Goal: Task Accomplishment & Management: Complete application form

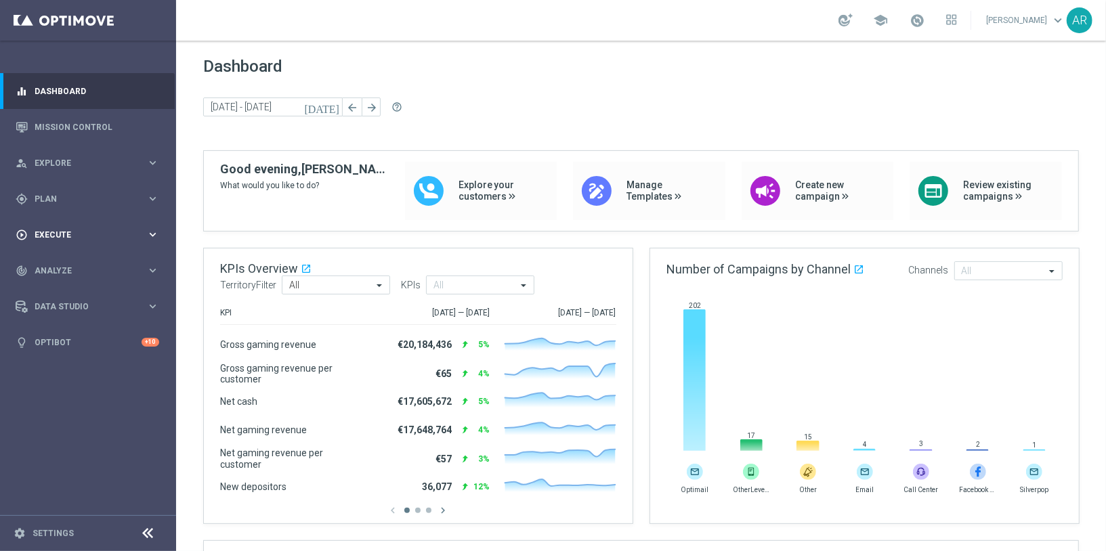
click at [68, 238] on div "play_circle_outline Execute" at bounding box center [81, 235] width 131 height 12
click at [68, 263] on link "Campaign Builder" at bounding box center [88, 262] width 106 height 11
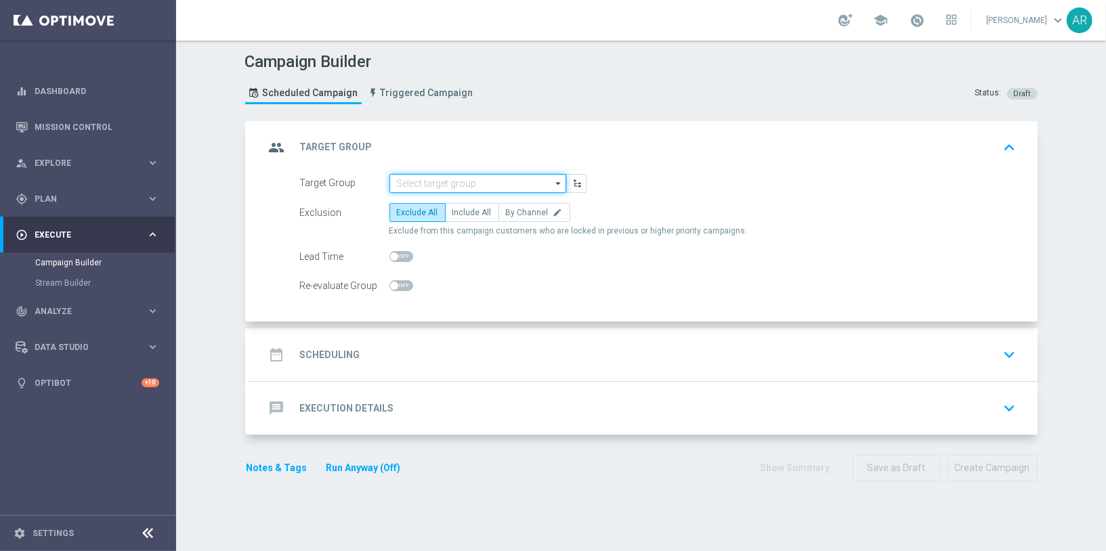
click at [436, 188] on input at bounding box center [477, 183] width 177 height 19
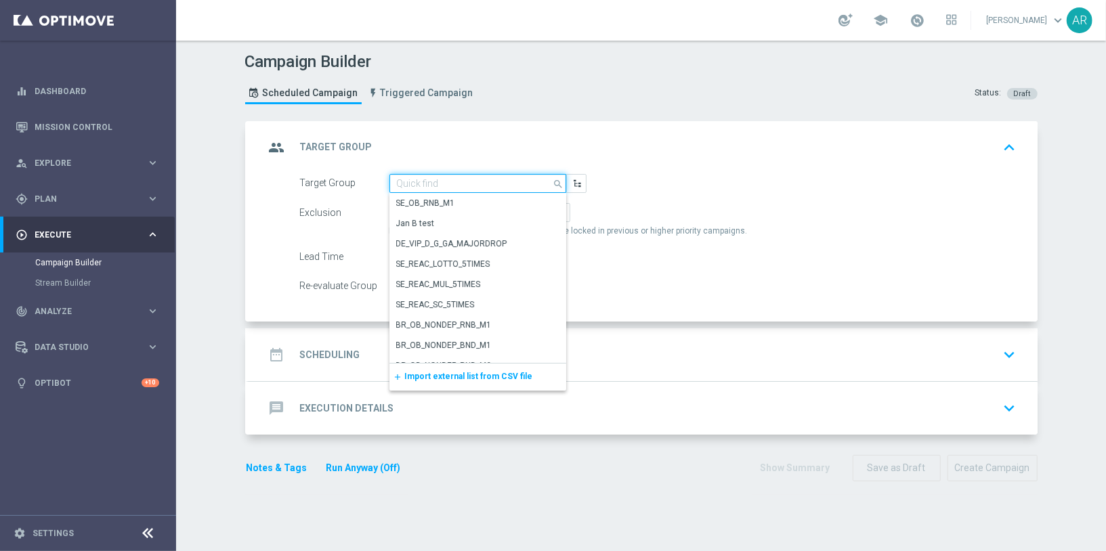
paste input "BR_CAS__GLOBALG_DEPOSITERS__NVIP_EMA_TAC_GM"
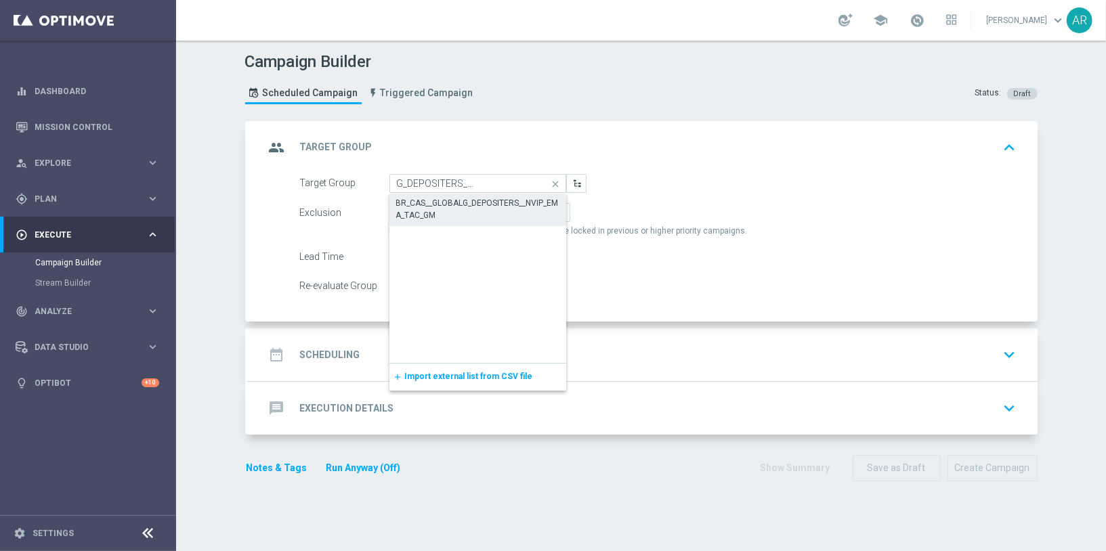
click at [461, 205] on div "BR_CAS__GLOBALG_DEPOSITERS__NVIP_EMA_TAC_GM" at bounding box center [477, 209] width 163 height 24
type input "BR_CAS__GLOBALG_DEPOSITERS__NVIP_EMA_TAC_GM"
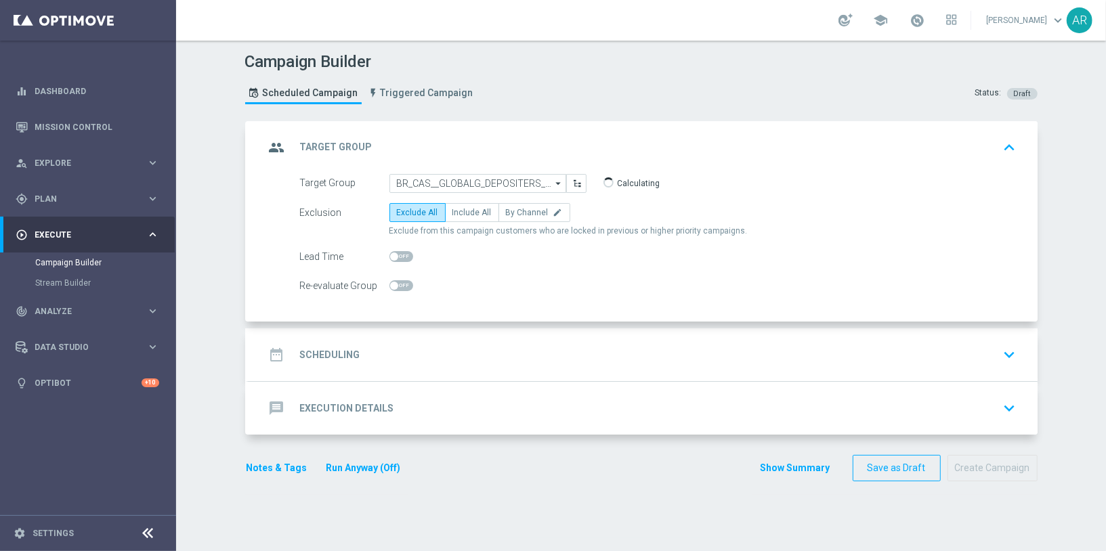
scroll to position [0, 0]
click at [471, 212] on span "Include All" at bounding box center [471, 212] width 39 height 9
click at [461, 212] on input "Include All" at bounding box center [456, 215] width 9 height 9
radio input "true"
click at [373, 360] on div "date_range Scheduling keyboard_arrow_down" at bounding box center [643, 355] width 756 height 26
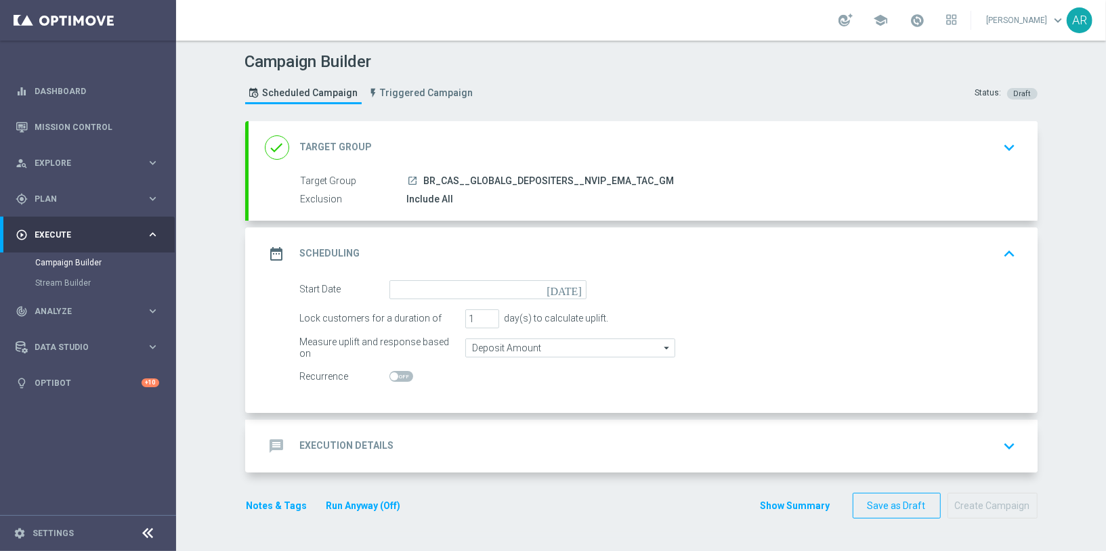
click at [579, 286] on icon "[DATE]" at bounding box center [566, 287] width 40 height 15
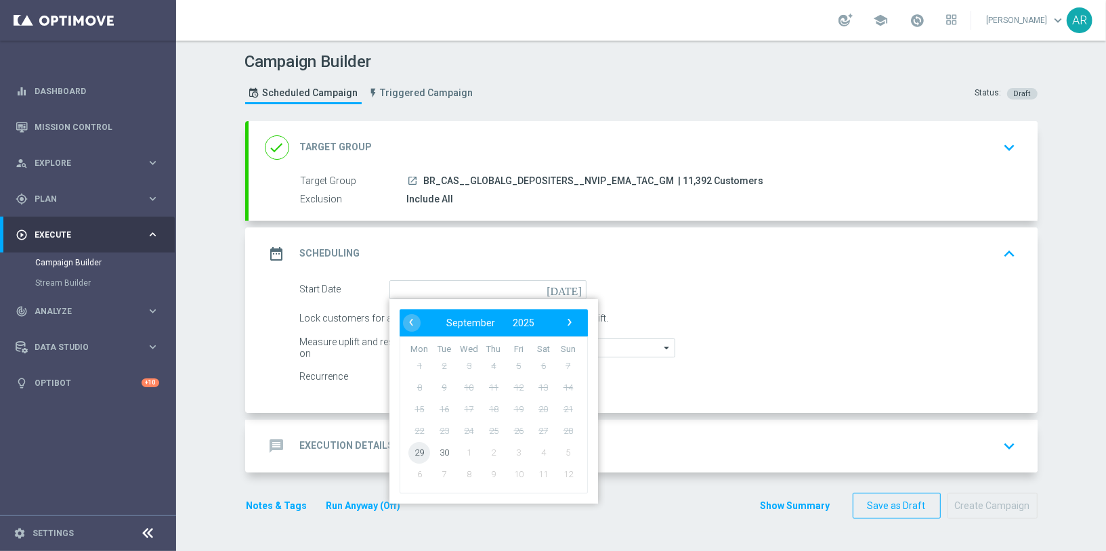
click at [419, 450] on span "29" at bounding box center [419, 452] width 22 height 22
type input "[DATE]"
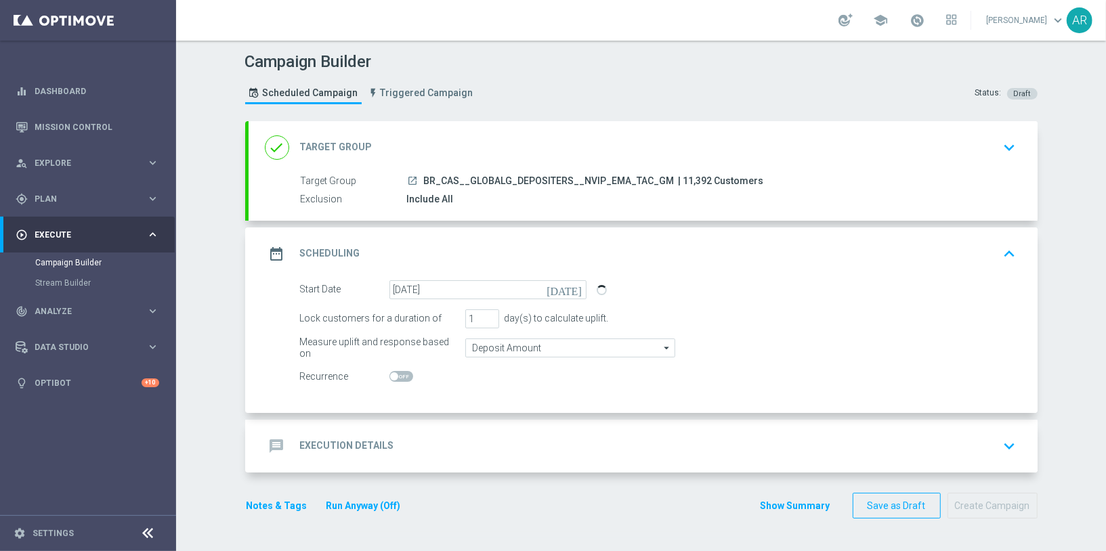
click at [400, 445] on div "message Execution Details keyboard_arrow_down" at bounding box center [643, 446] width 756 height 26
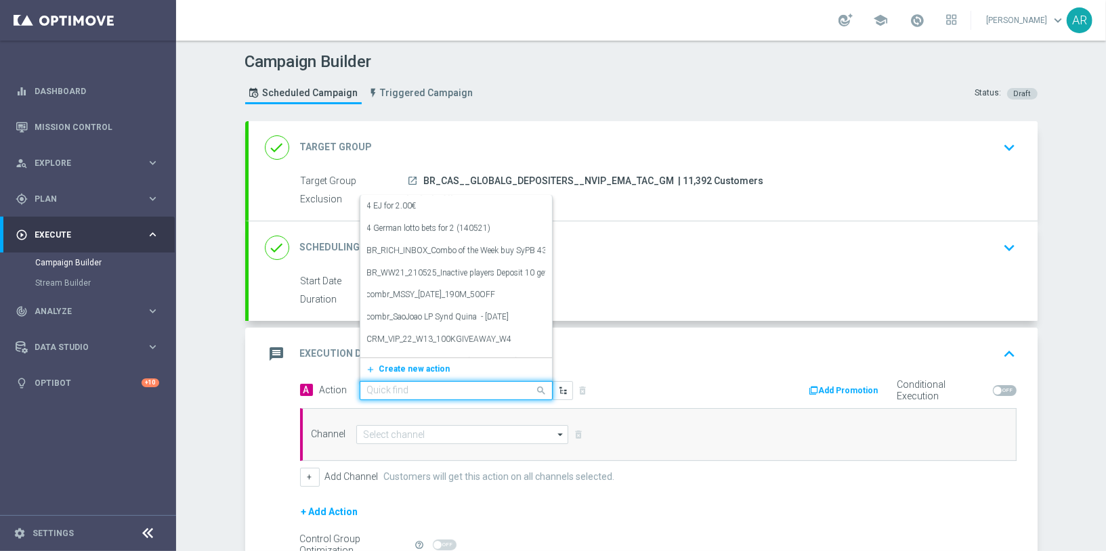
click at [394, 389] on input "text" at bounding box center [442, 391] width 151 height 12
paste input "BR_CAS__GG_STAKE_TIGRESORTUDO_SEP_NVIP_EMA_TAC_GM"
type input "BR_CAS__GG_STAKE_TIGRESORTUDO_SEP_NVIP_EMA_TAC_GM"
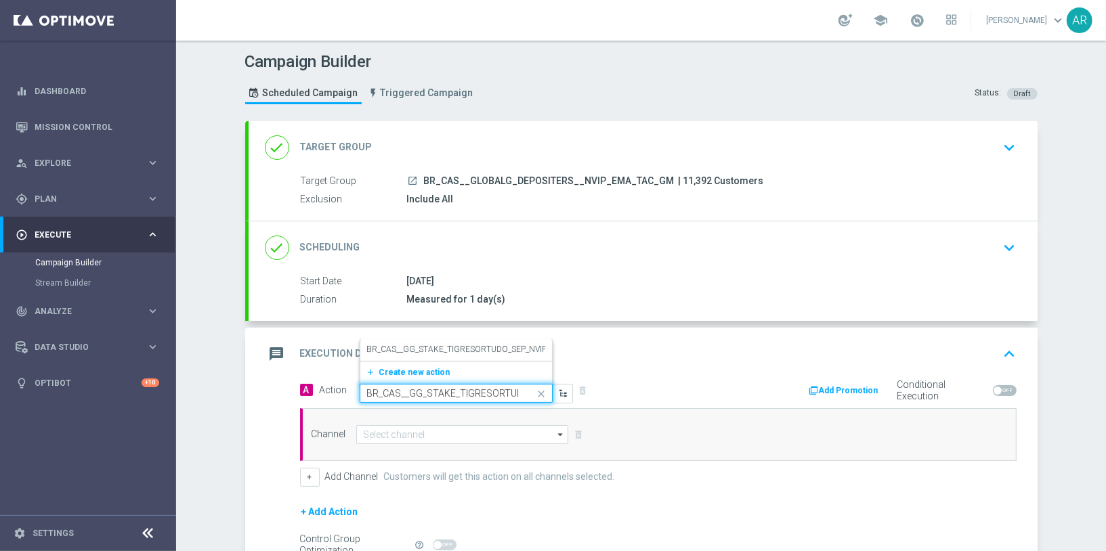
scroll to position [0, 117]
click at [441, 344] on label "BR_CAS__GG_STAKE_TIGRESORTUDO_SEP_NVIP_EMA_TAC_GM" at bounding box center [485, 350] width 237 height 12
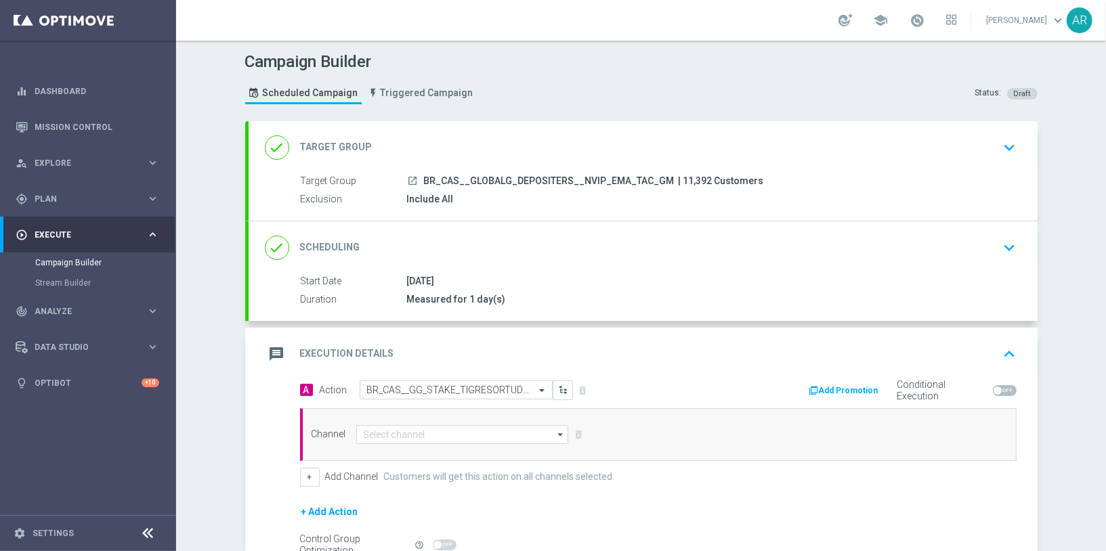
scroll to position [0, 0]
click at [408, 429] on input at bounding box center [462, 434] width 213 height 19
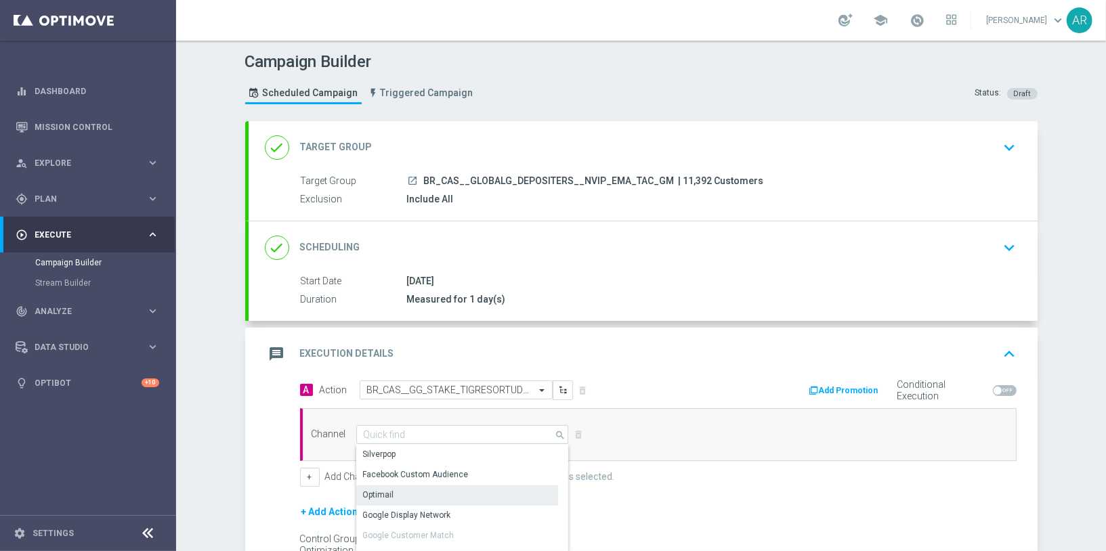
click at [416, 494] on div "Optimail" at bounding box center [457, 494] width 202 height 19
type input "Optimail"
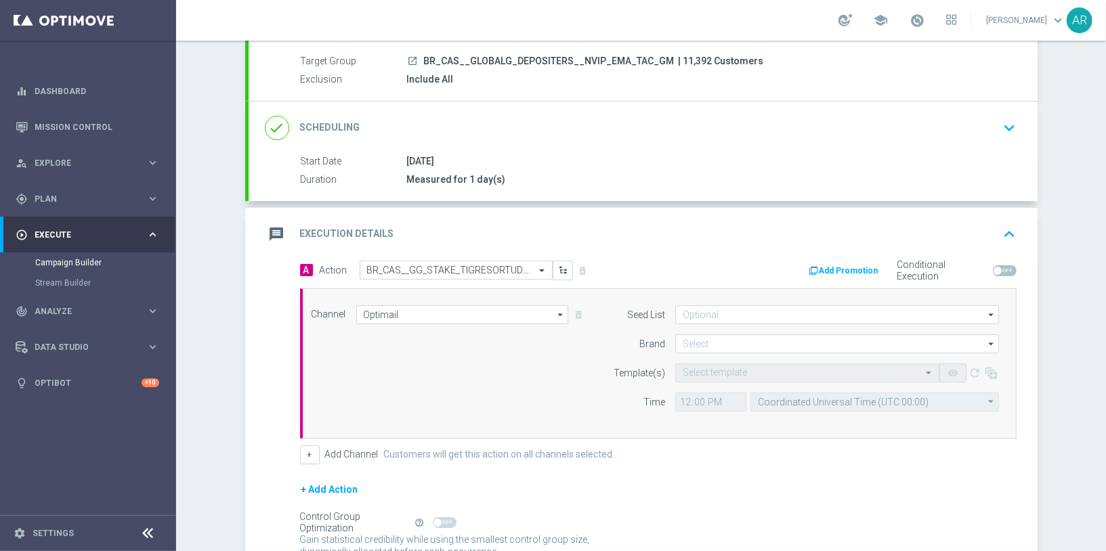
scroll to position [125, 0]
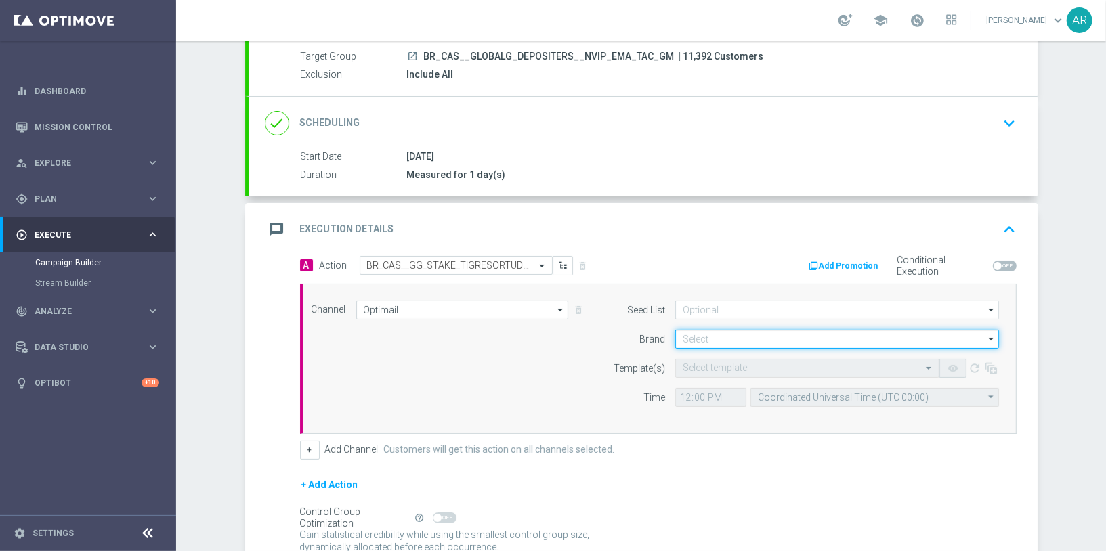
click at [702, 336] on input at bounding box center [837, 339] width 324 height 19
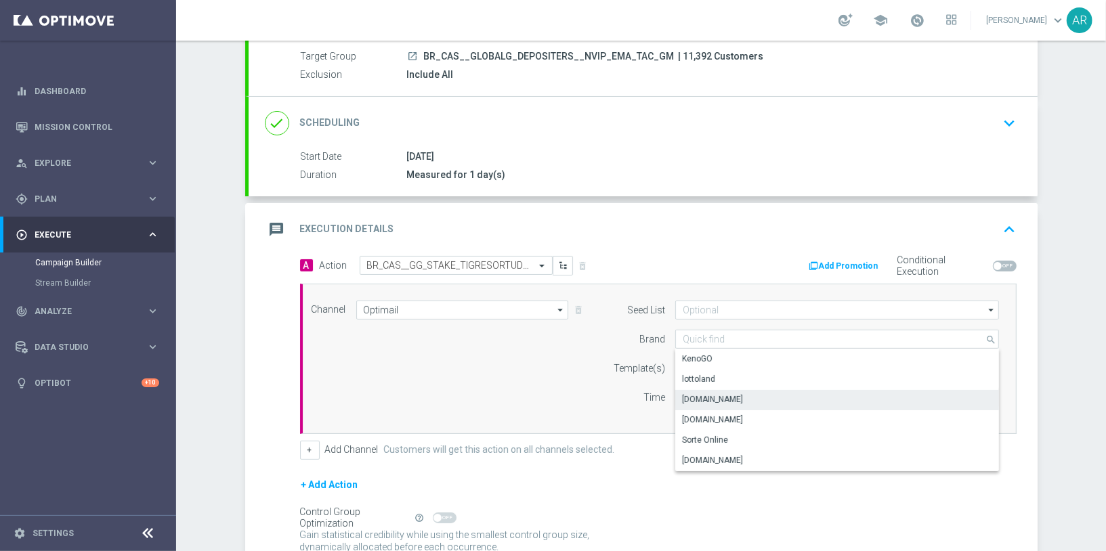
click at [748, 391] on div "[DOMAIN_NAME]" at bounding box center [837, 399] width 324 height 19
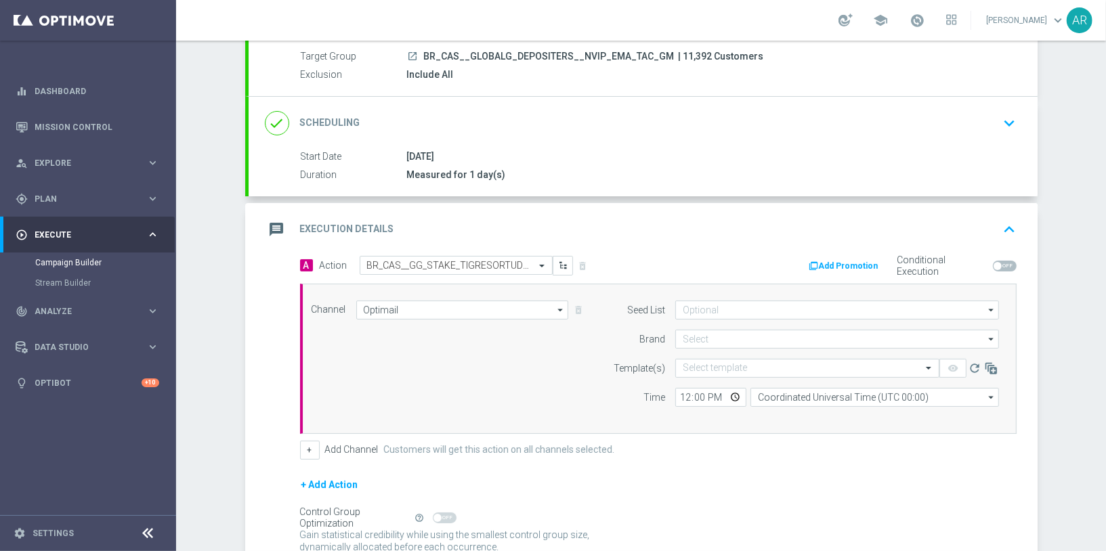
type input "[DOMAIN_NAME]"
click at [710, 364] on input "text" at bounding box center [794, 369] width 222 height 12
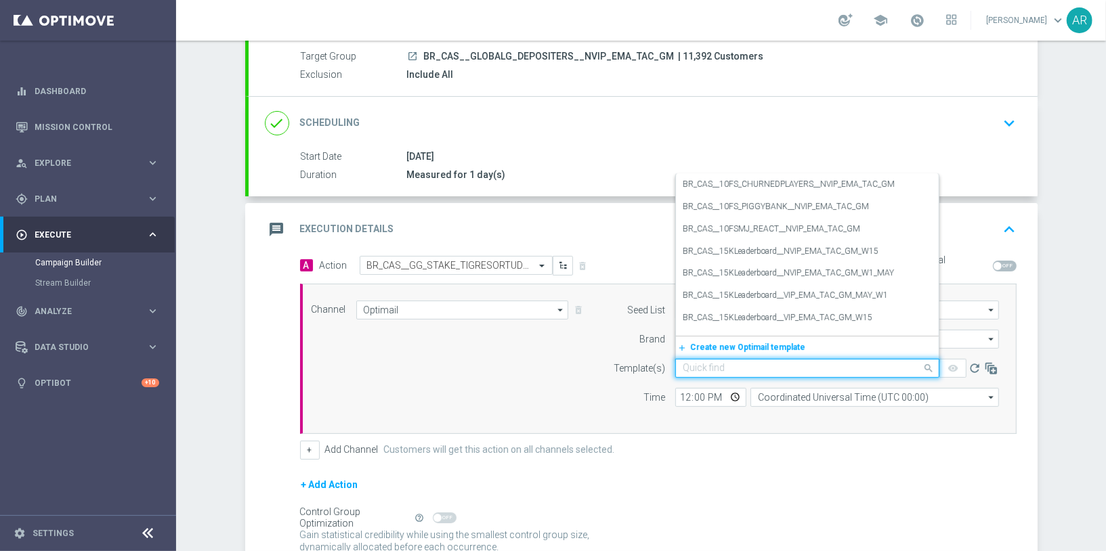
paste input "BR_CAS__GG_STAKE_TIGRESORTUDO_SEP_NVIP_EMA_TAC_GM"
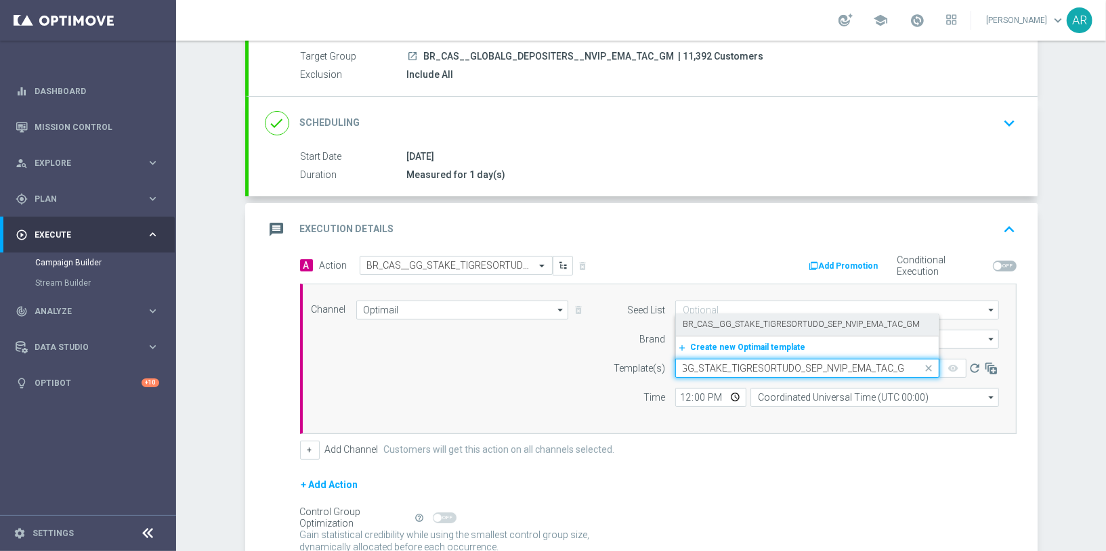
click at [781, 320] on label "BR_CAS__GG_STAKE_TIGRESORTUDO_SEP_NVIP_EMA_TAC_GM" at bounding box center [801, 325] width 237 height 12
type input "BR_CAS__GG_STAKE_TIGRESORTUDO_SEP_NVIP_EMA_TAC_GM"
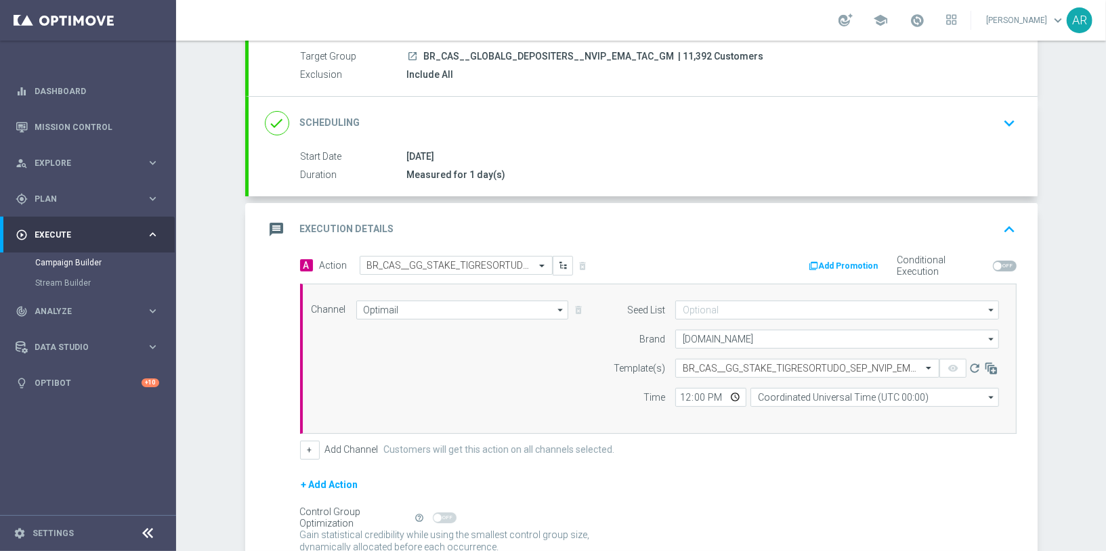
scroll to position [0, 0]
click at [779, 391] on input "Coordinated Universal Time (UTC 00:00)" at bounding box center [874, 397] width 248 height 19
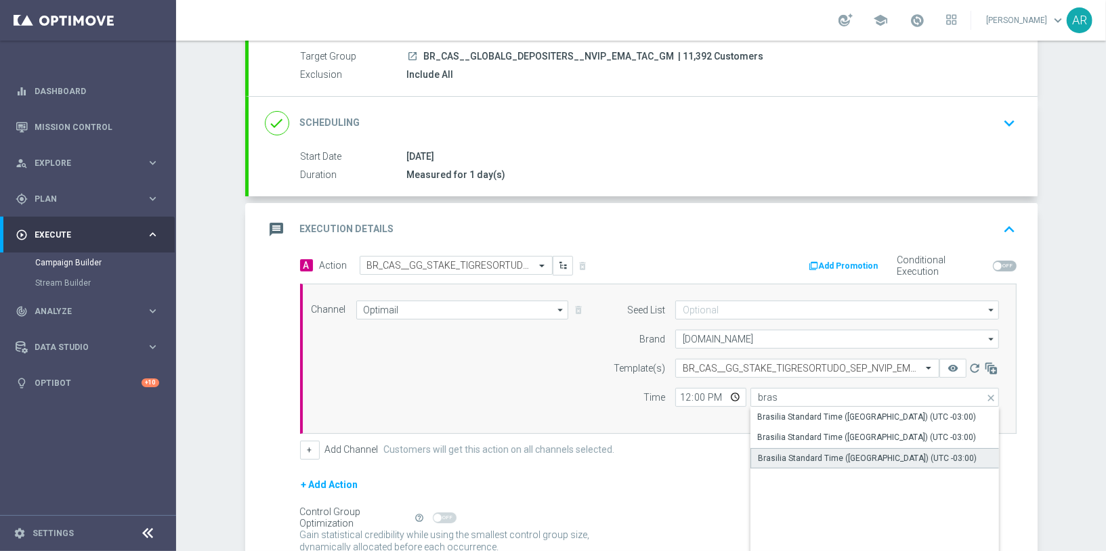
click at [835, 458] on div "Brasilia Standard Time ([GEOGRAPHIC_DATA]) (UTC -03:00)" at bounding box center [867, 458] width 219 height 12
type input "Brasilia Standard Time ([GEOGRAPHIC_DATA]) (UTC -03:00)"
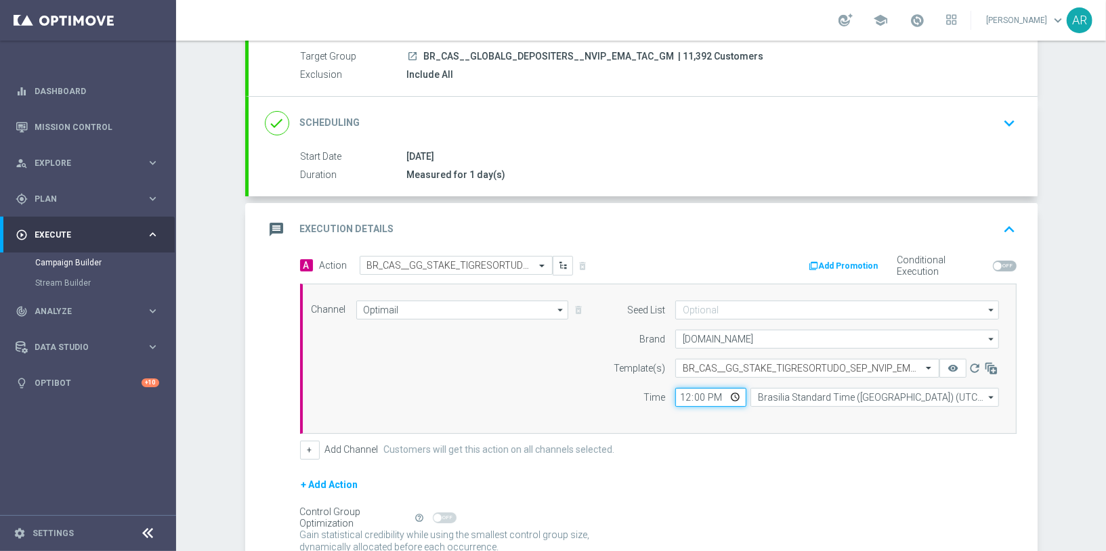
click at [733, 393] on input "12:00" at bounding box center [710, 397] width 71 height 19
type input "14:00"
click at [483, 360] on div "Channel Optimail Optimail arrow_drop_down Show Selected 1 of 26 Silverpop" at bounding box center [655, 359] width 708 height 116
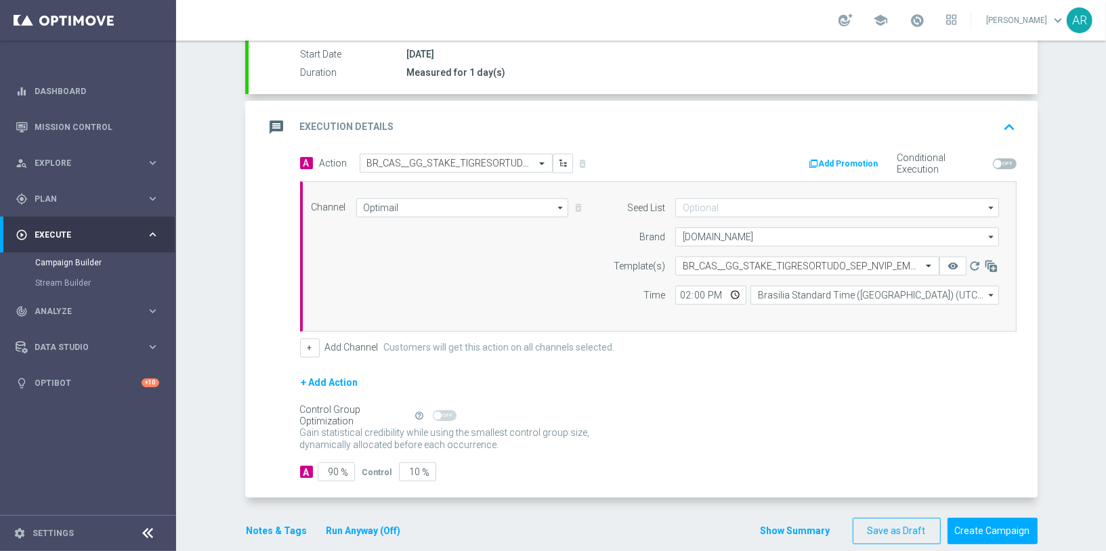
scroll to position [241, 0]
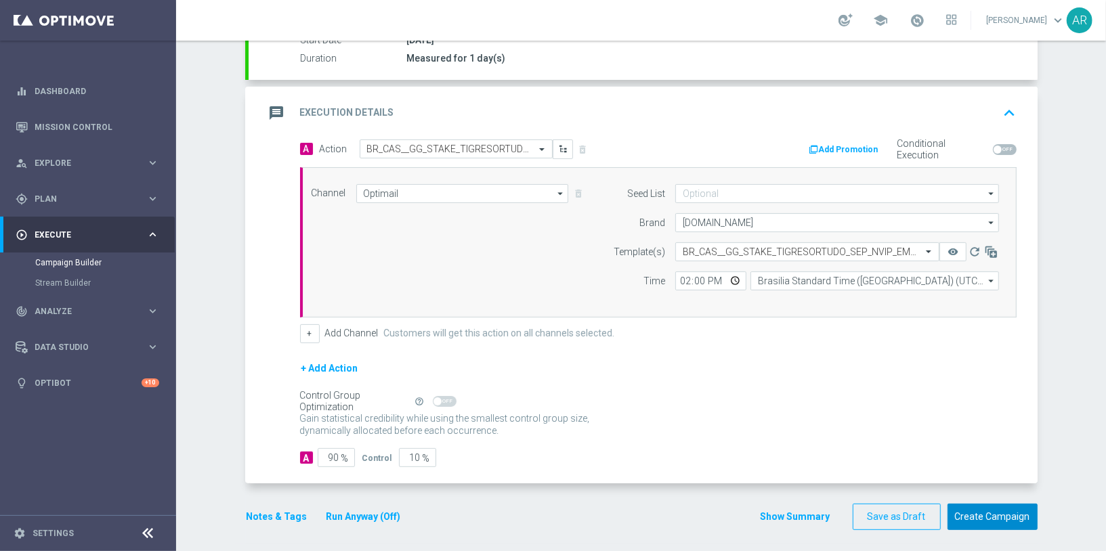
click at [993, 511] on button "Create Campaign" at bounding box center [992, 517] width 90 height 26
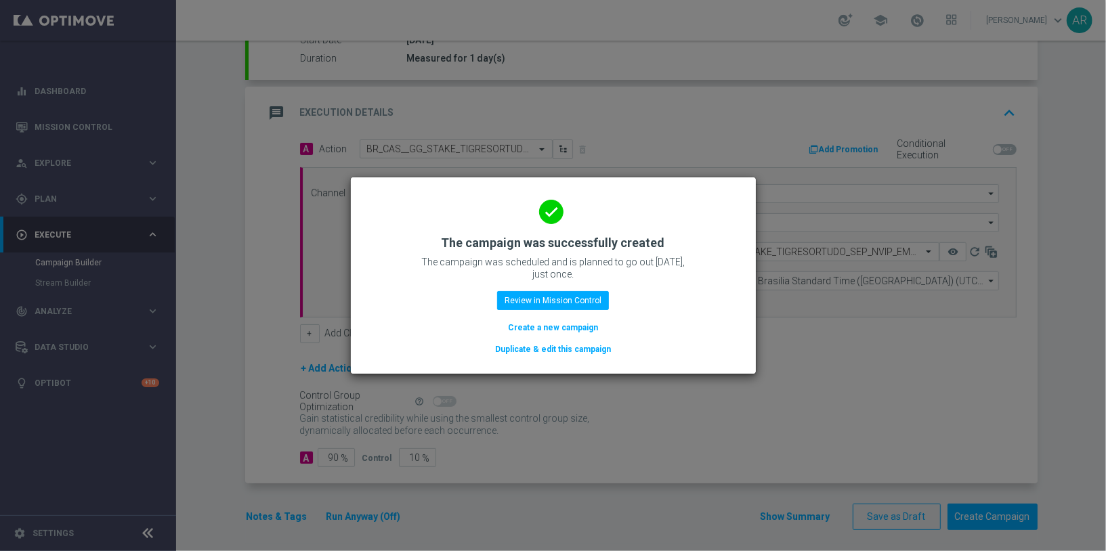
click at [559, 327] on button "Create a new campaign" at bounding box center [552, 327] width 93 height 15
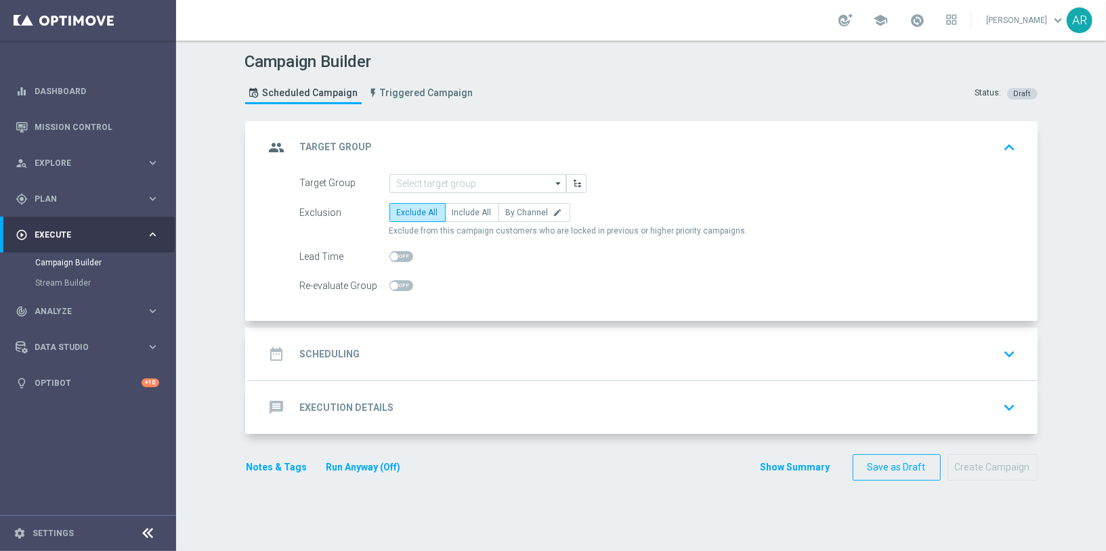
scroll to position [0, 0]
click at [427, 180] on input at bounding box center [477, 183] width 177 height 19
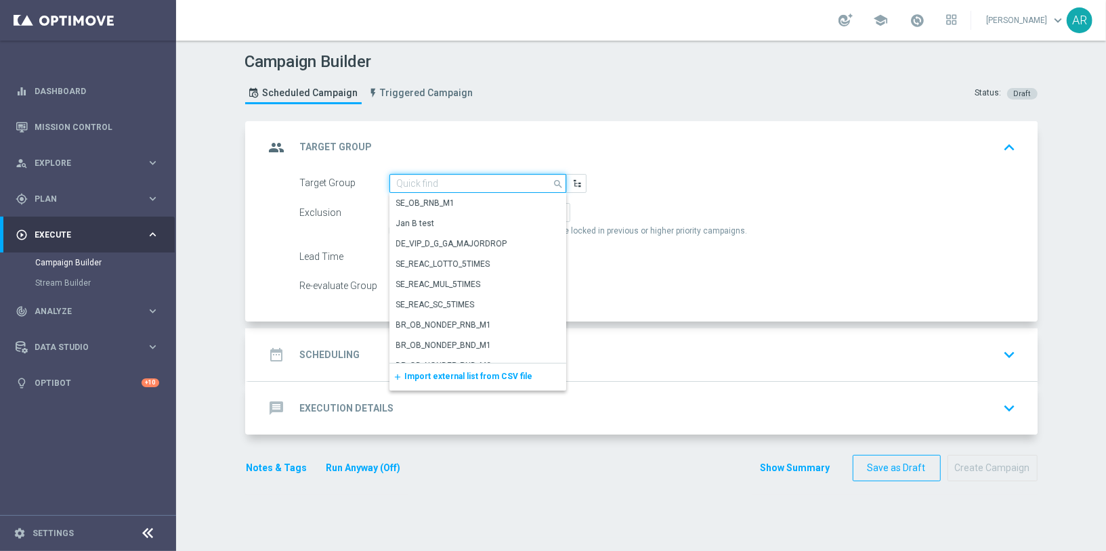
paste input "BR_CAS__GLOBALG_DEPOSITERS__NVIP_RI_TAC_GM"
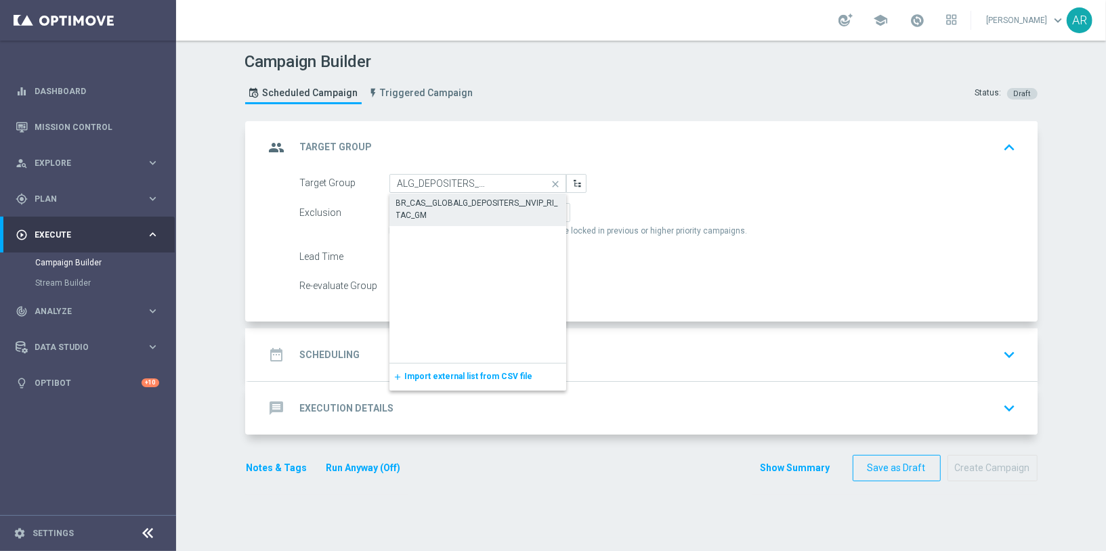
click at [458, 197] on div "BR_CAS__GLOBALG_DEPOSITERS__NVIP_RI_TAC_GM" at bounding box center [477, 209] width 163 height 24
type input "BR_CAS__GLOBALG_DEPOSITERS__NVIP_RI_TAC_GM"
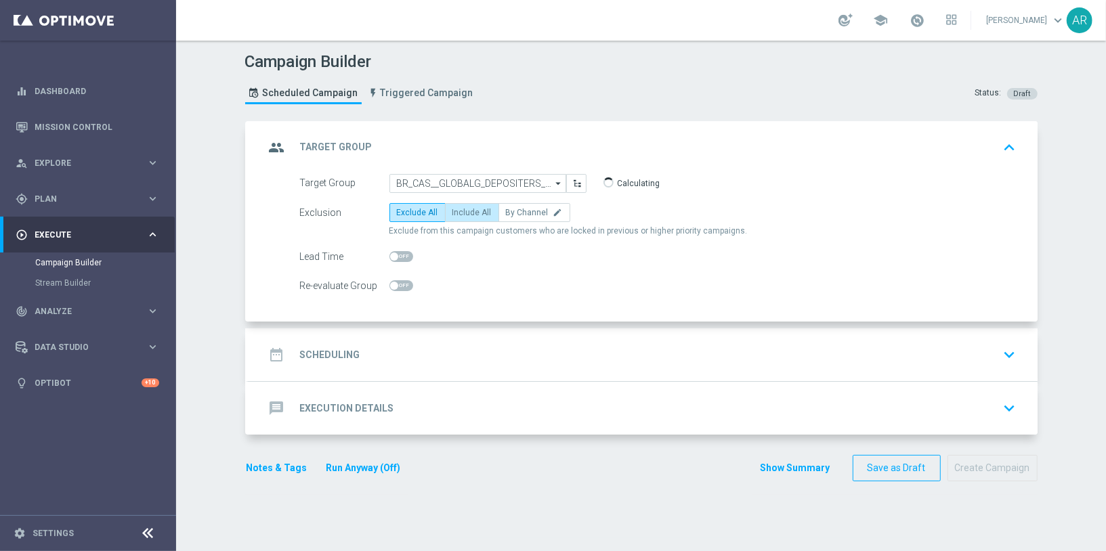
click at [467, 214] on span "Include All" at bounding box center [471, 212] width 39 height 9
click at [461, 214] on input "Include All" at bounding box center [456, 215] width 9 height 9
radio input "true"
click at [416, 357] on div "date_range Scheduling keyboard_arrow_down" at bounding box center [643, 355] width 756 height 26
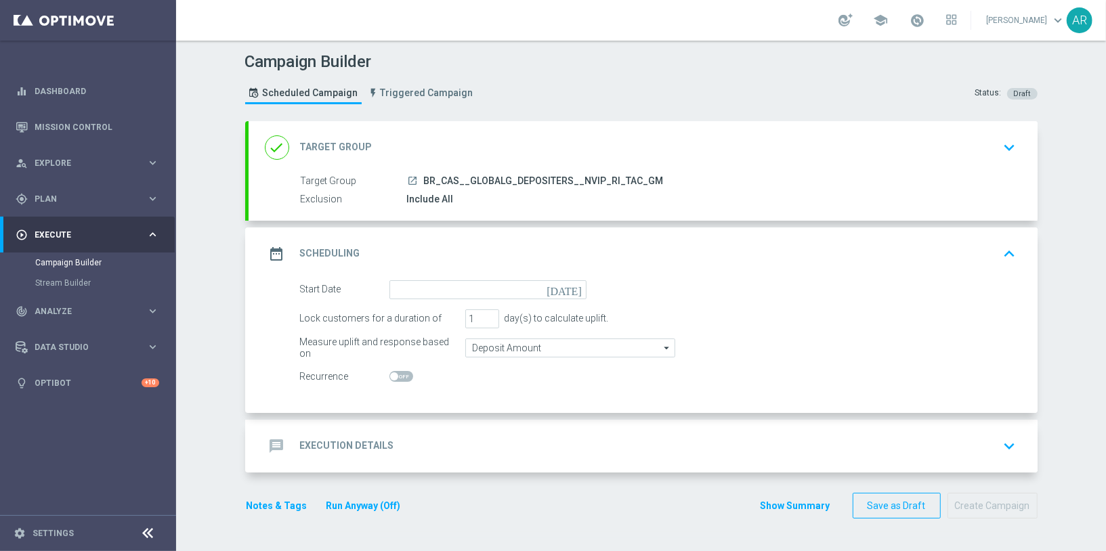
click at [571, 281] on icon "[DATE]" at bounding box center [566, 287] width 40 height 15
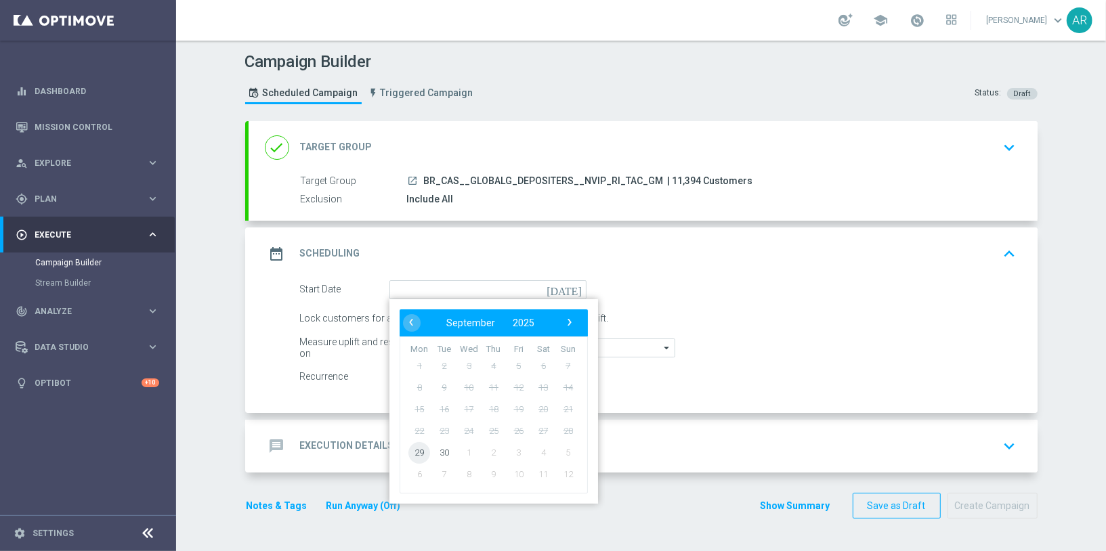
click at [420, 451] on span "29" at bounding box center [419, 452] width 22 height 22
type input "[DATE]"
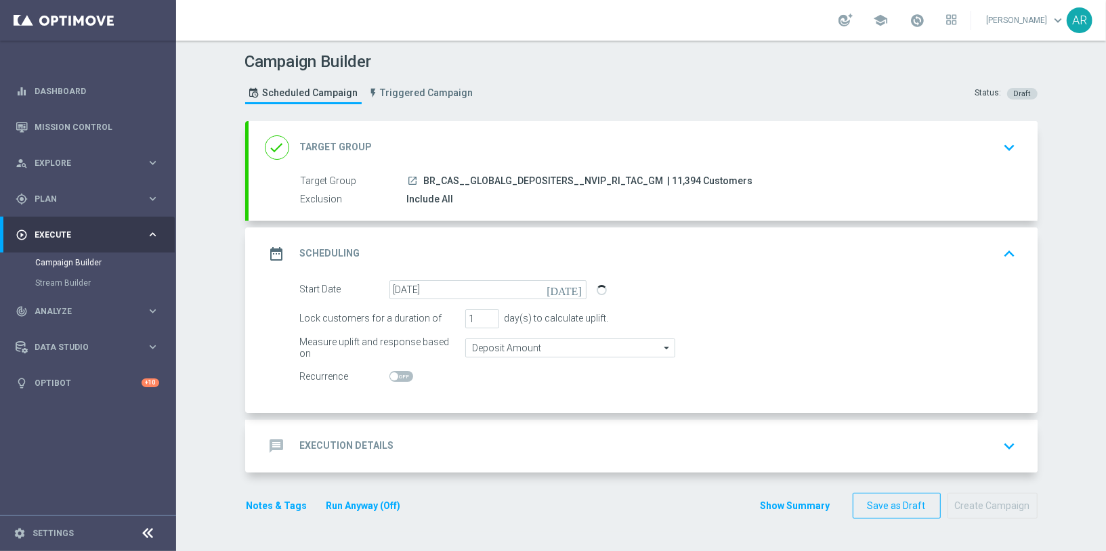
click at [397, 420] on div "message Execution Details keyboard_arrow_down" at bounding box center [642, 446] width 789 height 53
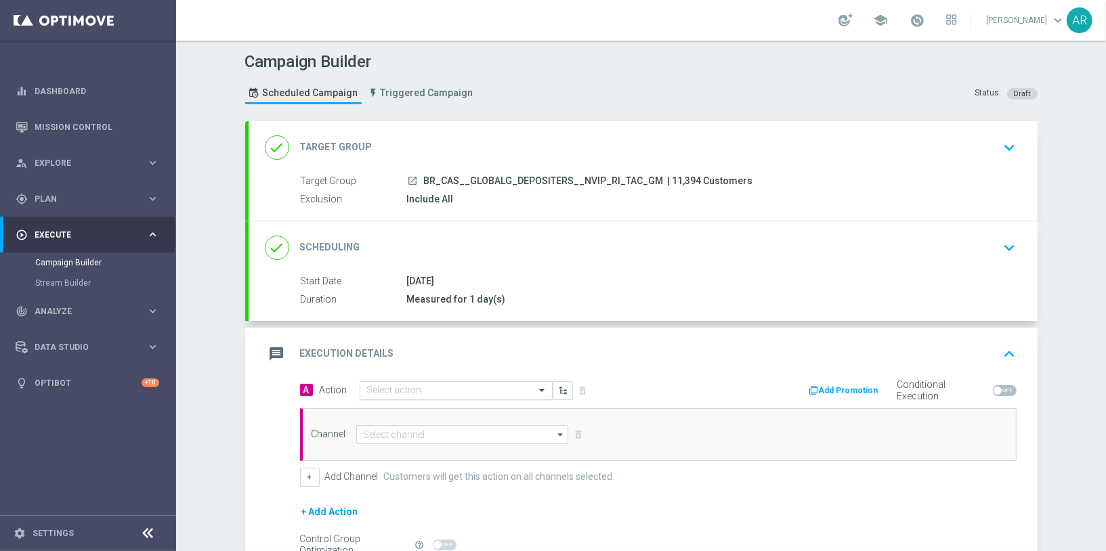
click at [420, 388] on input "text" at bounding box center [442, 391] width 151 height 12
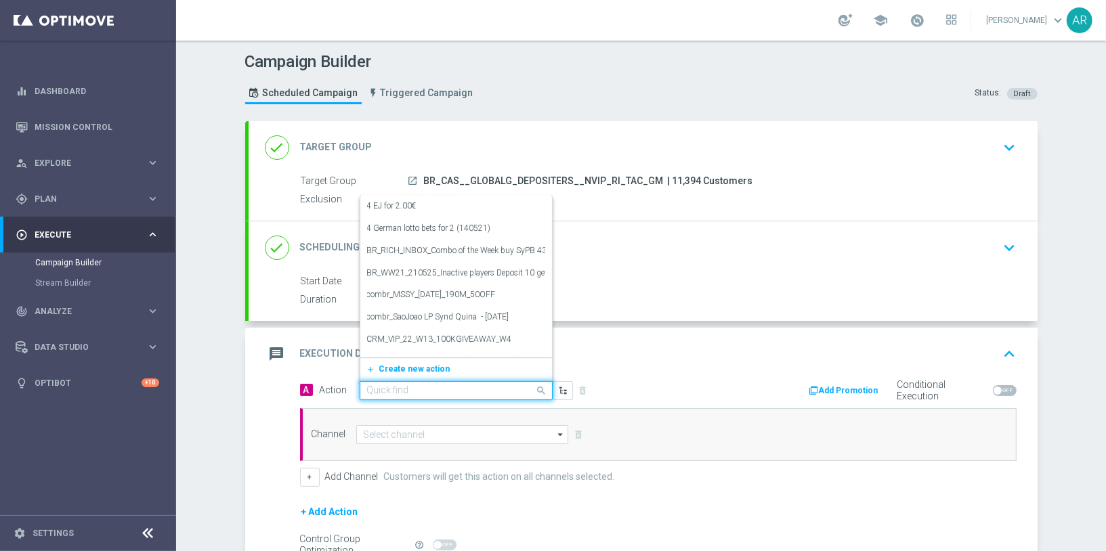
paste input "BR_CAS__TIGRE_GG_SEP25__NVIP_RI_TAC_GM"
type input "BR_CAS__TIGRE_GG_SEP25__NVIP_RI_TAC_GM"
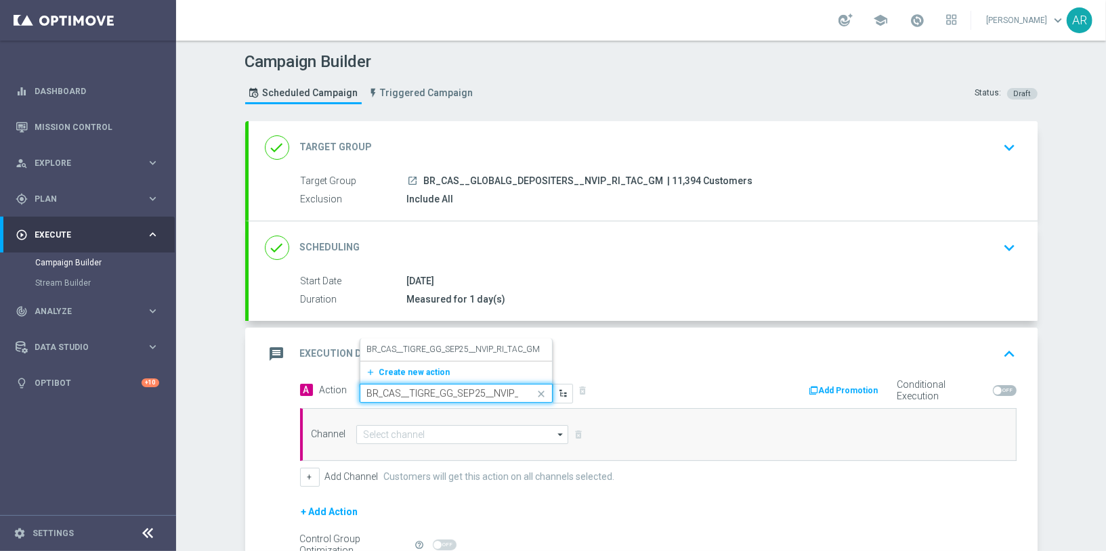
scroll to position [0, 46]
click at [456, 346] on label "BR_CAS__TIGRE_GG_SEP25__NVIP_RI_TAC_GM" at bounding box center [453, 350] width 173 height 12
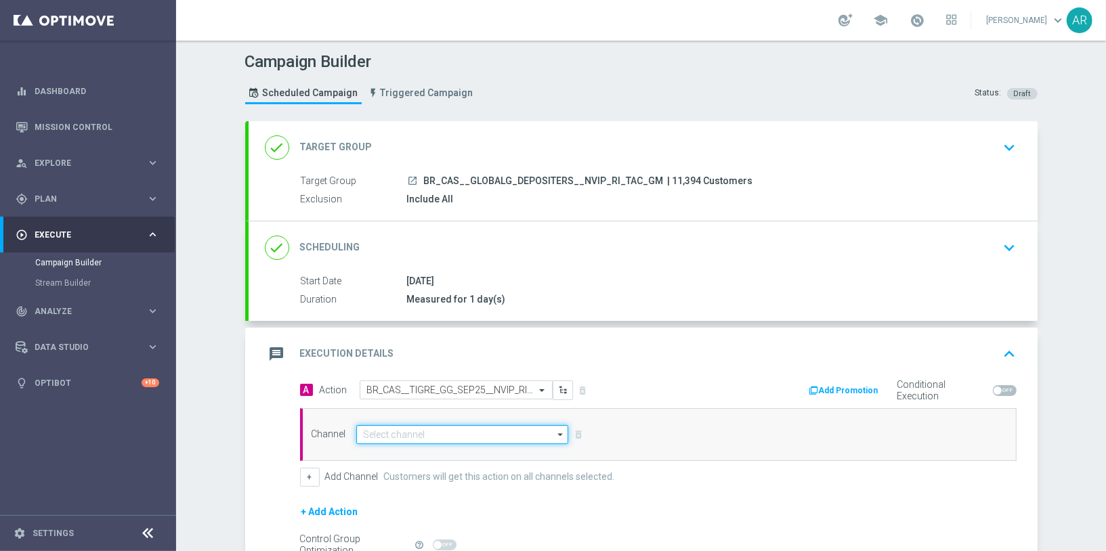
click at [411, 433] on input at bounding box center [462, 434] width 213 height 19
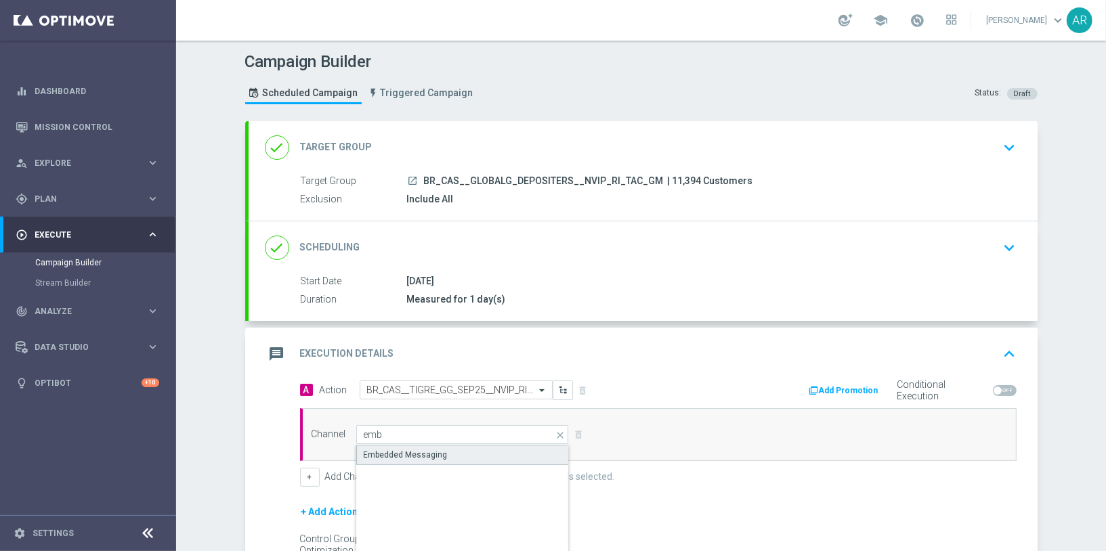
click at [425, 455] on div "Embedded Messaging" at bounding box center [406, 455] width 84 height 12
type input "Embedded Messaging"
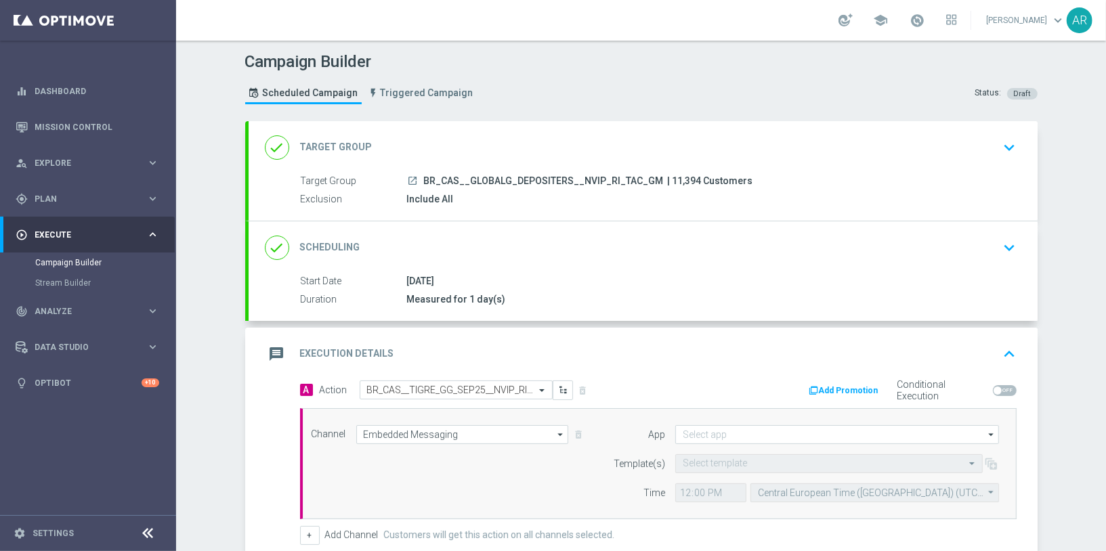
scroll to position [64, 0]
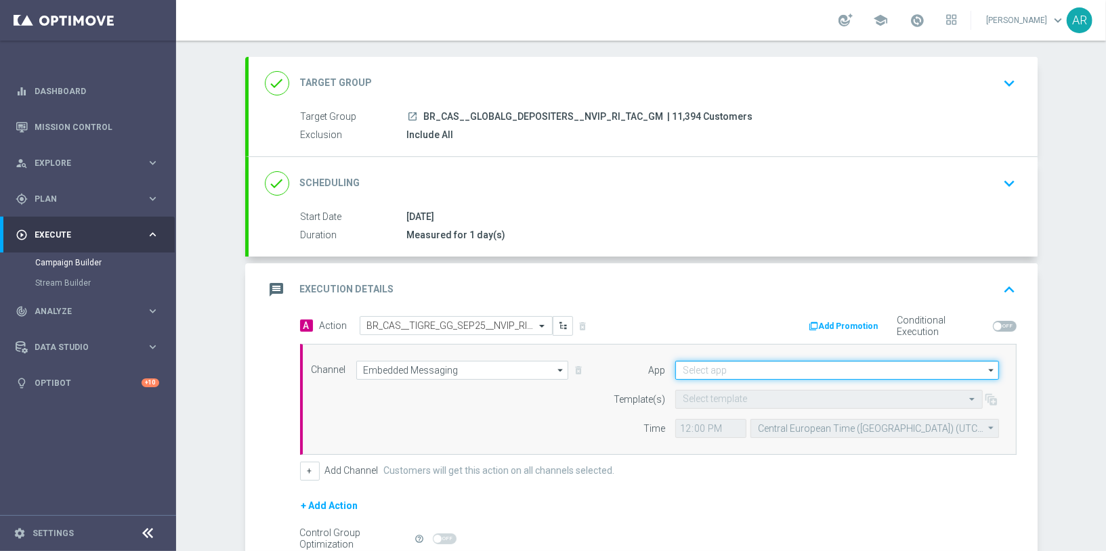
click at [716, 366] on input at bounding box center [837, 370] width 324 height 19
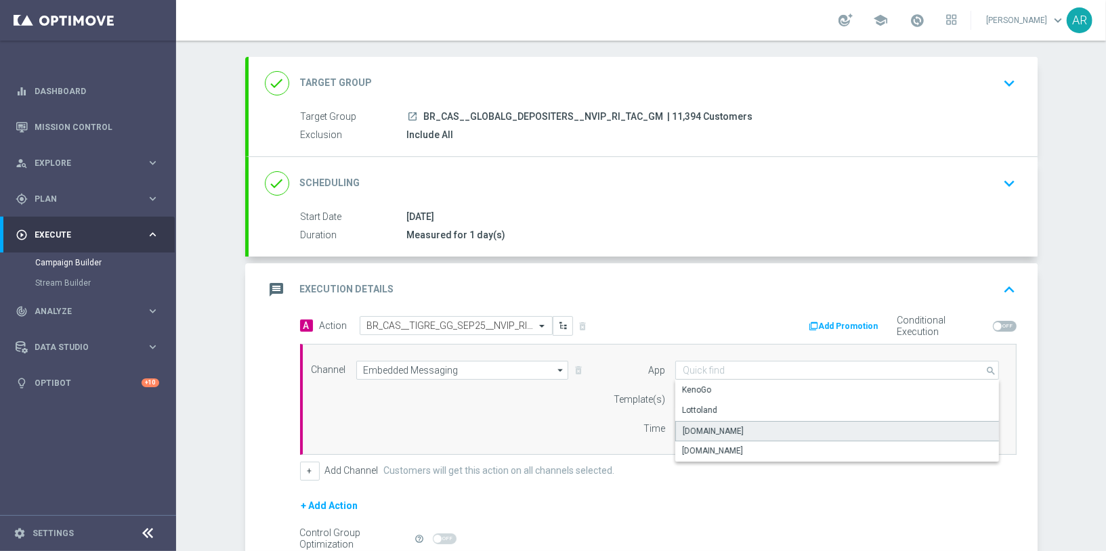
click at [737, 425] on div "[DOMAIN_NAME]" at bounding box center [713, 431] width 61 height 12
type input "[DOMAIN_NAME]"
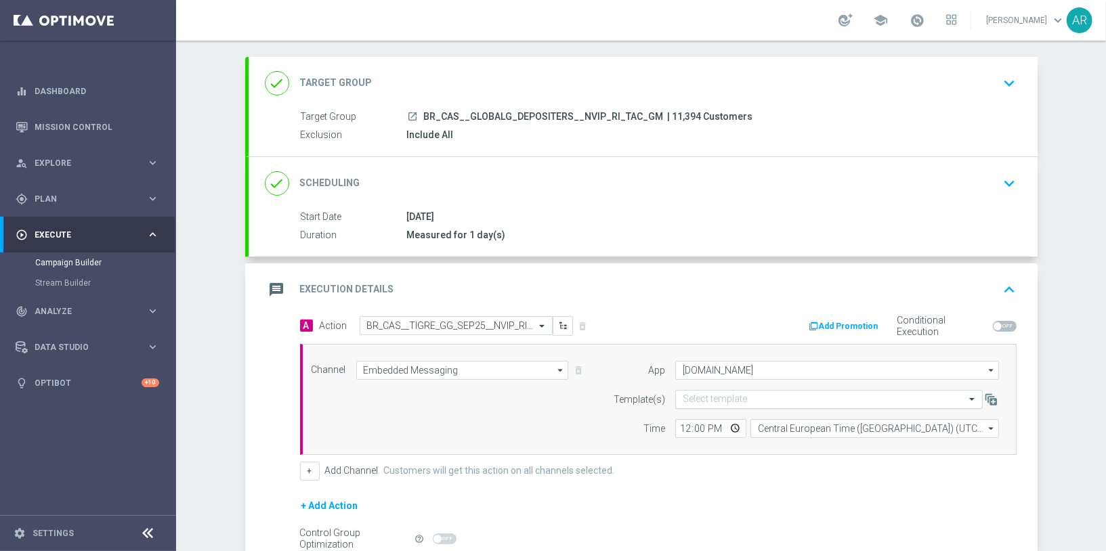
click at [698, 397] on input "text" at bounding box center [815, 400] width 265 height 12
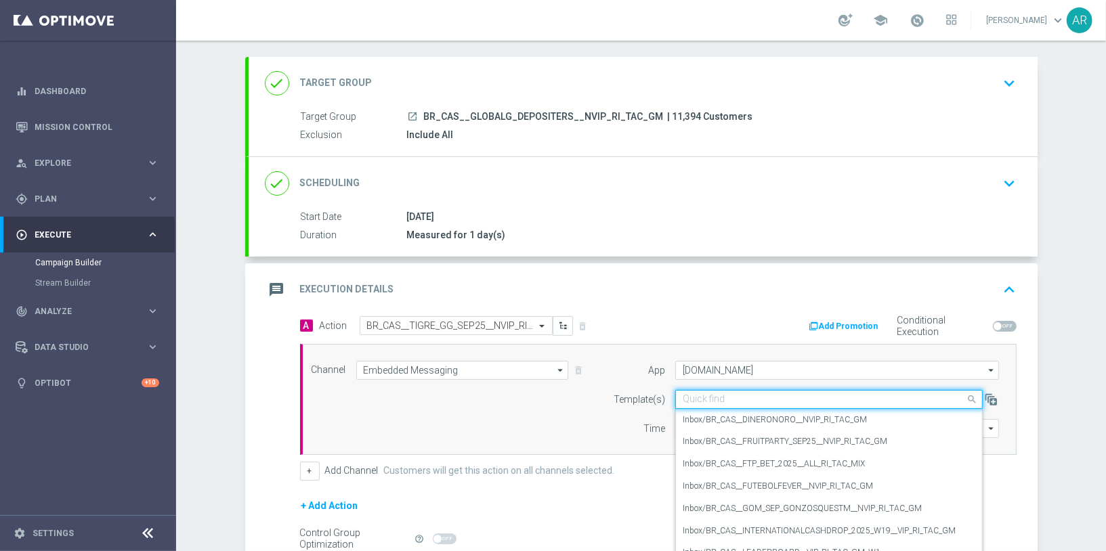
paste input "BR_CAS__TIGRE_GG_SEP25__NVIP_RI_TAC_GM"
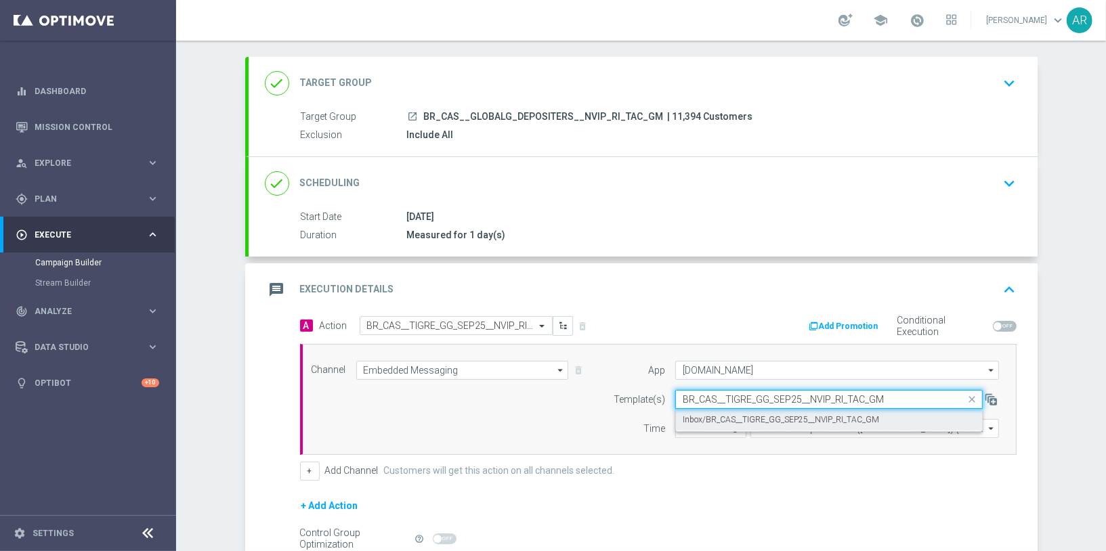
click at [746, 416] on label "Inbox/BR_CAS__TIGRE_GG_SEP25__NVIP_RI_TAC_GM" at bounding box center [781, 420] width 196 height 12
type input "BR_CAS__TIGRE_GG_SEP25__NVIP_RI_TAC_GM"
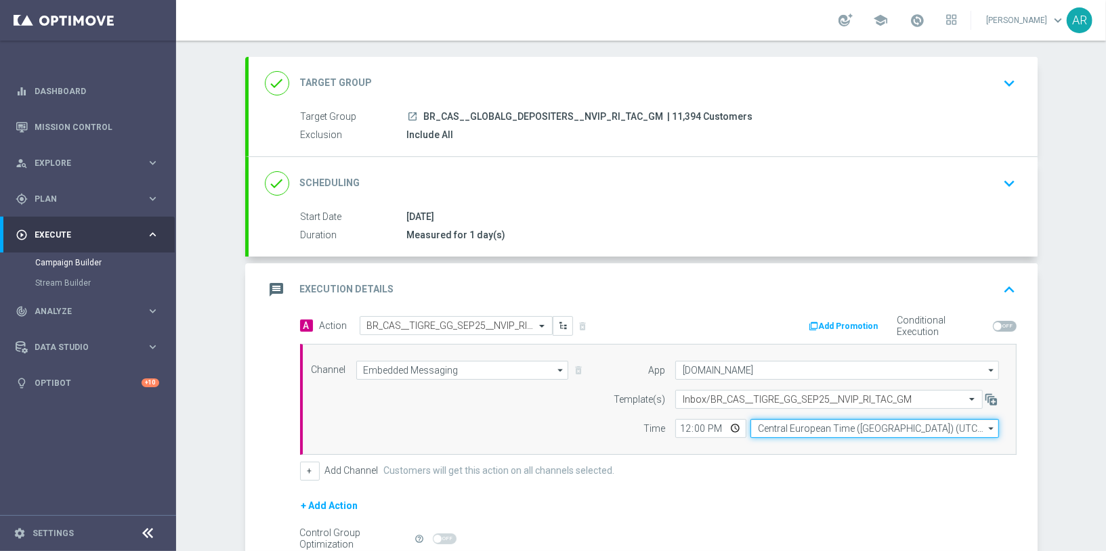
click at [775, 421] on input "Central European Time ([GEOGRAPHIC_DATA]) (UTC +02:00)" at bounding box center [874, 428] width 248 height 19
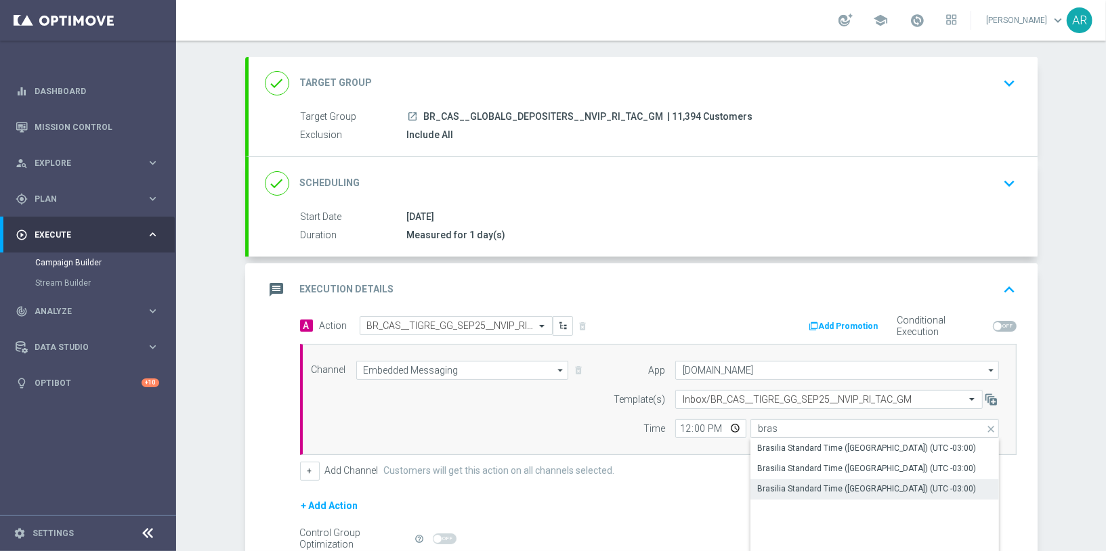
click at [860, 483] on div "Brasilia Standard Time ([GEOGRAPHIC_DATA]) (UTC -03:00)" at bounding box center [866, 489] width 219 height 12
type input "Brasilia Standard Time ([GEOGRAPHIC_DATA]) (UTC -03:00)"
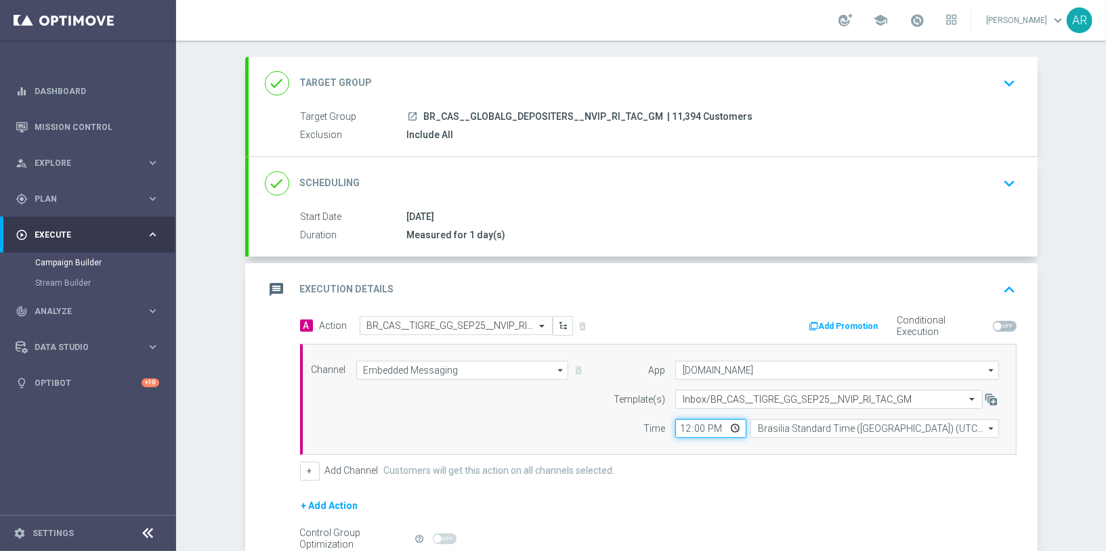
click at [731, 427] on input "12:00" at bounding box center [710, 428] width 71 height 19
type input "14:00"
click at [534, 415] on div "Channel Embedded Messaging Embedded Messaging arrow_drop_down Show Selected 1 o…" at bounding box center [655, 399] width 708 height 77
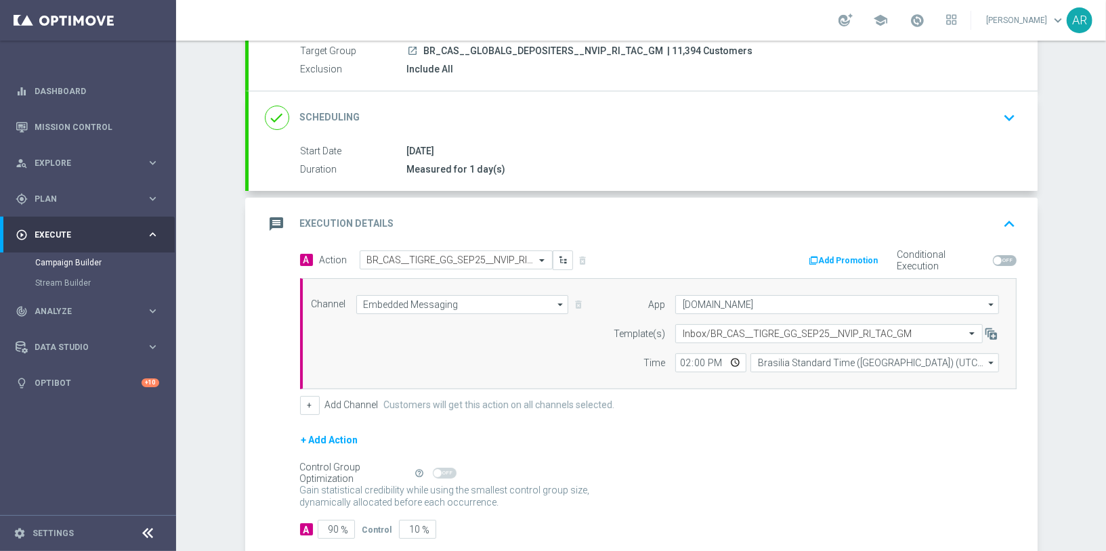
scroll to position [202, 0]
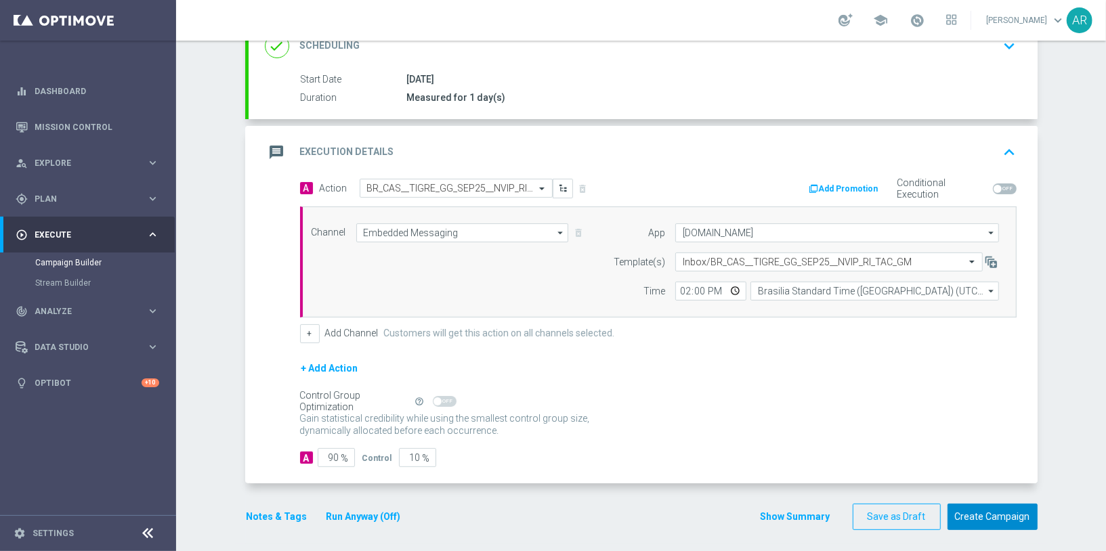
click at [1012, 515] on button "Create Campaign" at bounding box center [992, 517] width 90 height 26
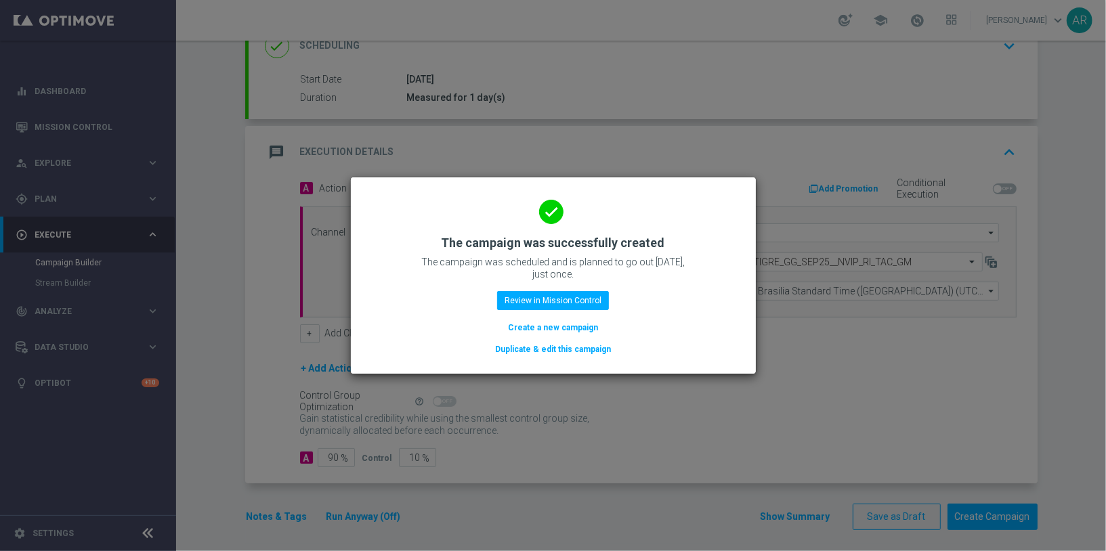
click at [536, 328] on button "Create a new campaign" at bounding box center [552, 327] width 93 height 15
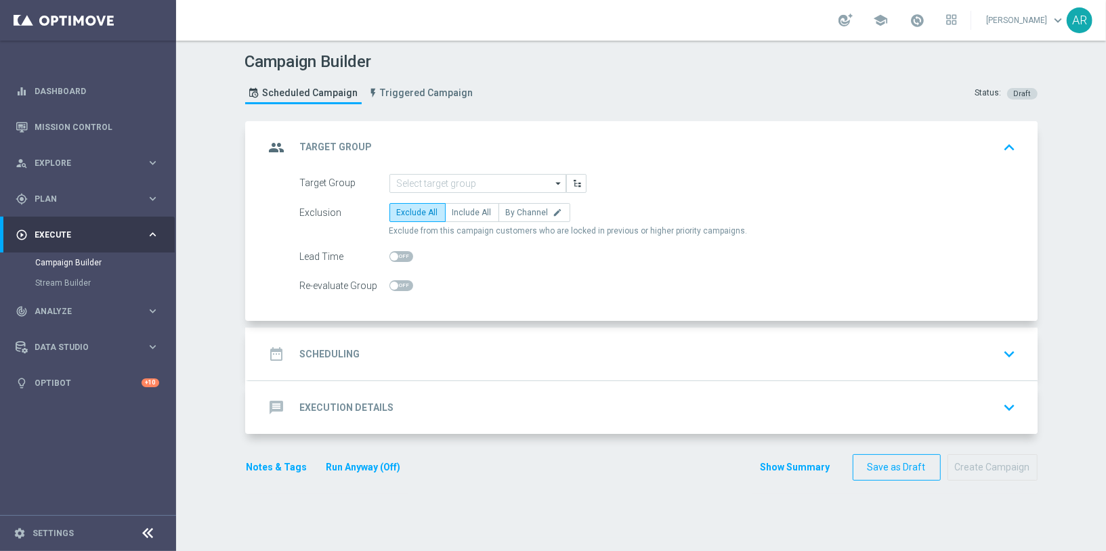
scroll to position [0, 0]
click at [442, 181] on input at bounding box center [477, 183] width 177 height 19
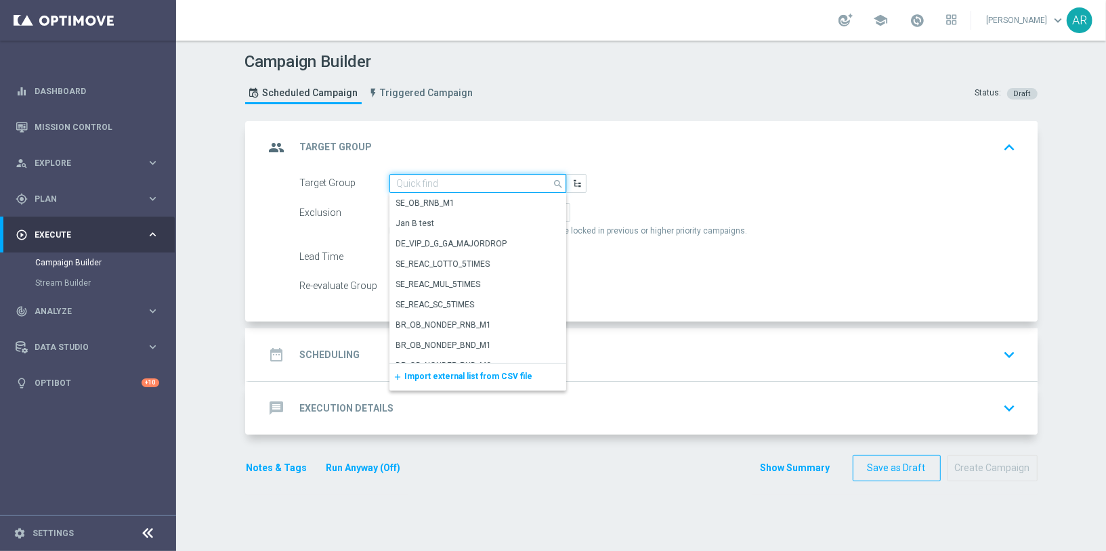
paste input "BR_CAS__ACTIVEDEPOSITERS__NVIP_EMA_TAC_GM"
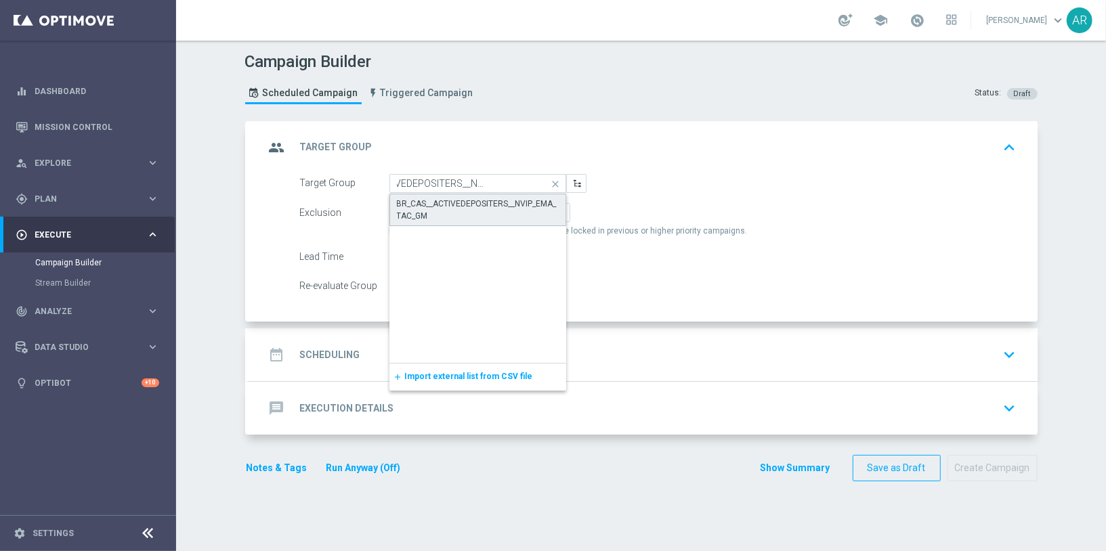
click at [450, 207] on div "BR_CAS__ACTIVEDEPOSITERS__NVIP_EMA_TAC_GM" at bounding box center [478, 210] width 162 height 24
type input "BR_CAS__ACTIVEDEPOSITERS__NVIP_EMA_TAC_GM"
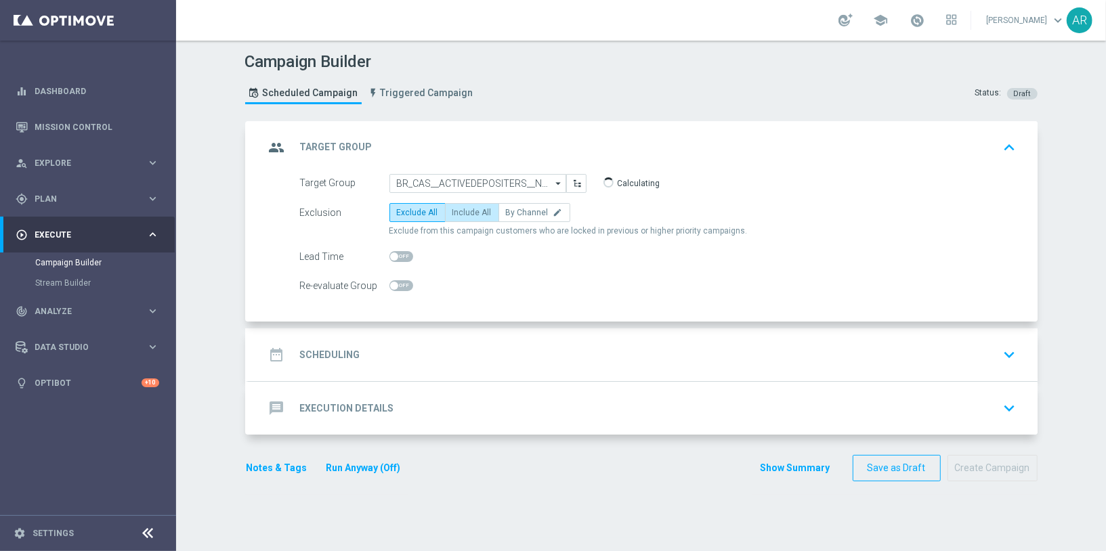
click at [469, 212] on span "Include All" at bounding box center [471, 212] width 39 height 9
click at [461, 212] on input "Include All" at bounding box center [456, 215] width 9 height 9
radio input "true"
click at [423, 360] on div "date_range Scheduling keyboard_arrow_down" at bounding box center [643, 355] width 756 height 26
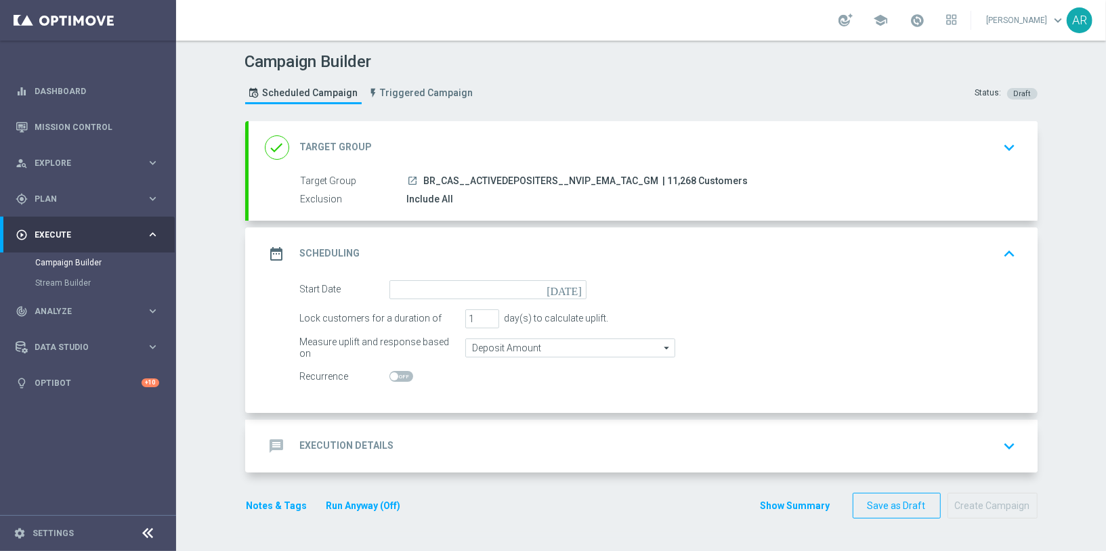
click at [576, 280] on icon "[DATE]" at bounding box center [566, 287] width 40 height 15
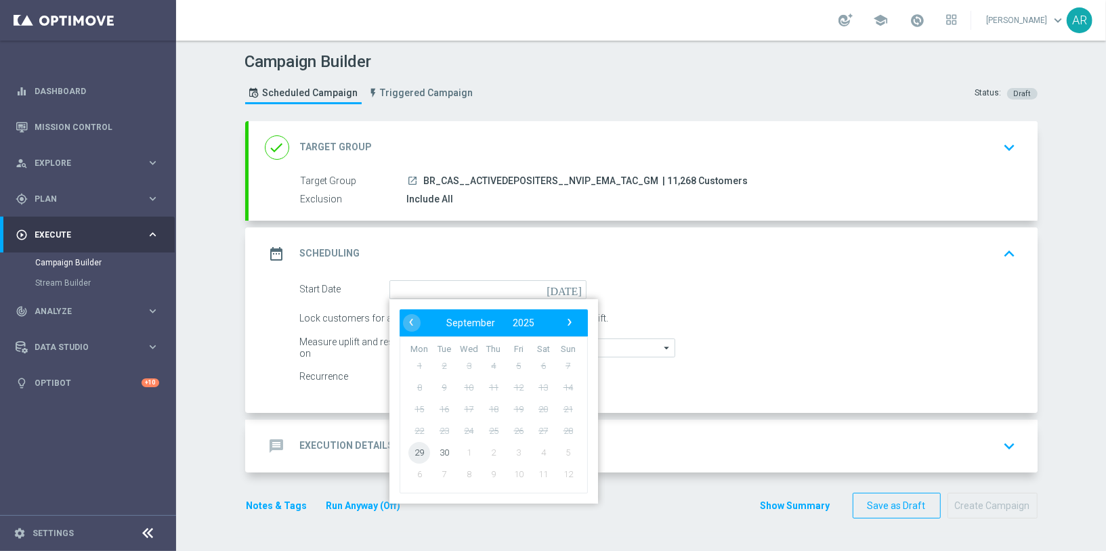
click at [416, 448] on span "29" at bounding box center [419, 452] width 22 height 22
type input "[DATE]"
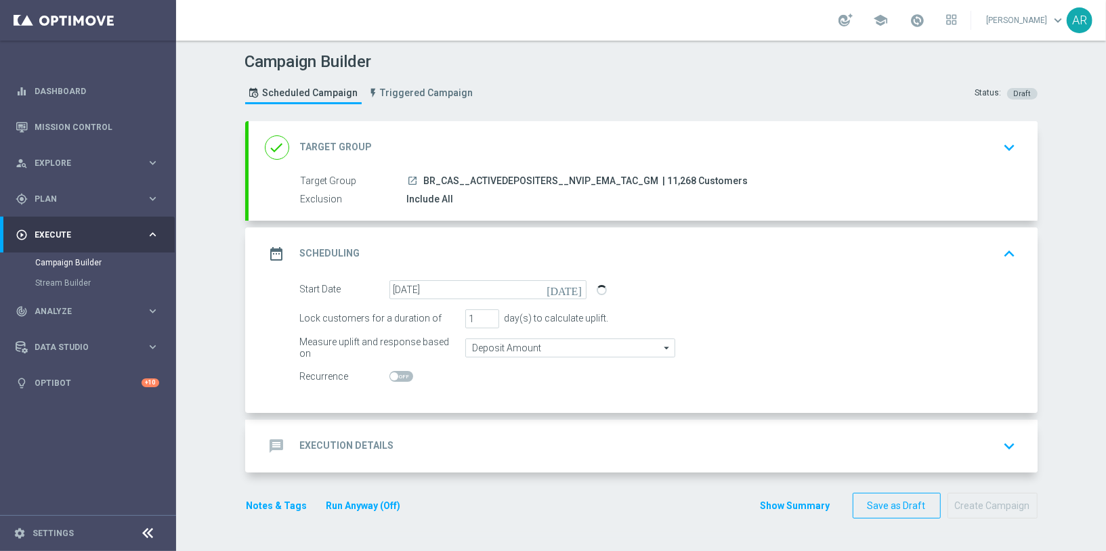
click at [430, 425] on div "message Execution Details keyboard_arrow_down" at bounding box center [642, 446] width 789 height 53
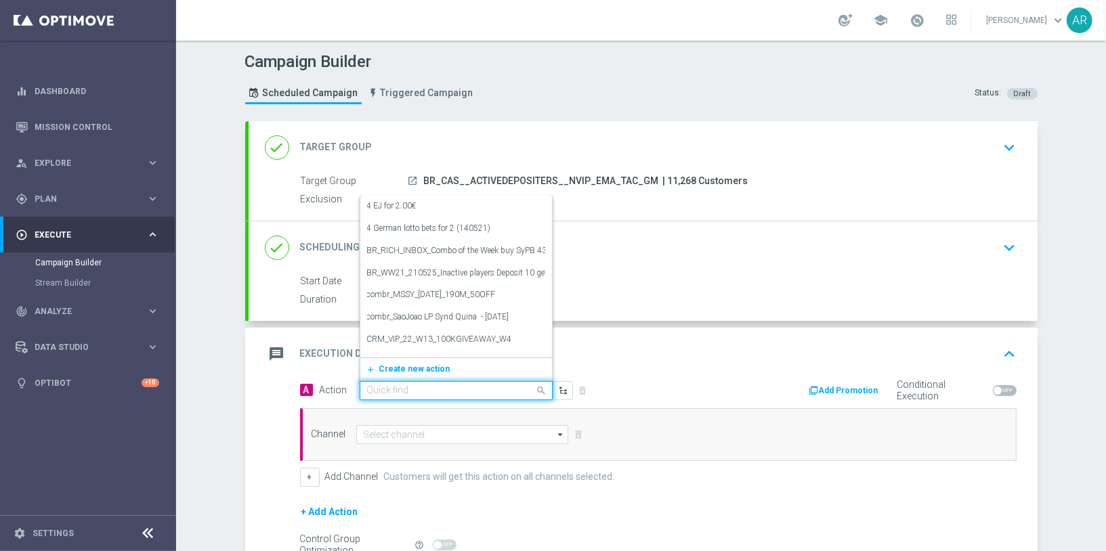
click at [454, 389] on input "text" at bounding box center [442, 391] width 151 height 12
paste input "BR_CAS__ACTIVEDEPOSITERS__NVIP_EMA_TAC_GM"
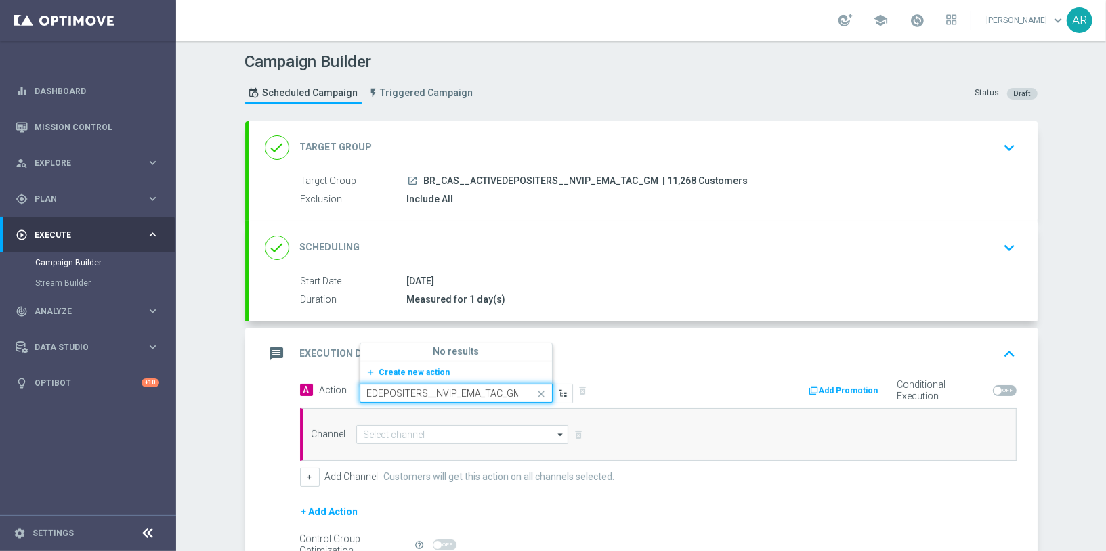
type input "BR_CAS__ACTIVEDEPOSITERS__NVIP_EMA_TAC_GM"
click at [441, 396] on div "Quick find BR_CAS__ACTIVEDEPOSITERS__NVIP_EMA_TAC_GM" at bounding box center [456, 393] width 193 height 19
click at [437, 393] on input "BR_CAS__ACTIVEDEPOSITERS__NVIP_EMA_TAC_GM" at bounding box center [442, 394] width 151 height 12
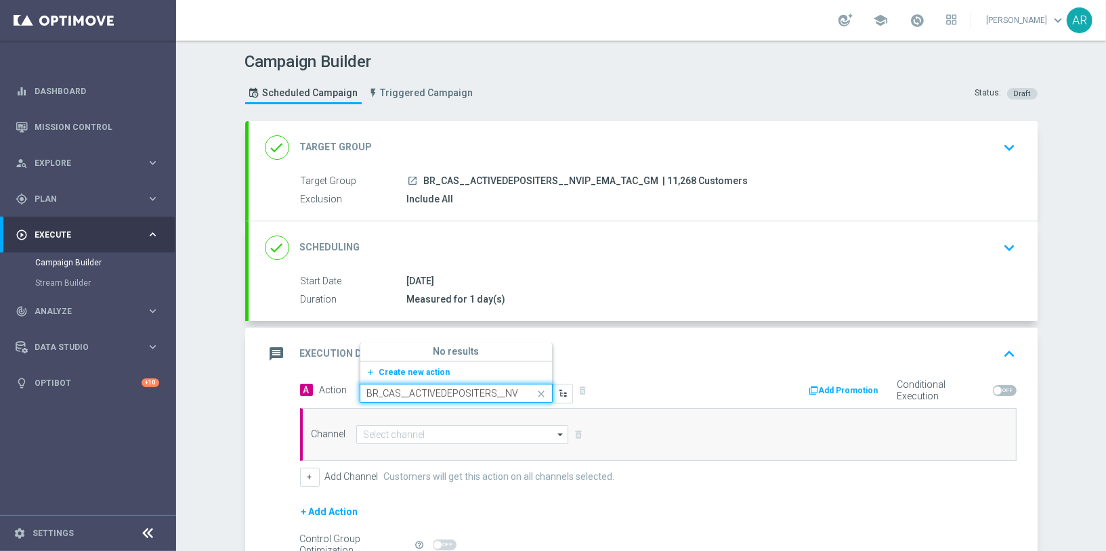
click at [437, 393] on input "BR_CAS__ACTIVEDEPOSITERS__NVIP_EMA_TAC_GM" at bounding box center [442, 394] width 151 height 12
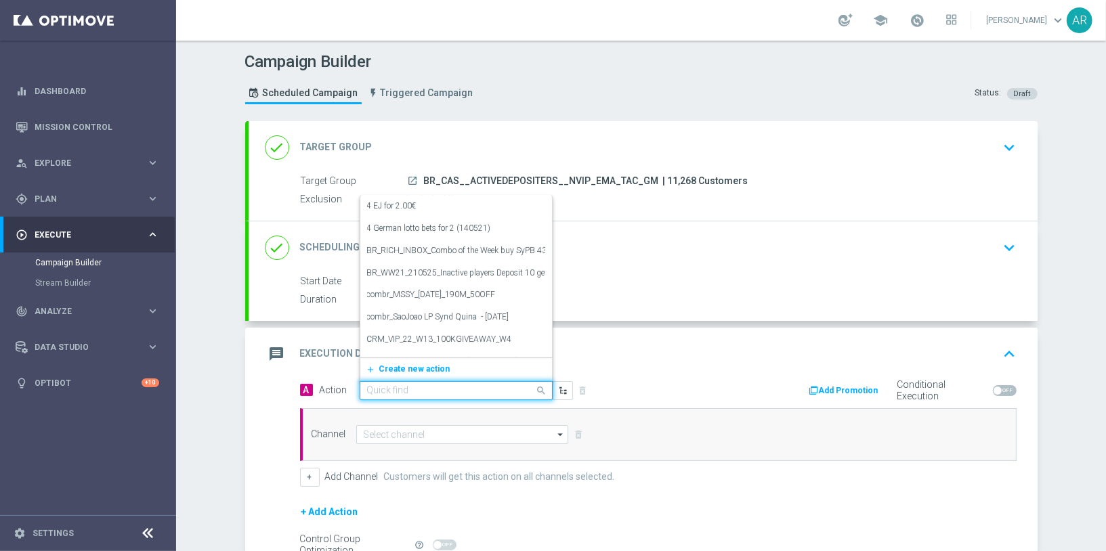
paste input "BR_CAS_GOM_GONZOSQUESTM_SEP_NVIP_EMA_TAC_GM"
type input "BR_CAS_GOM_GONZOSQUESTM_SEP_NVIP_EMA_TAC_GM"
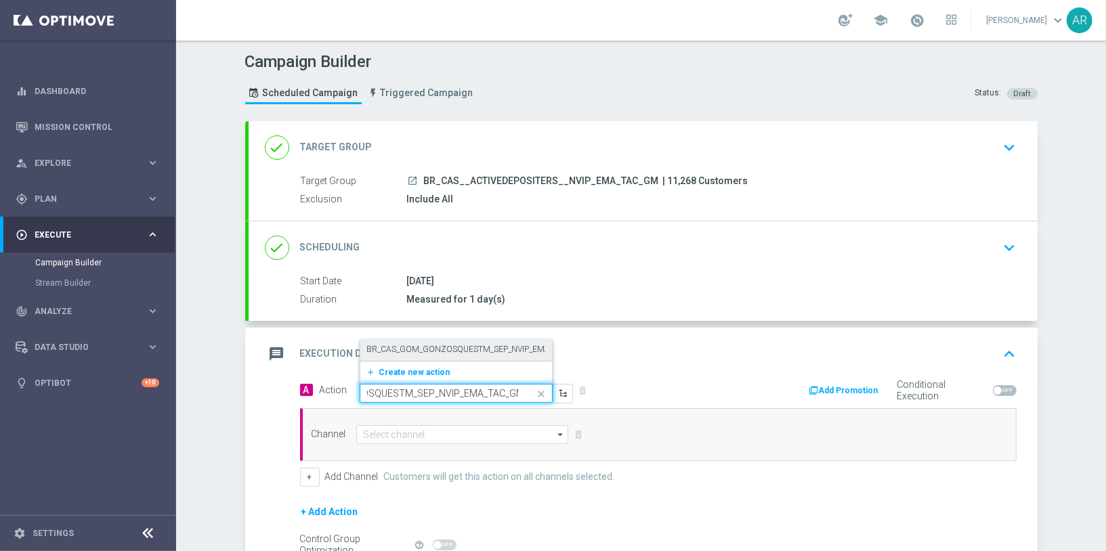
click at [455, 347] on label "BR_CAS_GOM_GONZOSQUESTM_SEP_NVIP_EMA_TAC_GM" at bounding box center [476, 350] width 219 height 12
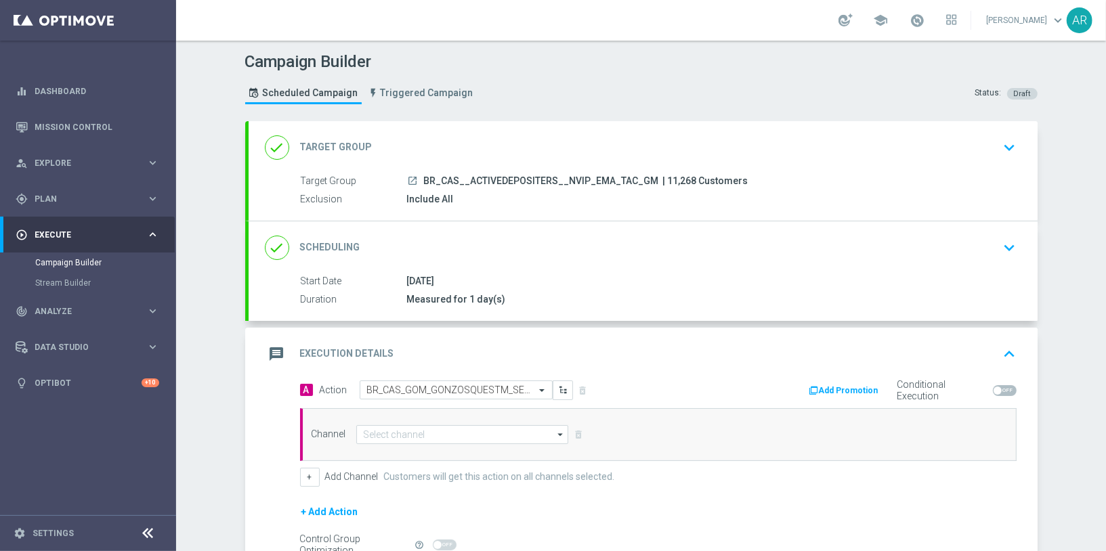
scroll to position [0, 0]
click at [423, 429] on input at bounding box center [462, 434] width 213 height 19
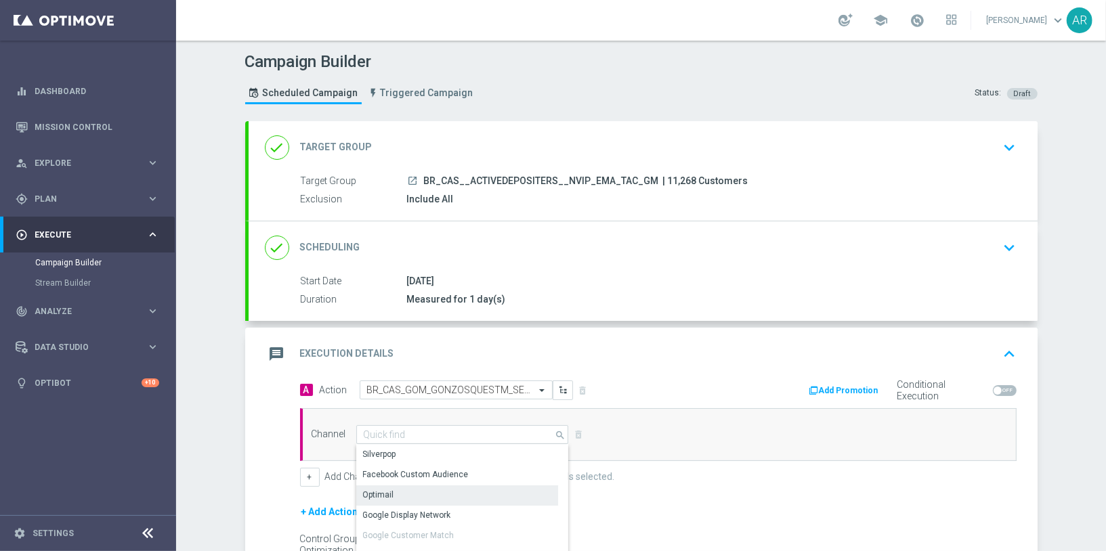
click at [422, 492] on div "Optimail" at bounding box center [457, 494] width 202 height 19
type input "Optimail"
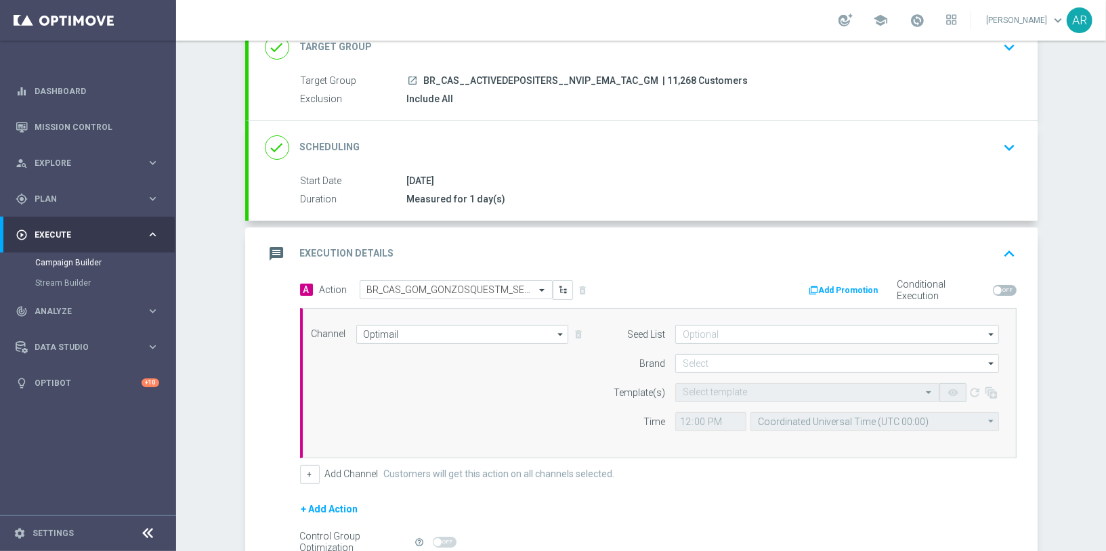
scroll to position [102, 0]
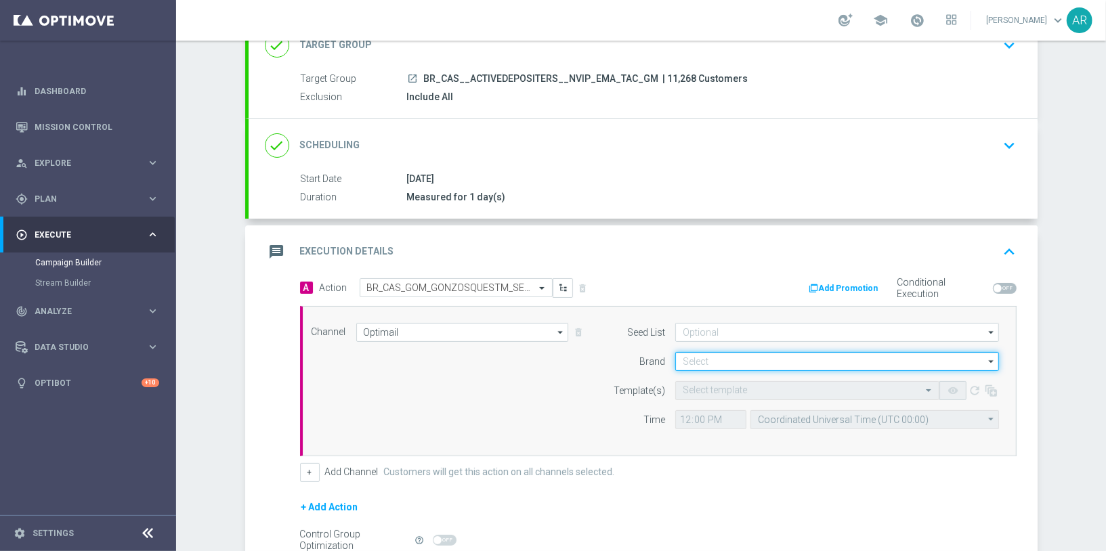
click at [708, 358] on input at bounding box center [837, 361] width 324 height 19
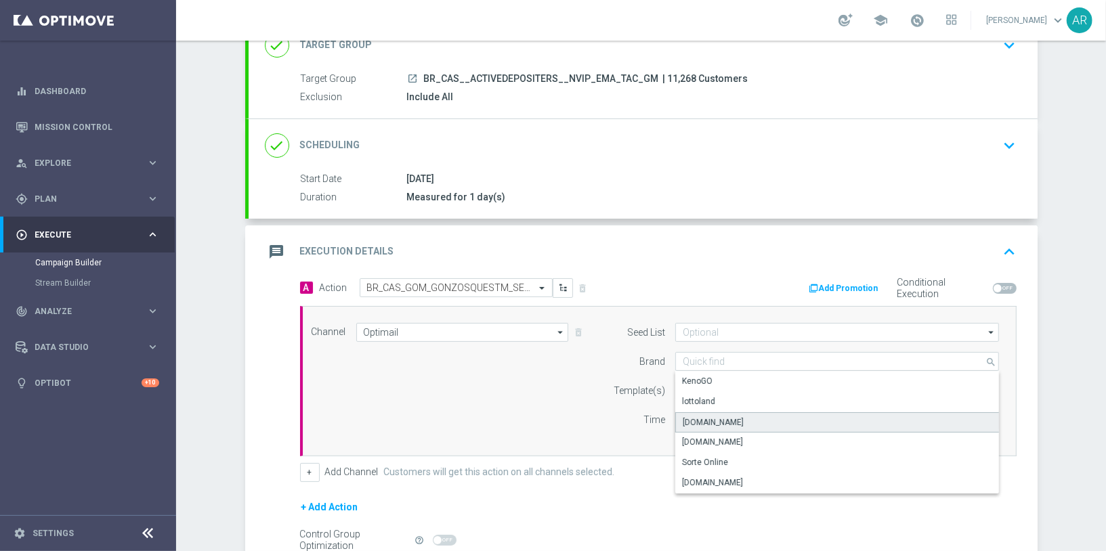
click at [733, 416] on div "[DOMAIN_NAME]" at bounding box center [713, 422] width 61 height 12
type input "[DOMAIN_NAME]"
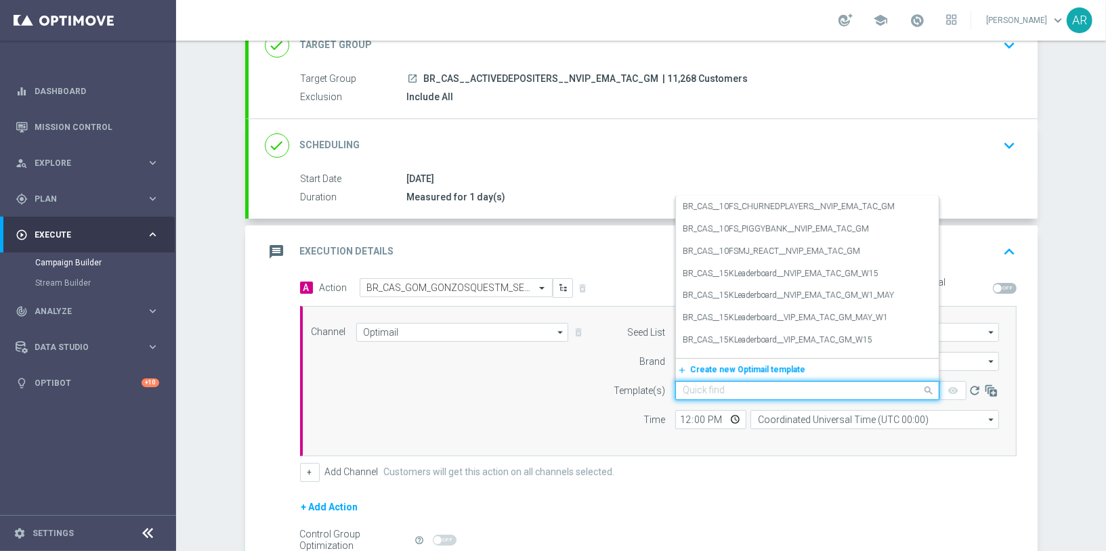
click at [698, 386] on input "text" at bounding box center [794, 391] width 222 height 12
paste input "BR_CAS_GOM_GONZOSQUESTM_SEP_NVIP_EMA_TAC_GM"
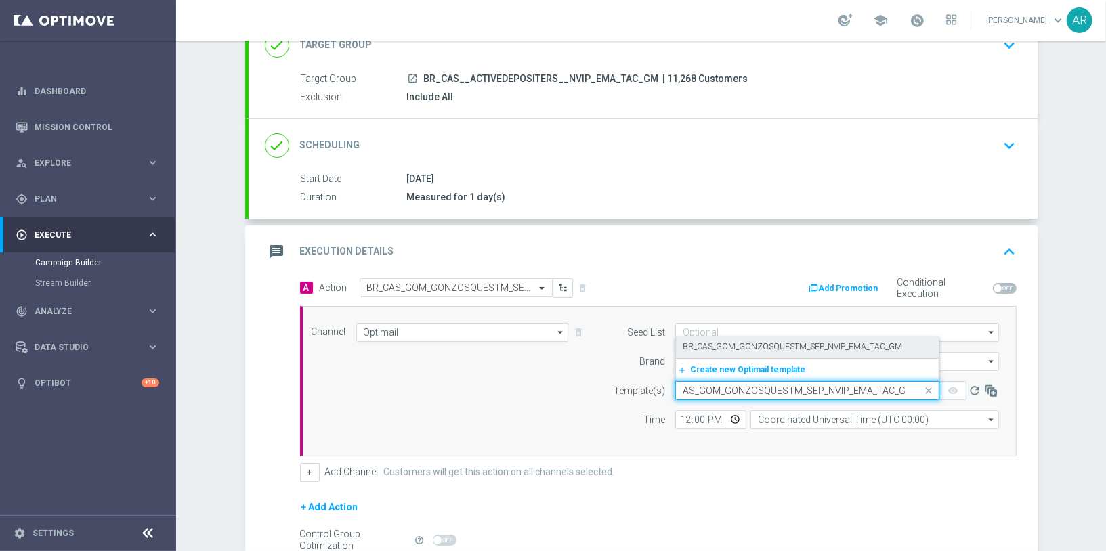
click at [762, 339] on div "BR_CAS_GOM_GONZOSQUESTM_SEP_NVIP_EMA_TAC_GM" at bounding box center [807, 347] width 249 height 22
type input "BR_CAS_GOM_GONZOSQUESTM_SEP_NVIP_EMA_TAC_GM"
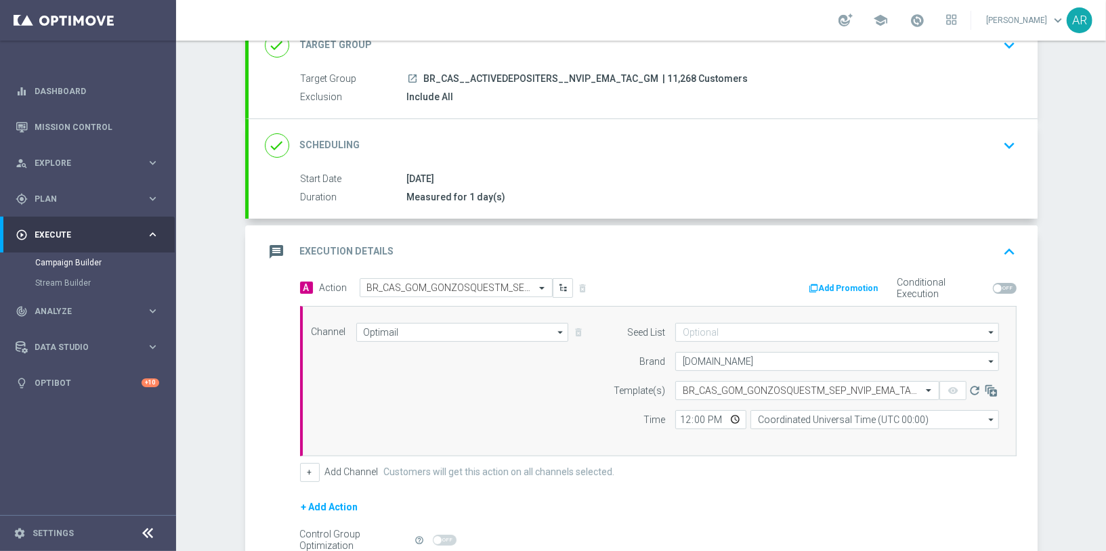
scroll to position [0, 0]
click at [800, 418] on input "Coordinated Universal Time (UTC 00:00)" at bounding box center [874, 419] width 248 height 19
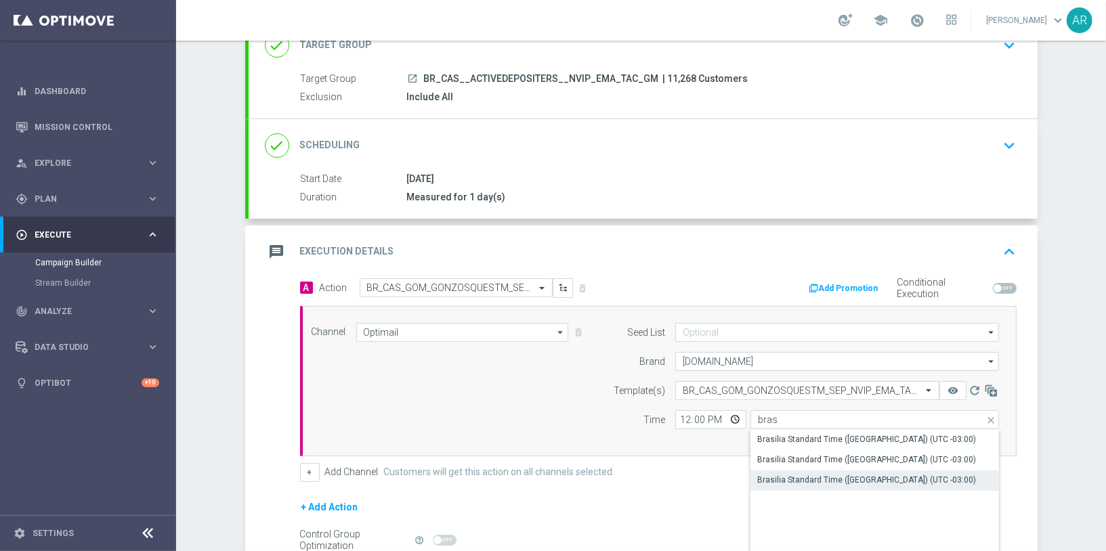
click at [867, 477] on div "Brasilia Standard Time ([GEOGRAPHIC_DATA]) (UTC -03:00)" at bounding box center [866, 480] width 219 height 12
type input "Brasilia Standard Time ([GEOGRAPHIC_DATA]) (UTC -03:00)"
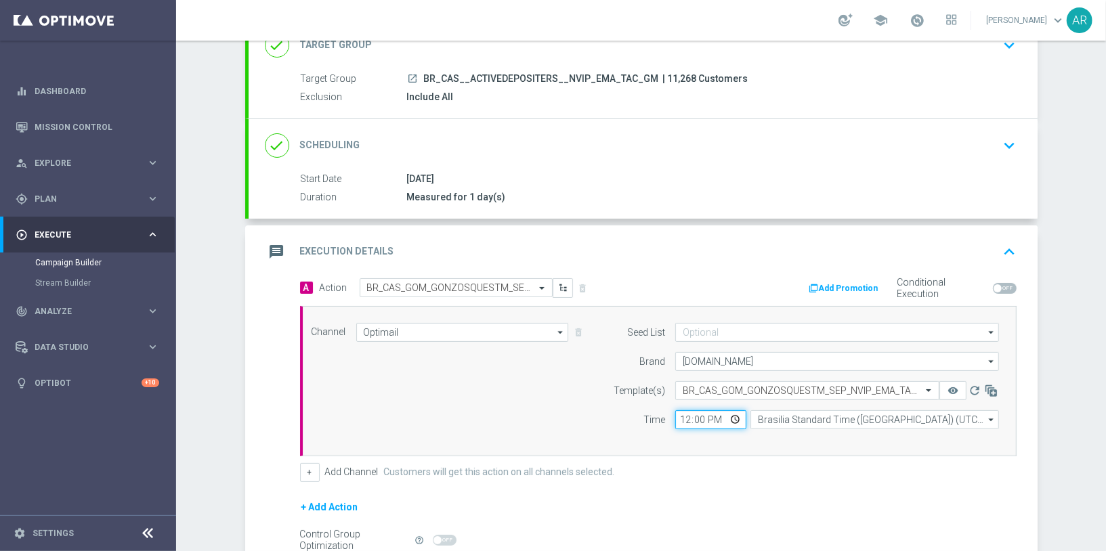
click at [736, 417] on input "12:00" at bounding box center [710, 419] width 71 height 19
click at [470, 439] on div "Channel Optimail Optimail arrow_drop_down Show Selected 1 of 26 Silverpop" at bounding box center [658, 381] width 716 height 150
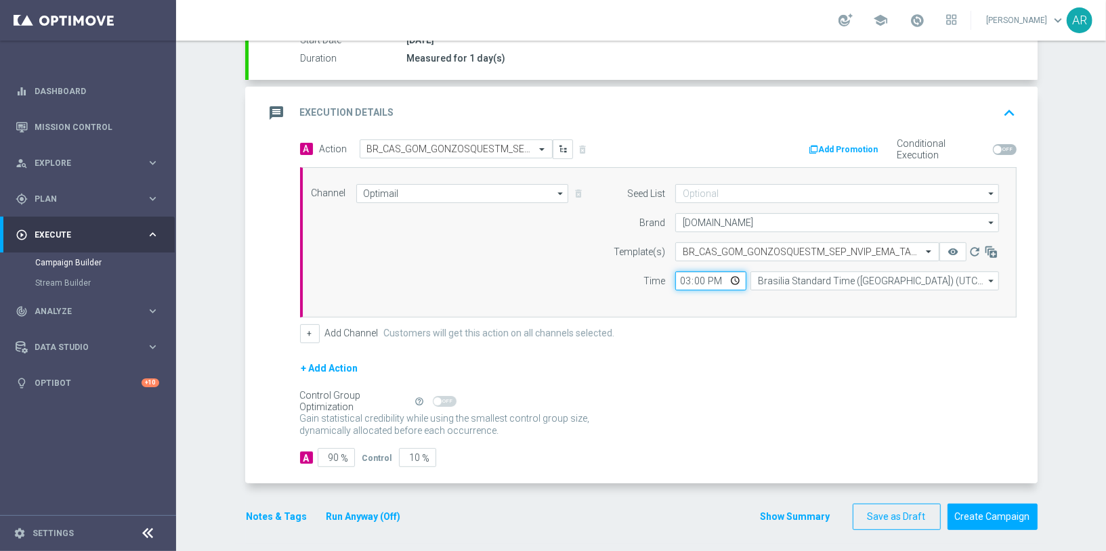
click at [735, 281] on input "15:00" at bounding box center [710, 281] width 71 height 19
type input "16:00"
click at [993, 516] on button "Create Campaign" at bounding box center [992, 517] width 90 height 26
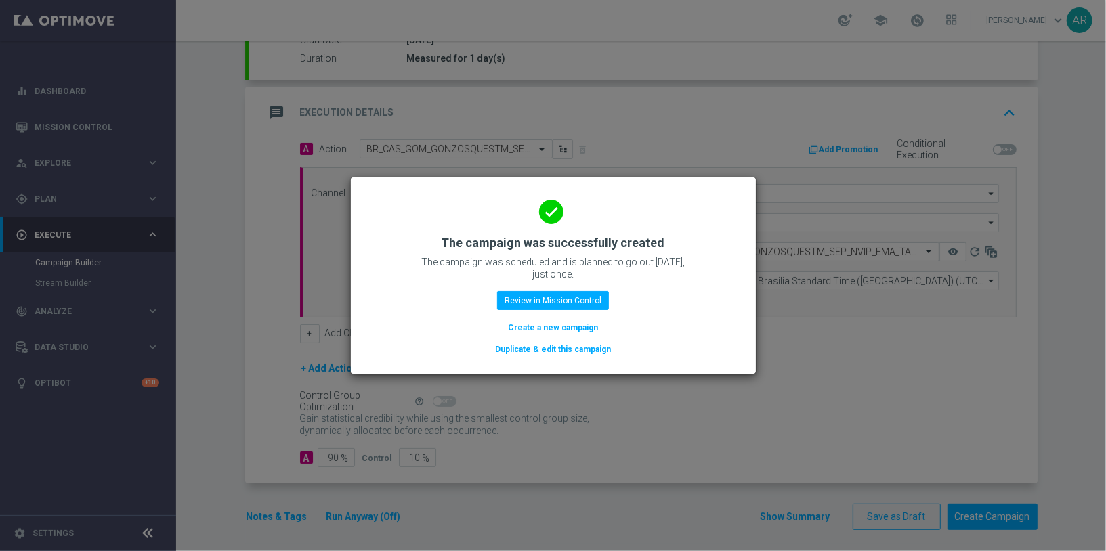
click at [559, 327] on button "Create a new campaign" at bounding box center [552, 327] width 93 height 15
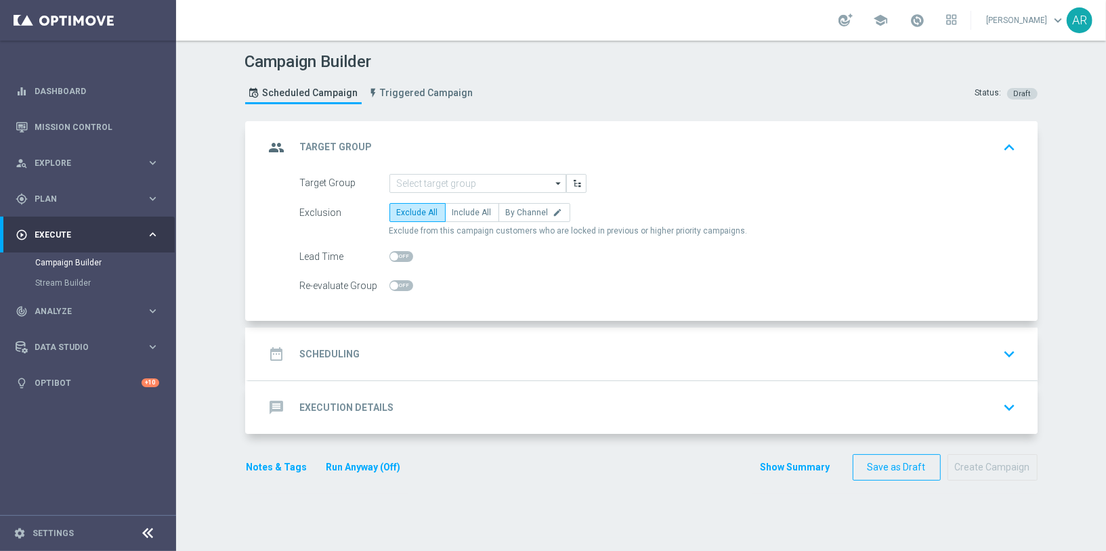
scroll to position [0, 0]
click at [432, 183] on input at bounding box center [477, 183] width 177 height 19
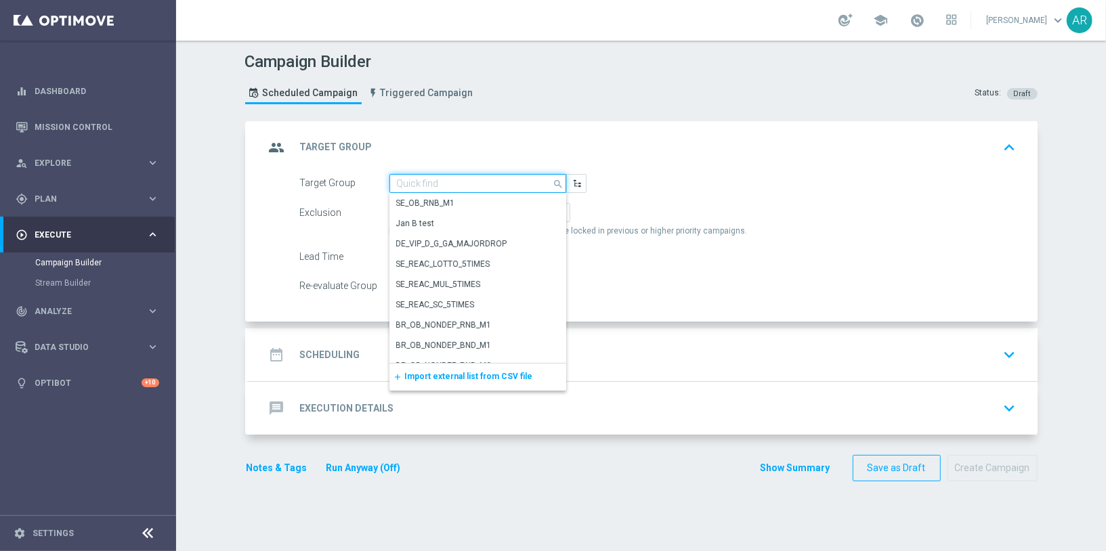
paste input "BR_CAS__ACTIVEDEPOSITERS__NVIP_RI_TAC_GM"
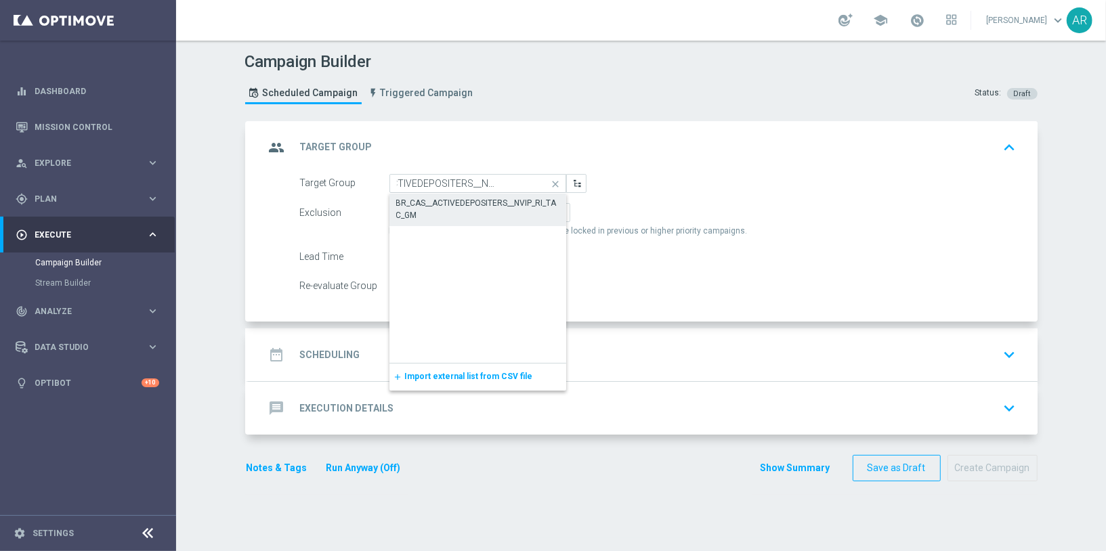
click at [462, 201] on div "BR_CAS__ACTIVEDEPOSITERS__NVIP_RI_TAC_GM" at bounding box center [477, 209] width 163 height 24
type input "BR_CAS__ACTIVEDEPOSITERS__NVIP_RI_TAC_GM"
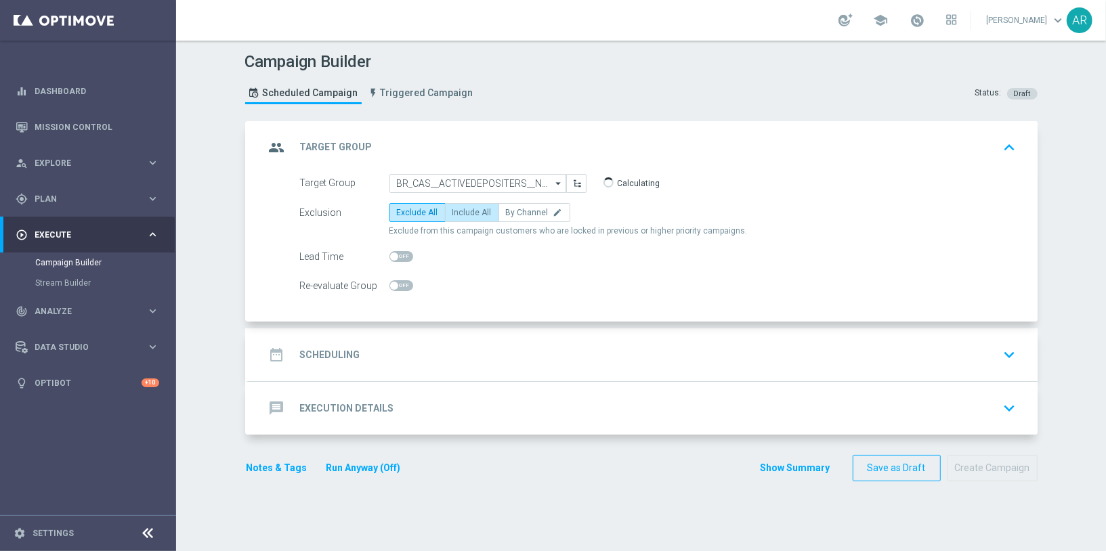
click at [462, 209] on span "Include All" at bounding box center [471, 212] width 39 height 9
click at [461, 211] on input "Include All" at bounding box center [456, 215] width 9 height 9
radio input "true"
click at [439, 355] on div "date_range Scheduling keyboard_arrow_down" at bounding box center [643, 355] width 756 height 26
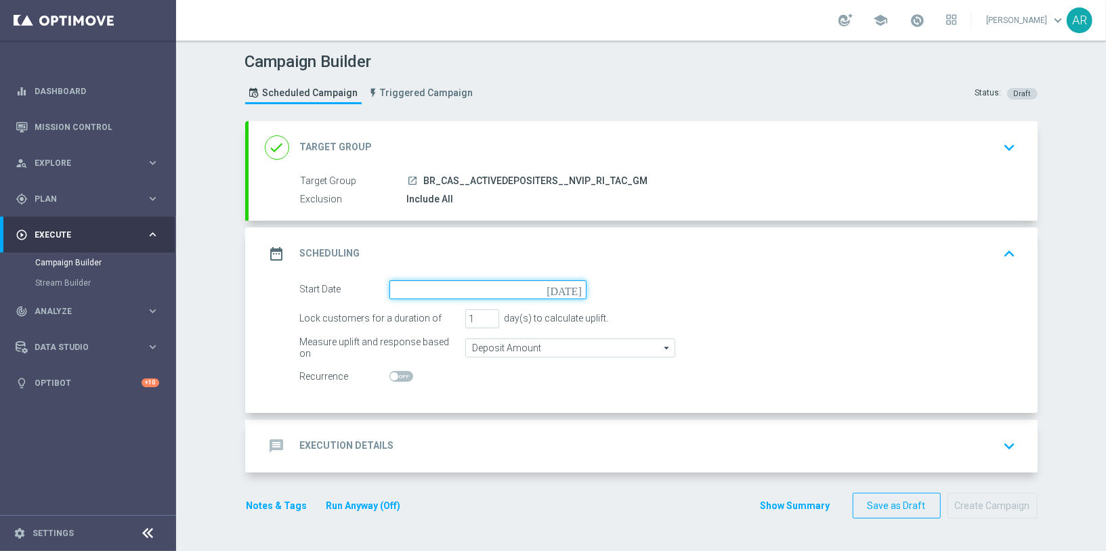
click at [575, 294] on input at bounding box center [487, 289] width 197 height 19
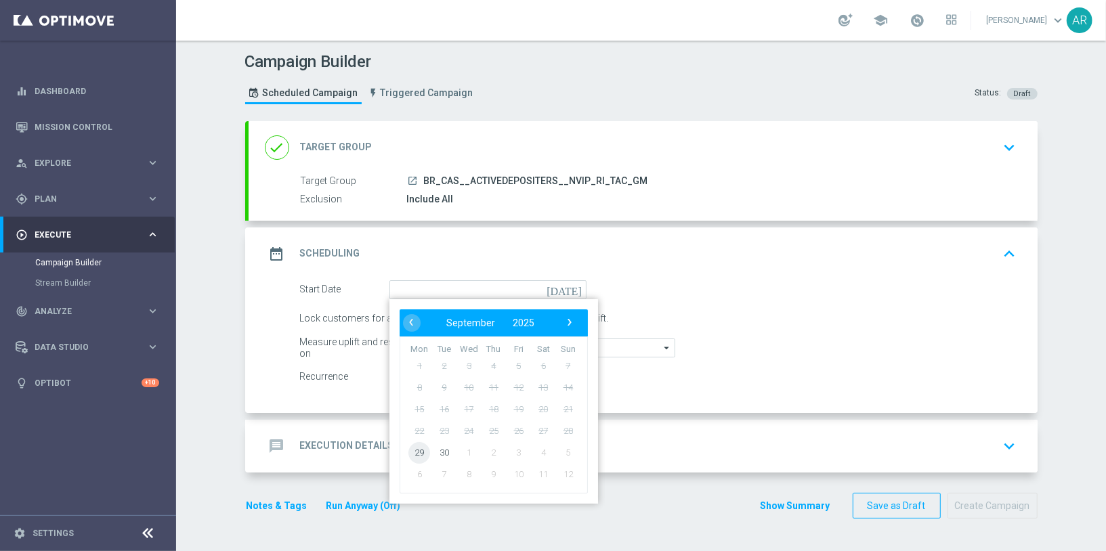
click at [415, 454] on span "29" at bounding box center [419, 452] width 22 height 22
type input "[DATE]"
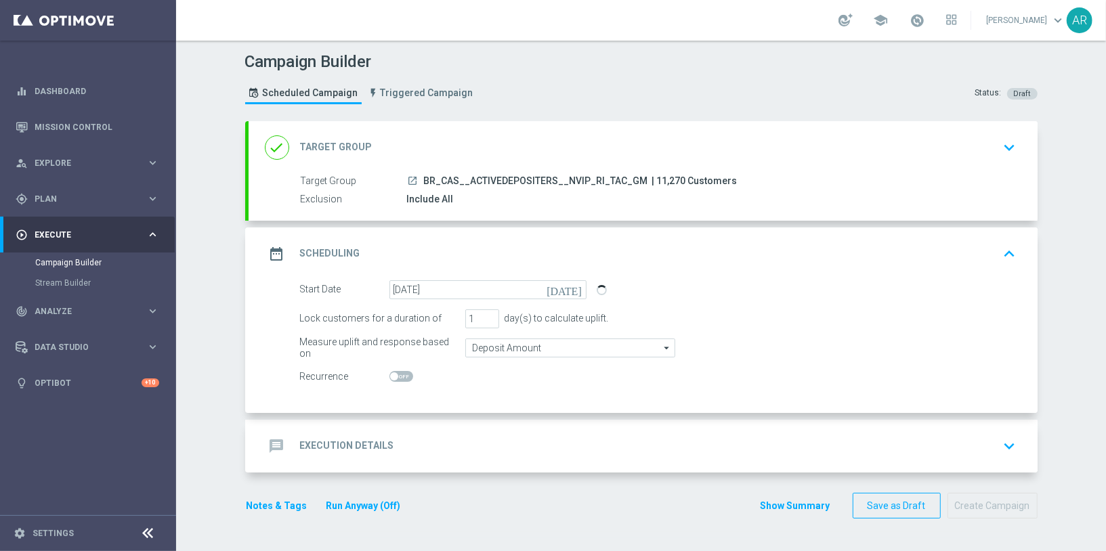
click at [428, 443] on div "message Execution Details keyboard_arrow_down" at bounding box center [643, 446] width 756 height 26
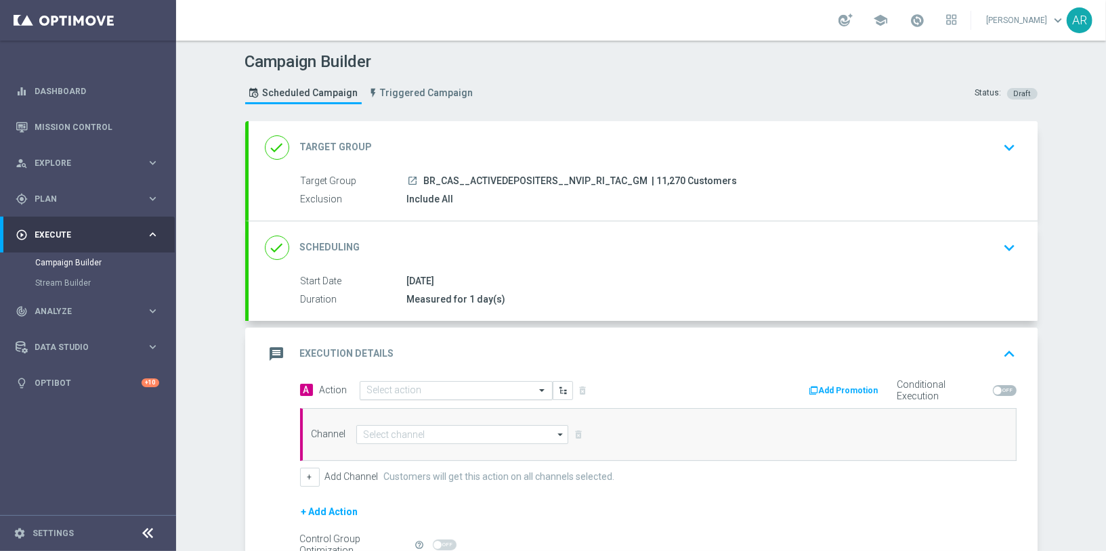
click at [433, 386] on input "text" at bounding box center [442, 391] width 151 height 12
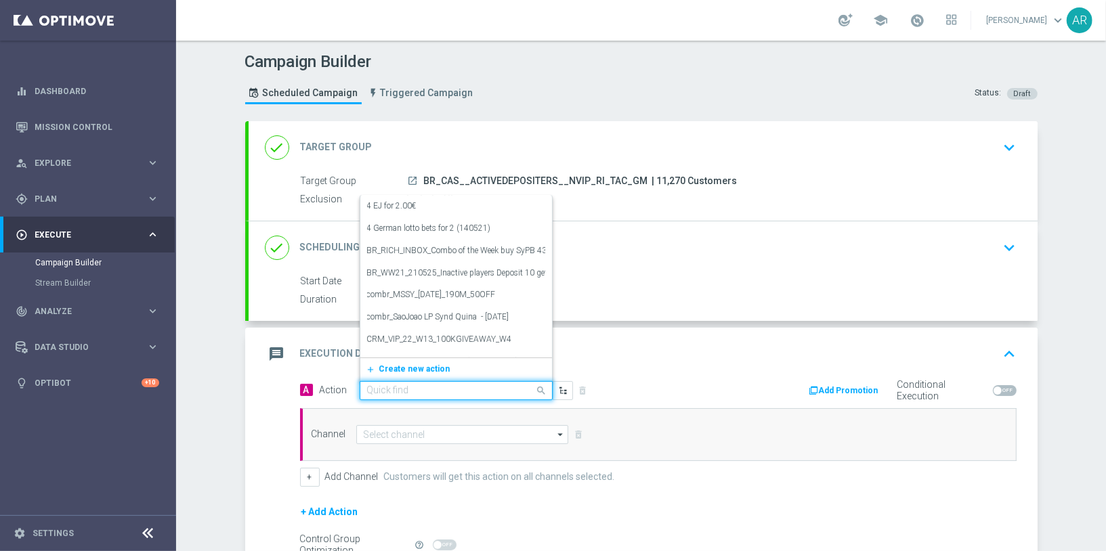
paste input "BR_CAS__GOM_SEP_GONZOSQUESTM__NVIP_RI_TAC_GM"
type input "BR_CAS__GOM_SEP_GONZOSQUESTM__NVIP_RI_TAC_GM"
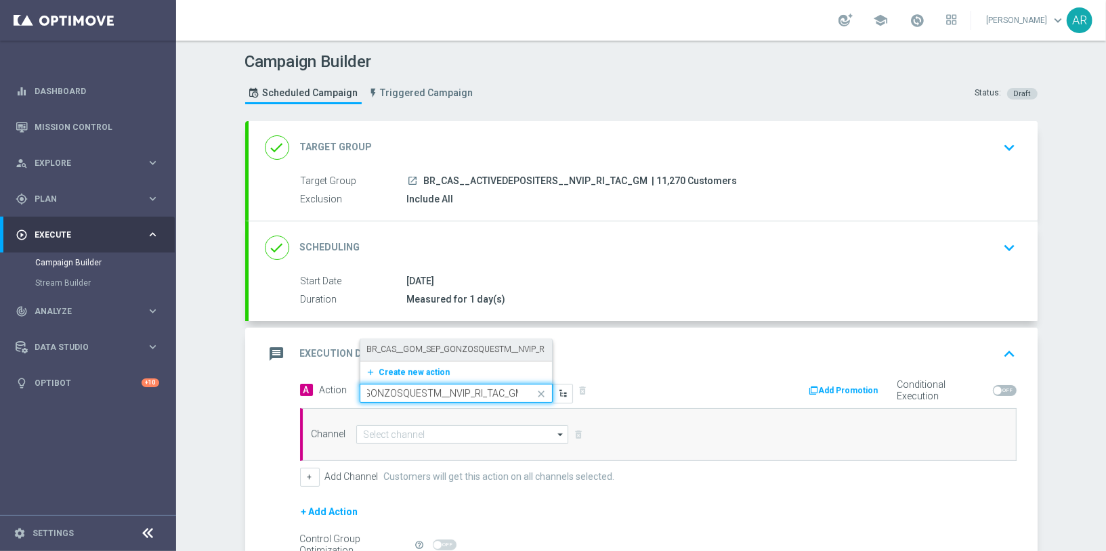
click at [460, 347] on label "BR_CAS__GOM_SEP_GONZOSQUESTM__NVIP_RI_TAC_GM" at bounding box center [475, 350] width 216 height 12
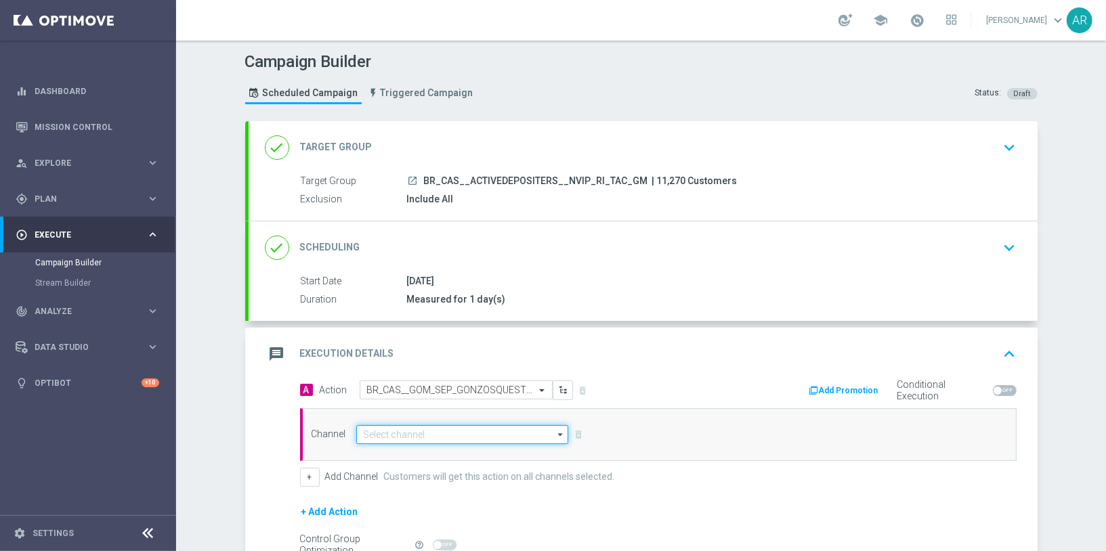
click at [406, 431] on input at bounding box center [462, 434] width 213 height 19
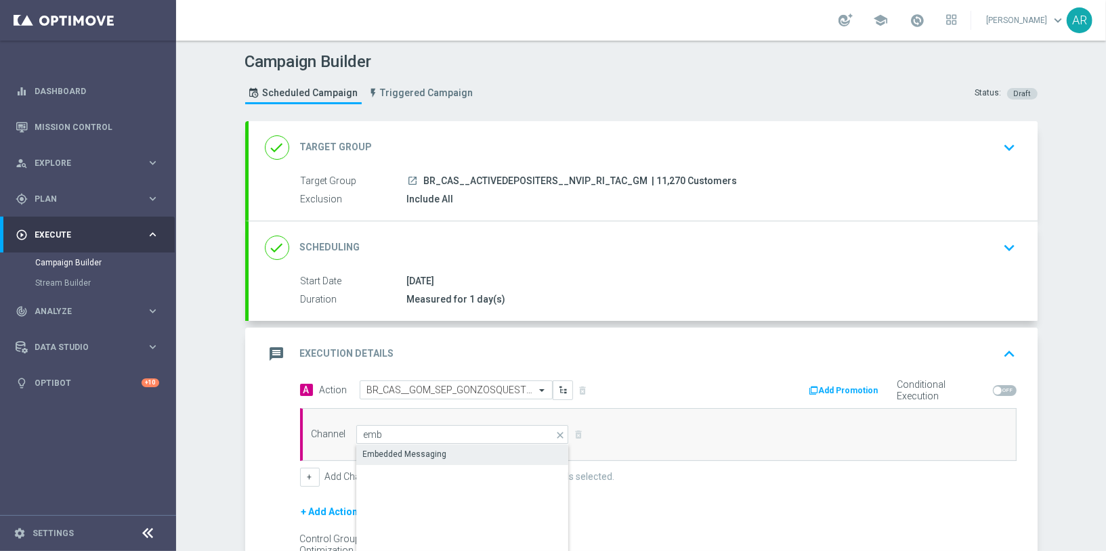
click at [450, 452] on div "Embedded Messaging" at bounding box center [463, 454] width 214 height 19
type input "Embedded Messaging"
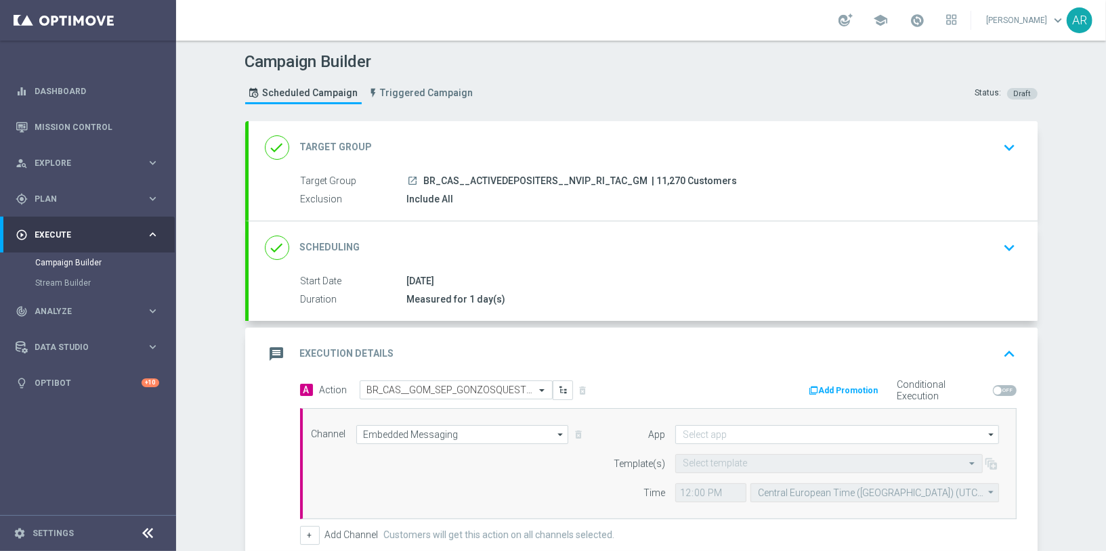
scroll to position [92, 0]
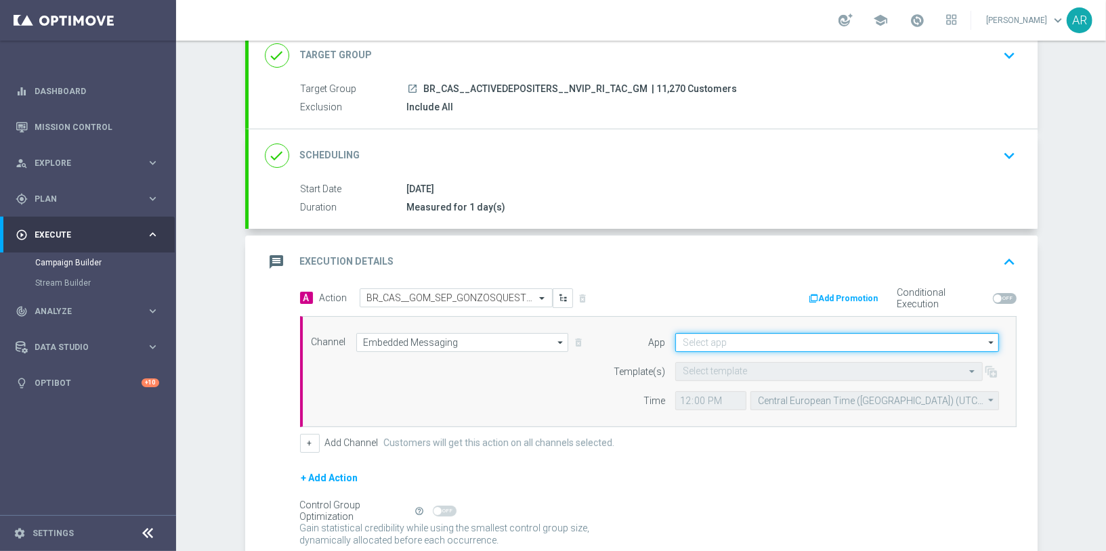
click at [732, 341] on input at bounding box center [837, 342] width 324 height 19
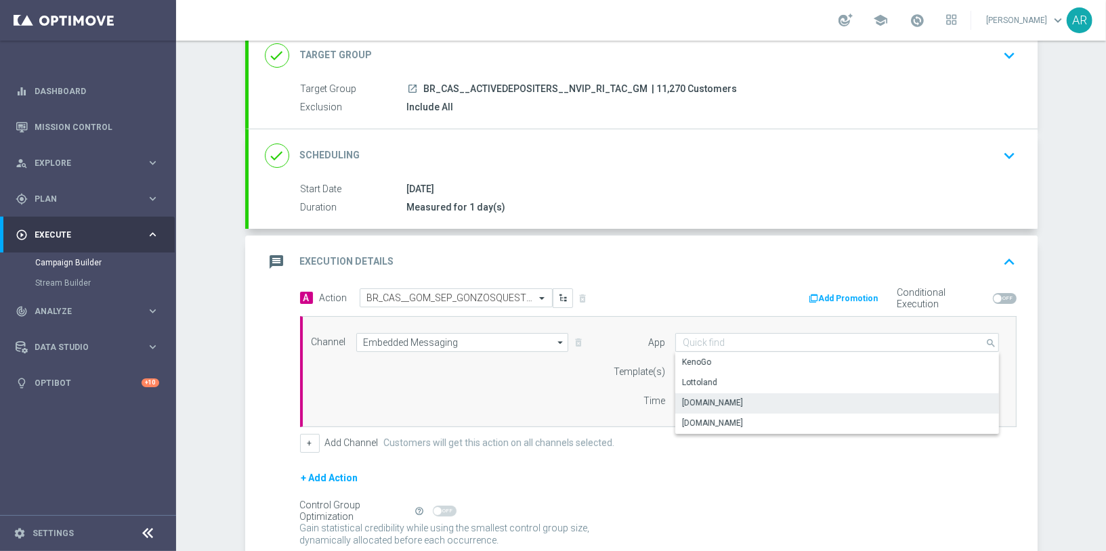
click at [747, 398] on div "[DOMAIN_NAME]" at bounding box center [837, 402] width 324 height 19
type input "[DOMAIN_NAME]"
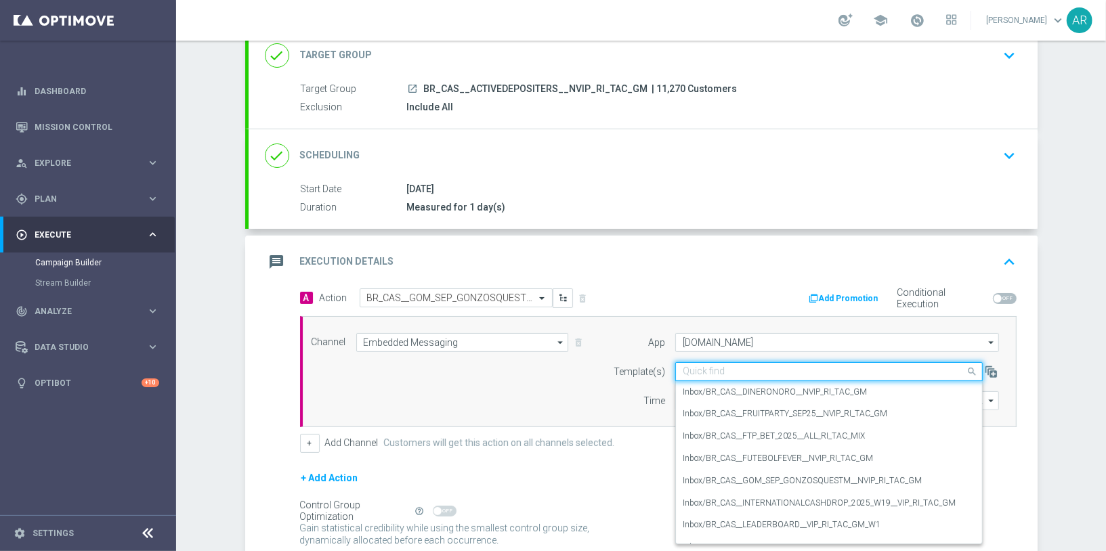
click at [717, 370] on input "text" at bounding box center [815, 372] width 265 height 12
paste input "BR_CAS__GOM_SEP_GONZOSQUESTM__NVIP_RI_TAC_GM"
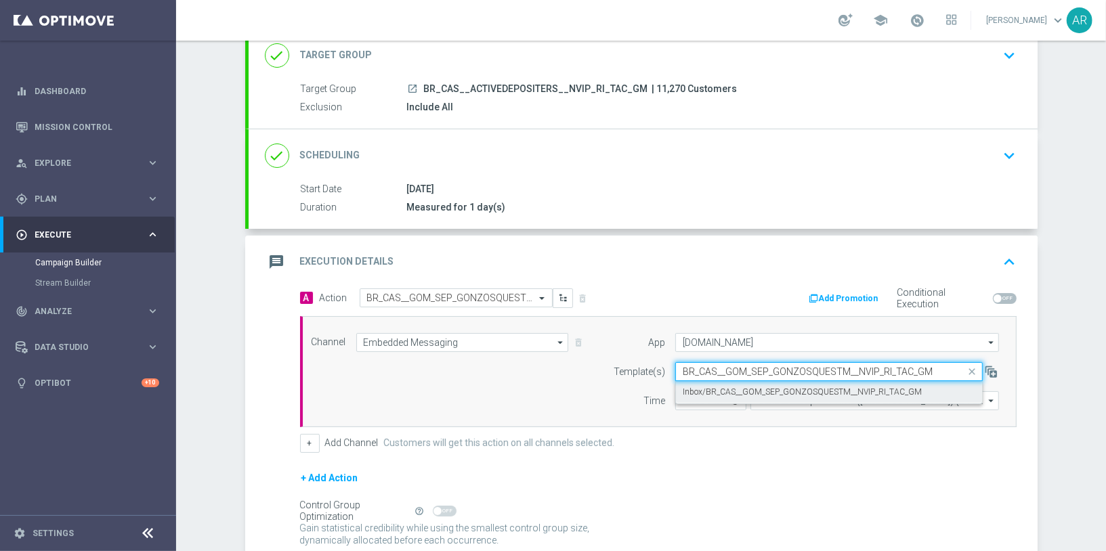
click at [742, 387] on label "Inbox/BR_CAS__GOM_SEP_GONZOSQUESTM__NVIP_RI_TAC_GM" at bounding box center [802, 393] width 239 height 12
type input "BR_CAS__GOM_SEP_GONZOSQUESTM__NVIP_RI_TAC_GM"
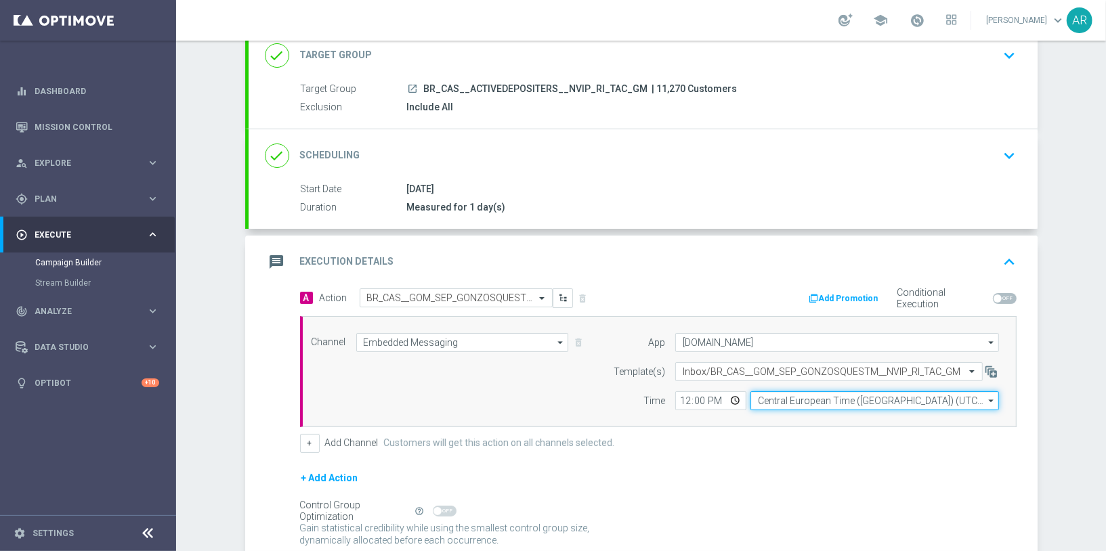
click at [786, 392] on input "Central European Time ([GEOGRAPHIC_DATA]) (UTC +02:00)" at bounding box center [874, 400] width 248 height 19
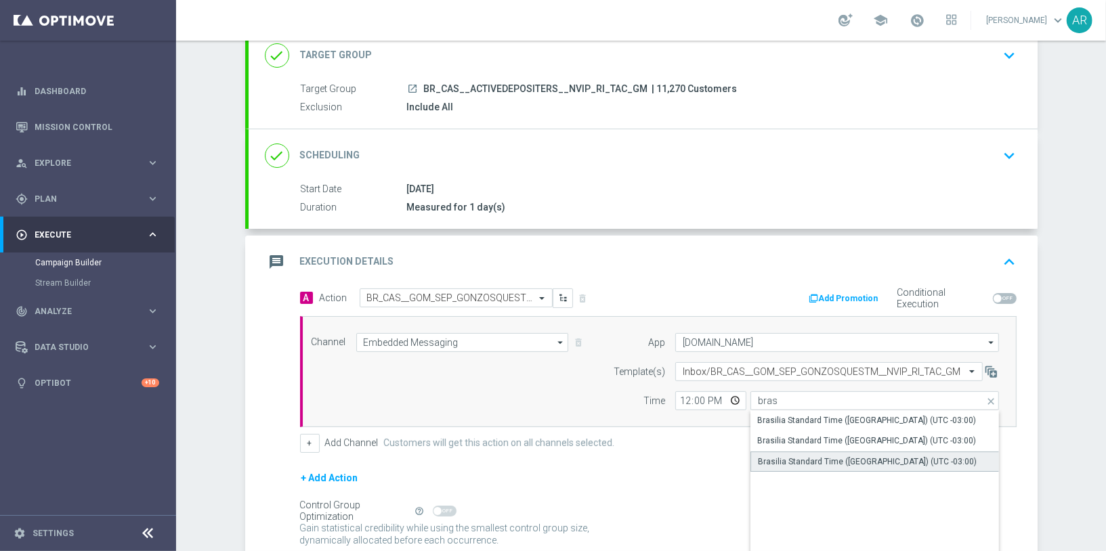
click at [852, 458] on div "Brasilia Standard Time ([GEOGRAPHIC_DATA]) (UTC -03:00)" at bounding box center [867, 462] width 219 height 12
type input "Brasilia Standard Time ([GEOGRAPHIC_DATA]) (UTC -03:00)"
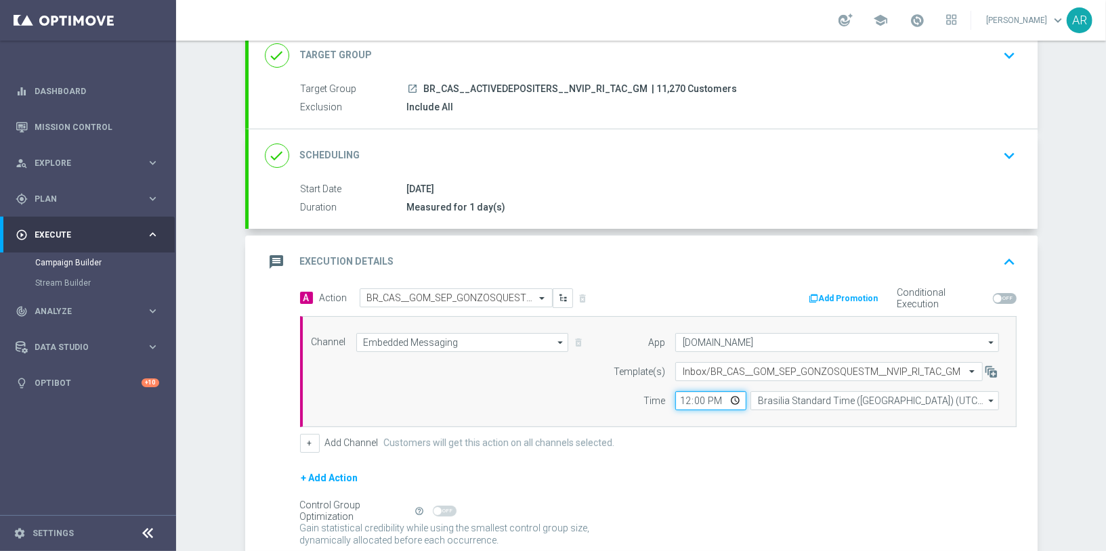
click at [733, 400] on input "12:00" at bounding box center [710, 400] width 71 height 19
type input "15:00"
click at [496, 394] on div "Channel Embedded Messaging Embedded Messaging arrow_drop_down Show Selected 1 o…" at bounding box center [655, 371] width 708 height 77
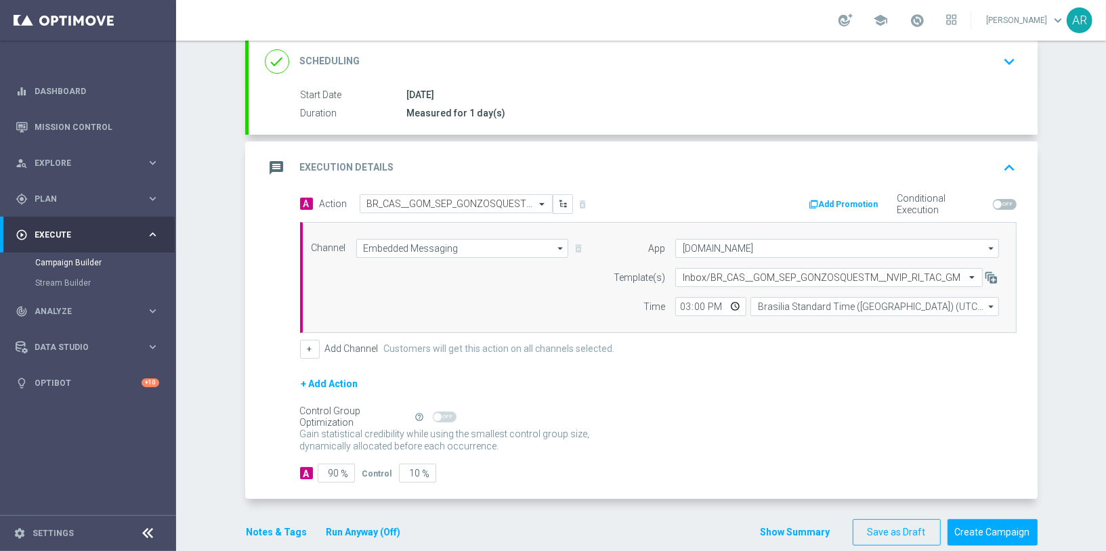
scroll to position [202, 0]
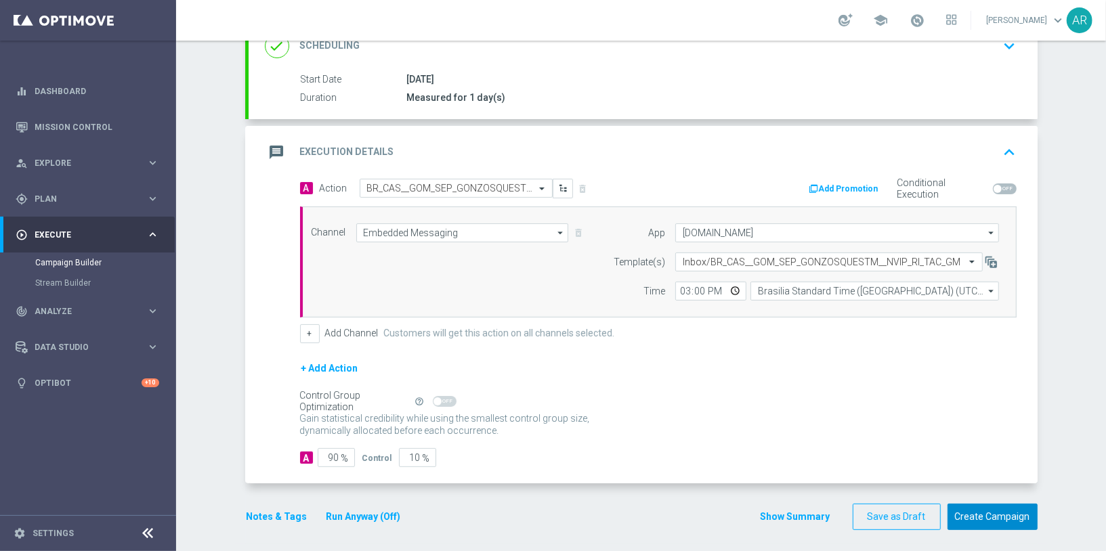
click at [1006, 509] on button "Create Campaign" at bounding box center [992, 517] width 90 height 26
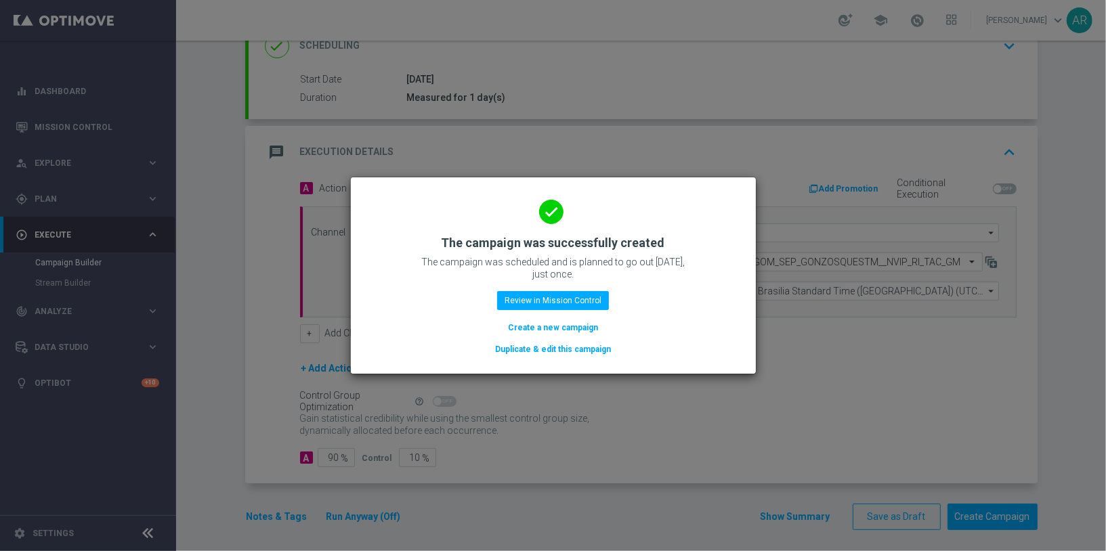
click at [558, 324] on button "Create a new campaign" at bounding box center [552, 327] width 93 height 15
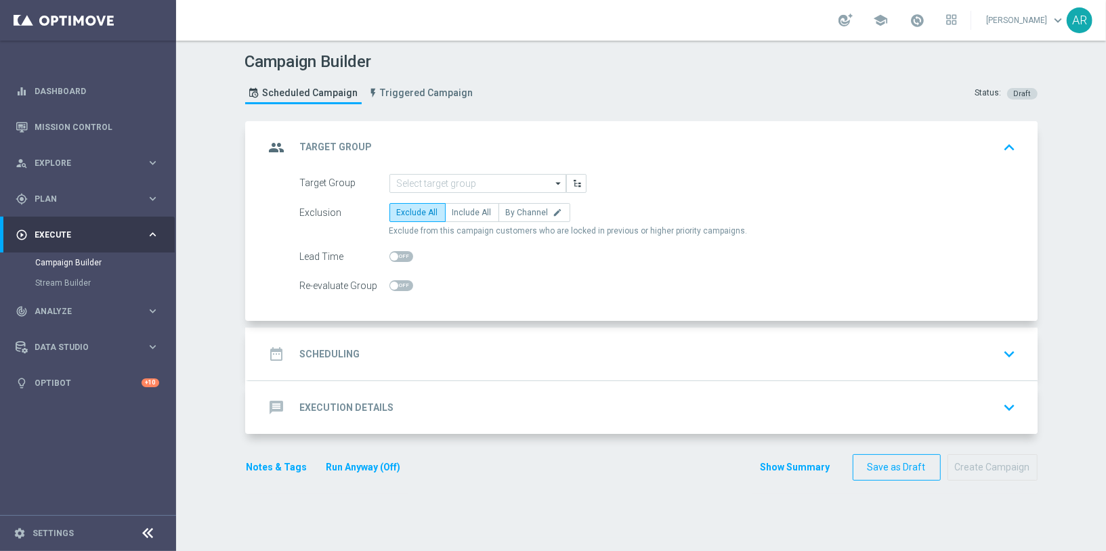
scroll to position [0, 0]
click at [411, 180] on input at bounding box center [477, 183] width 177 height 19
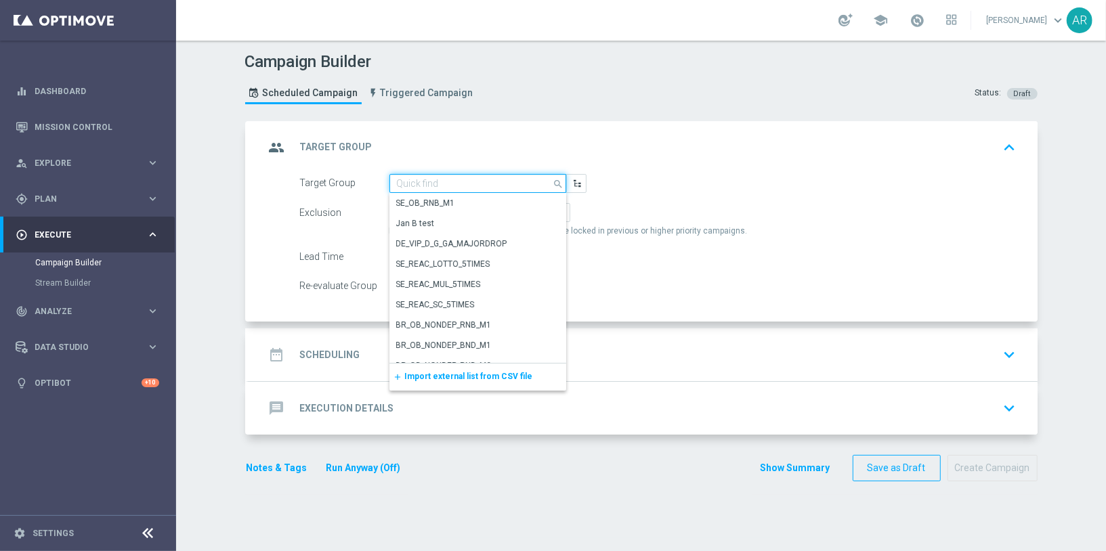
paste input "BR_CAS__ACTIVEDEPOSITERS__NVIP_SMS_TAC_GM"
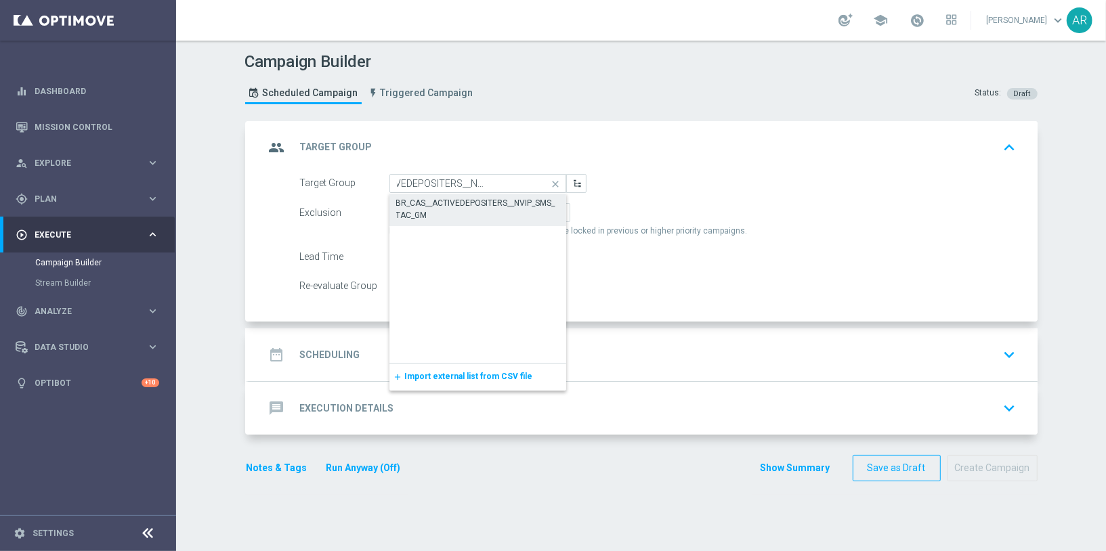
click at [450, 202] on div "BR_CAS__ACTIVEDEPOSITERS__NVIP_SMS_TAC_GM" at bounding box center [477, 209] width 163 height 24
type input "BR_CAS__ACTIVEDEPOSITERS__NVIP_SMS_TAC_GM"
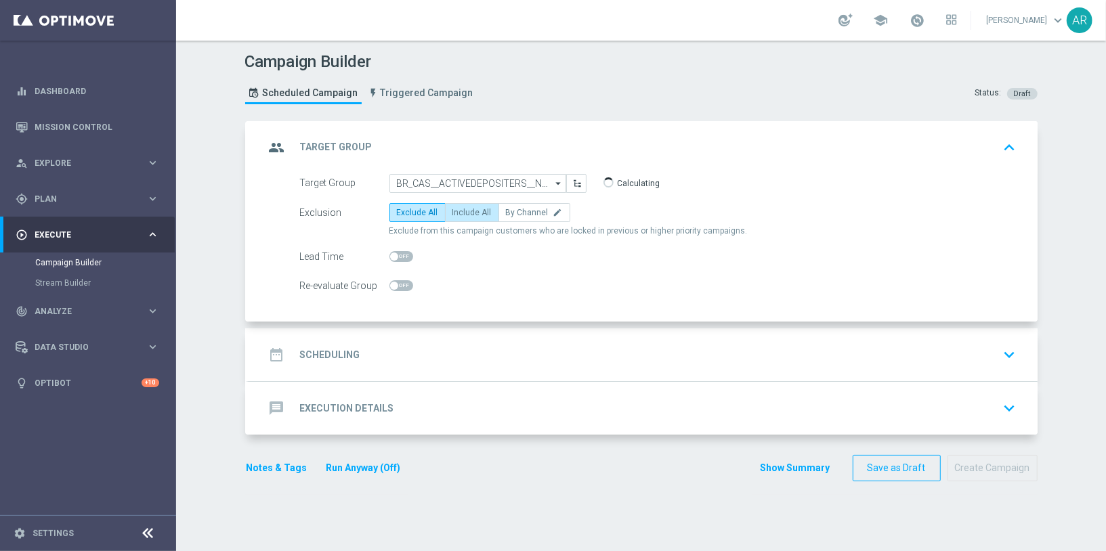
click at [473, 211] on span "Include All" at bounding box center [471, 212] width 39 height 9
click at [461, 211] on input "Include All" at bounding box center [456, 215] width 9 height 9
radio input "true"
click at [416, 355] on div "date_range Scheduling keyboard_arrow_down" at bounding box center [643, 355] width 756 height 26
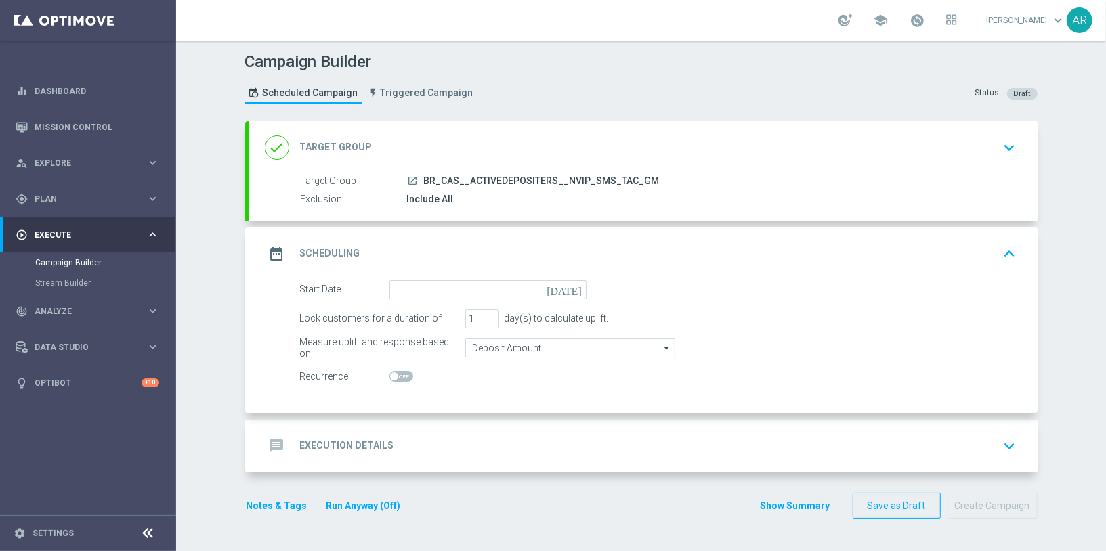
click at [571, 289] on icon "[DATE]" at bounding box center [566, 287] width 40 height 15
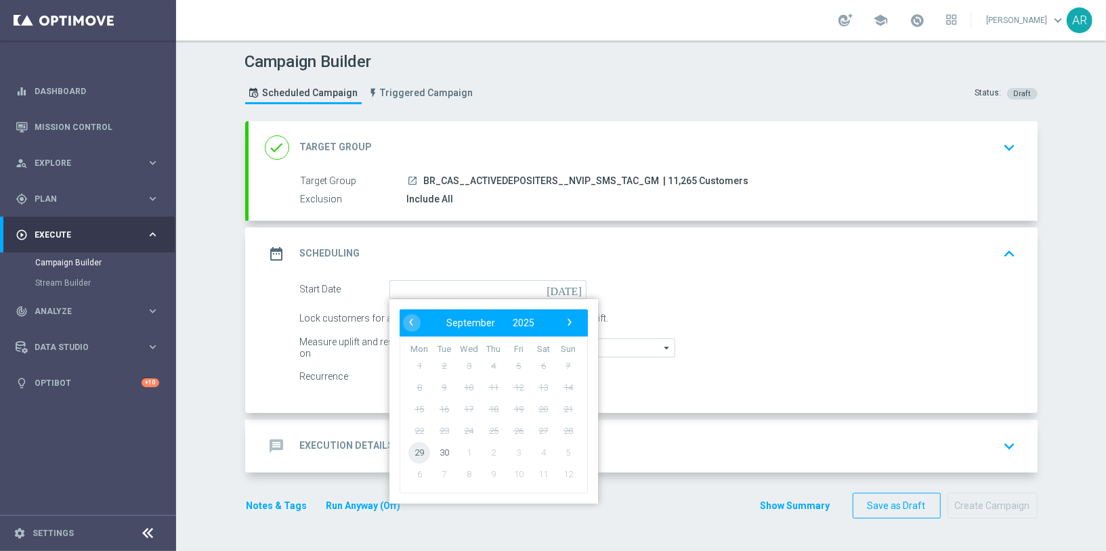
click at [421, 444] on span "29" at bounding box center [419, 452] width 22 height 22
type input "[DATE]"
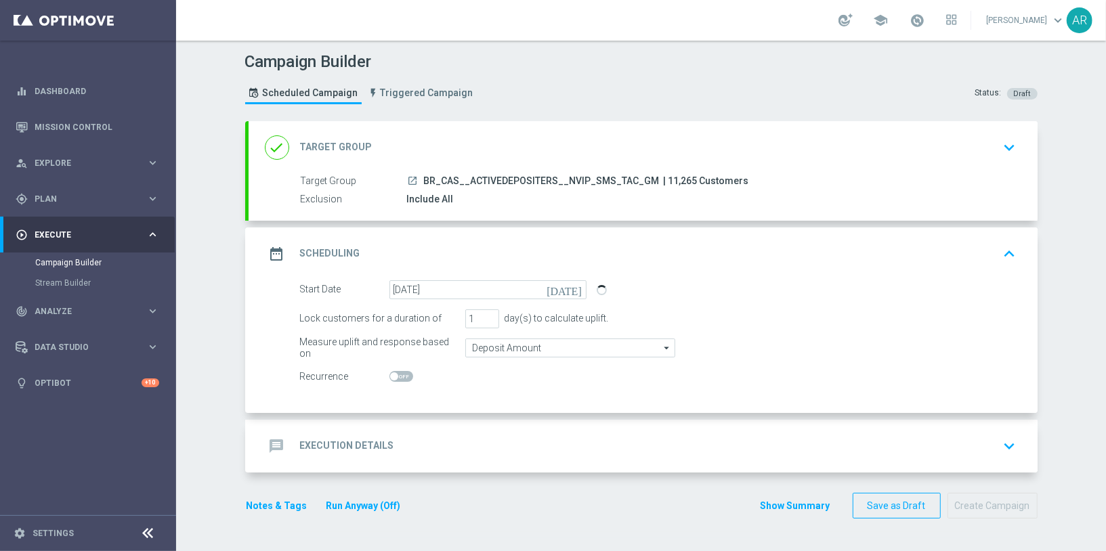
click at [450, 433] on div "message Execution Details keyboard_arrow_down" at bounding box center [643, 446] width 756 height 26
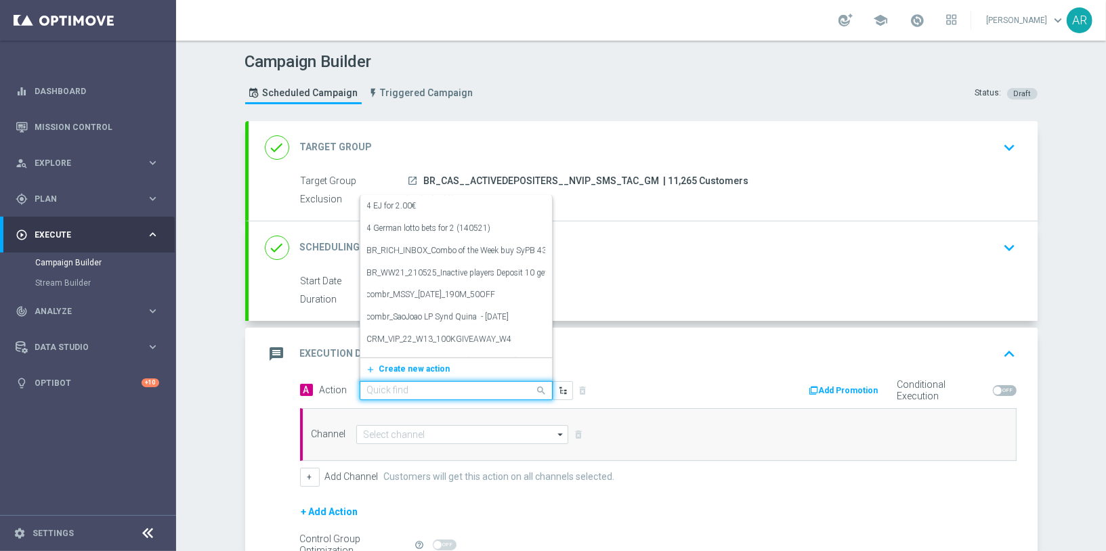
click at [446, 385] on input "text" at bounding box center [442, 391] width 151 height 12
paste input "BR_CAS__GOM_SEP_GONZOSQUESTM__NVIP_SMS_TAC_GM"
type input "BR_CAS__GOM_SEP_GONZOSQUESTM__NVIP_SMS_TAC_GM"
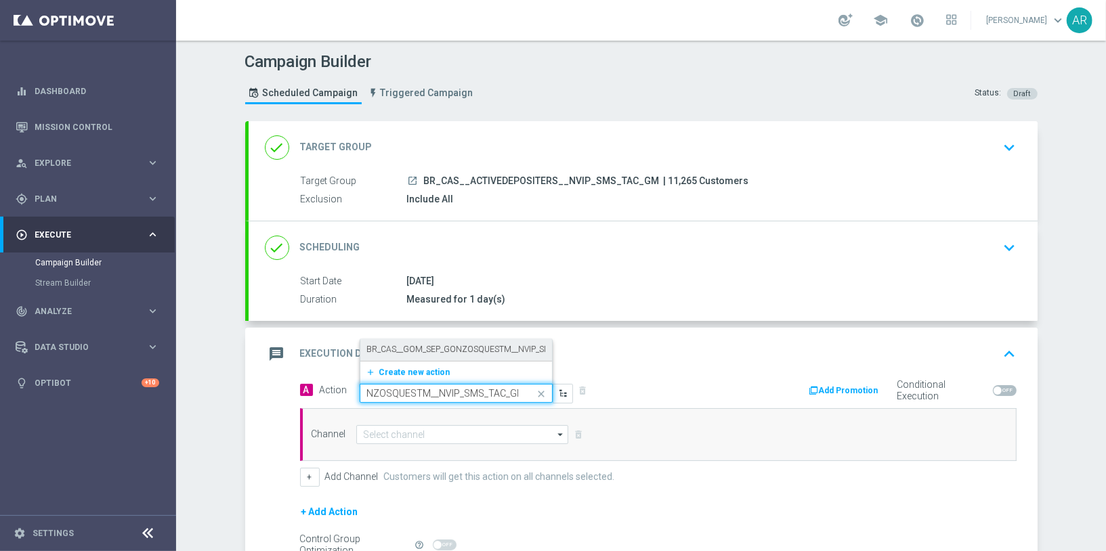
click at [458, 347] on label "BR_CAS__GOM_SEP_GONZOSQUESTM__NVIP_SMS_TAC_GM" at bounding box center [479, 350] width 225 height 12
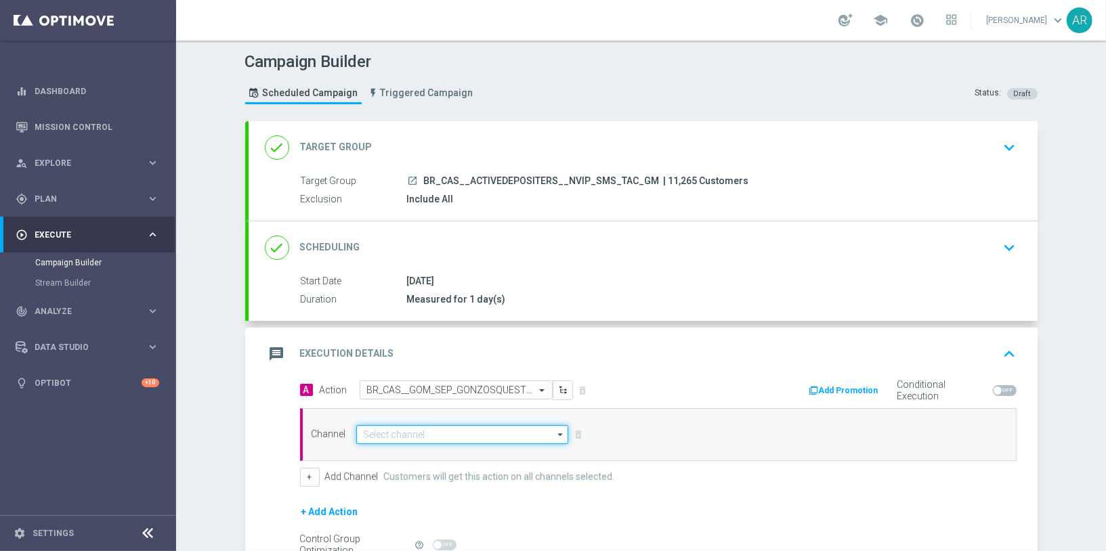
click at [406, 431] on input at bounding box center [462, 434] width 213 height 19
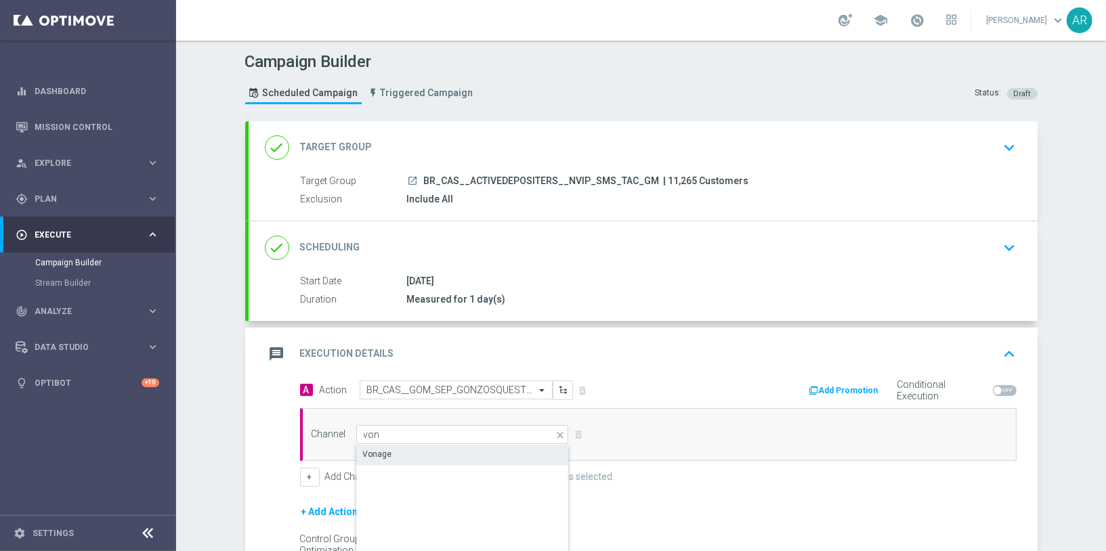
click at [414, 451] on div "Vonage" at bounding box center [463, 454] width 214 height 19
type input "Vonage"
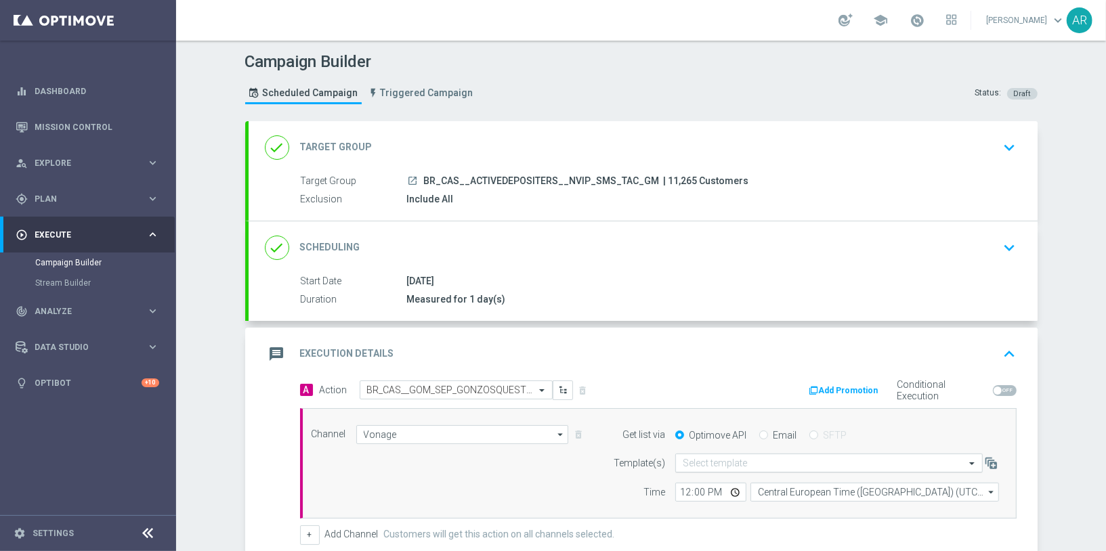
click at [710, 459] on input "text" at bounding box center [815, 464] width 265 height 12
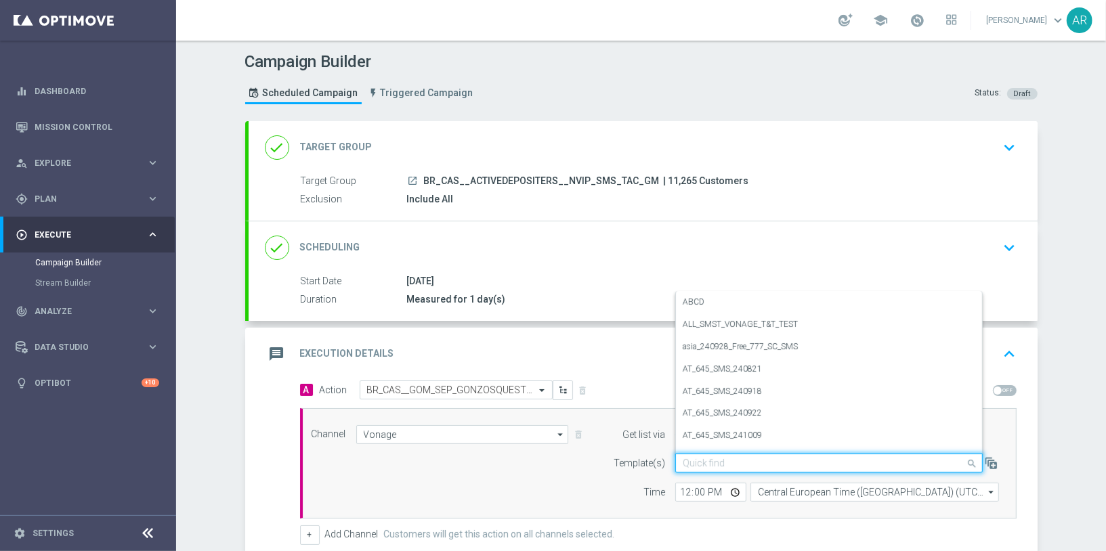
paste input "BR_CAS__GOM_SEP_GONZOSQUESTM__NVIP_SMS_TAC_GM"
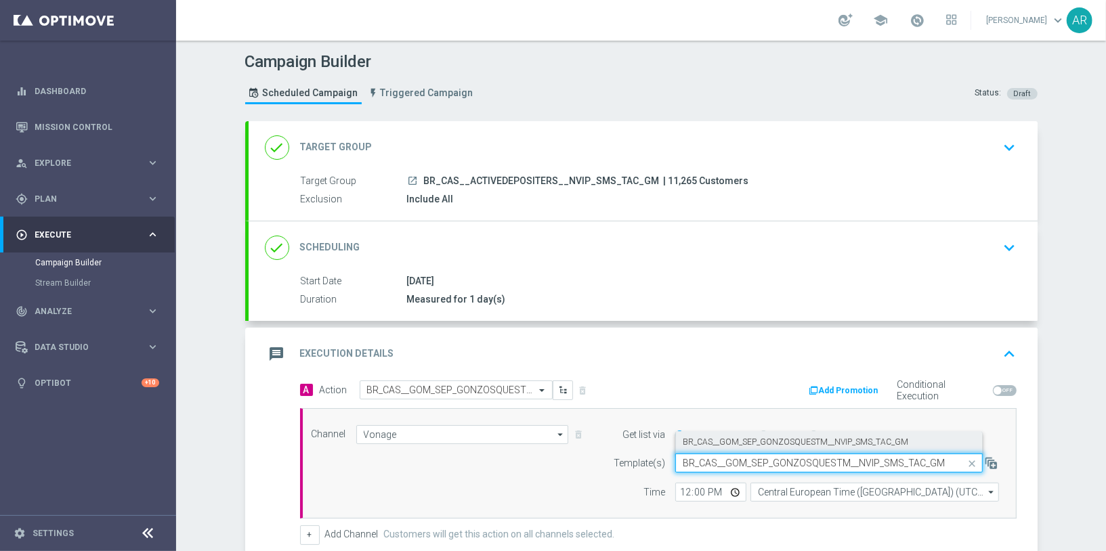
click at [768, 437] on label "BR_CAS__GOM_SEP_GONZOSQUESTM__NVIP_SMS_TAC_GM" at bounding box center [795, 443] width 225 height 12
type input "BR_CAS__GOM_SEP_GONZOSQUESTM__NVIP_SMS_TAC_GM"
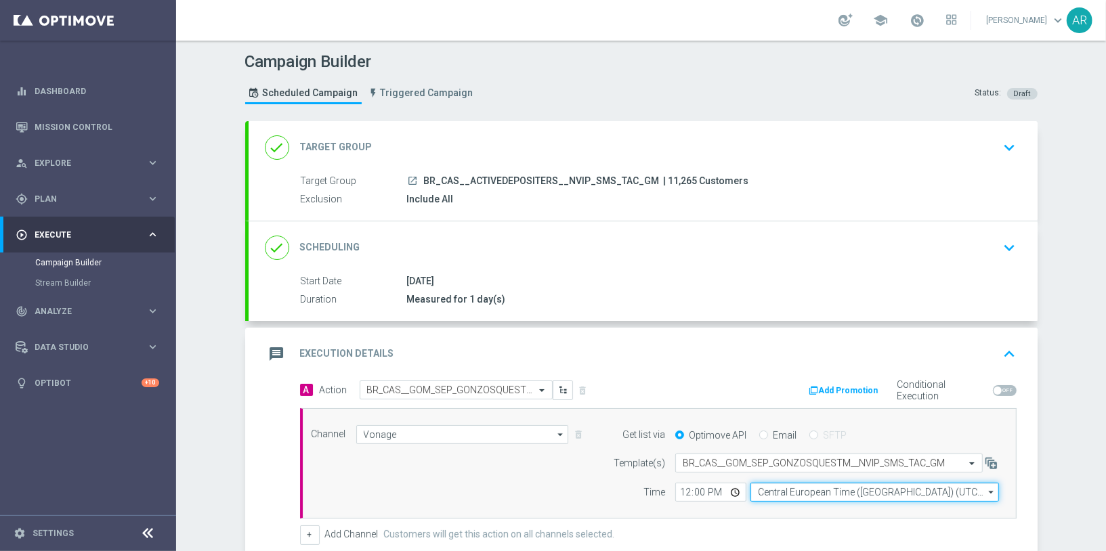
click at [782, 487] on input "Central European Time ([GEOGRAPHIC_DATA]) (UTC +02:00)" at bounding box center [874, 492] width 248 height 19
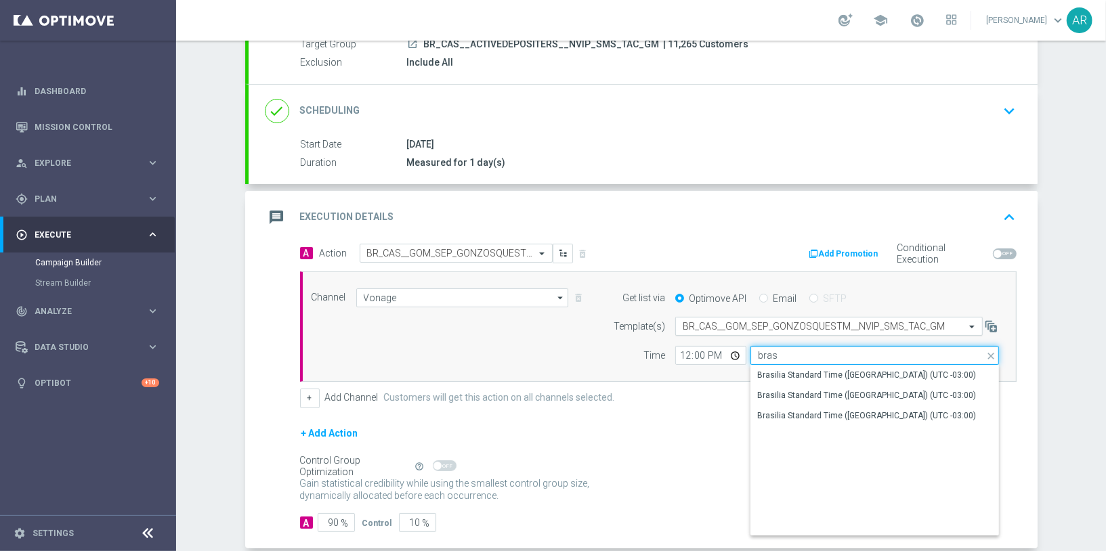
scroll to position [139, 0]
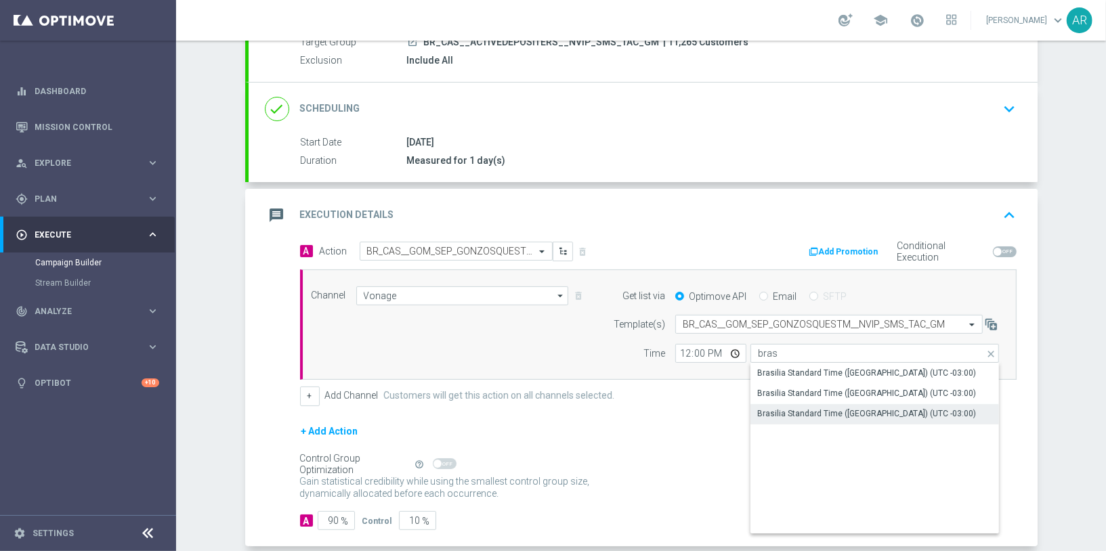
click at [847, 411] on div "Brasilia Standard Time ([GEOGRAPHIC_DATA]) (UTC -03:00)" at bounding box center [866, 414] width 219 height 12
type input "Brasilia Standard Time ([GEOGRAPHIC_DATA]) (UTC -03:00)"
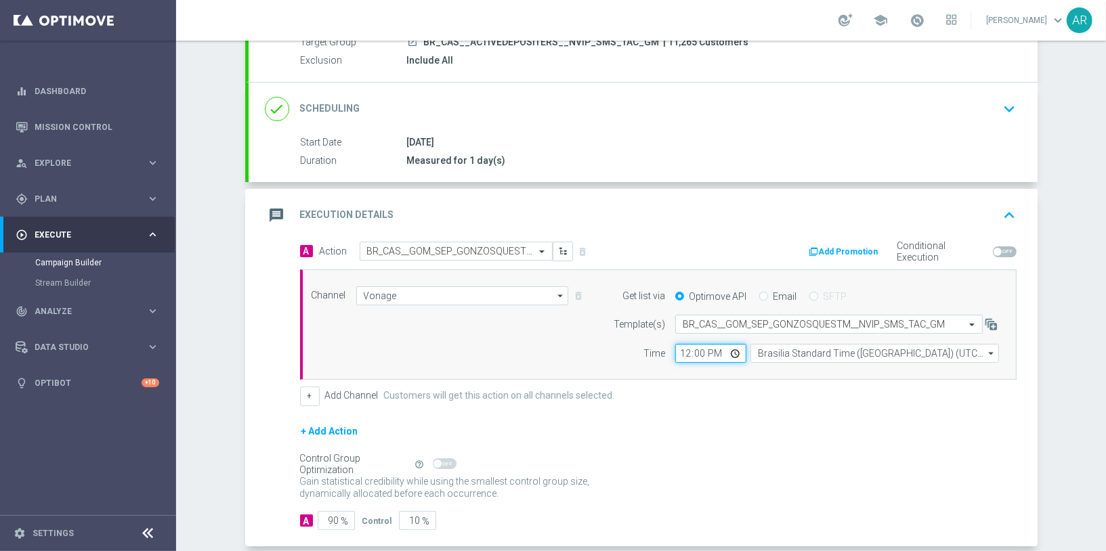
click at [737, 354] on input "12:00" at bounding box center [710, 353] width 71 height 19
type input "17:00"
click at [645, 423] on div "+ Add Action" at bounding box center [658, 440] width 716 height 34
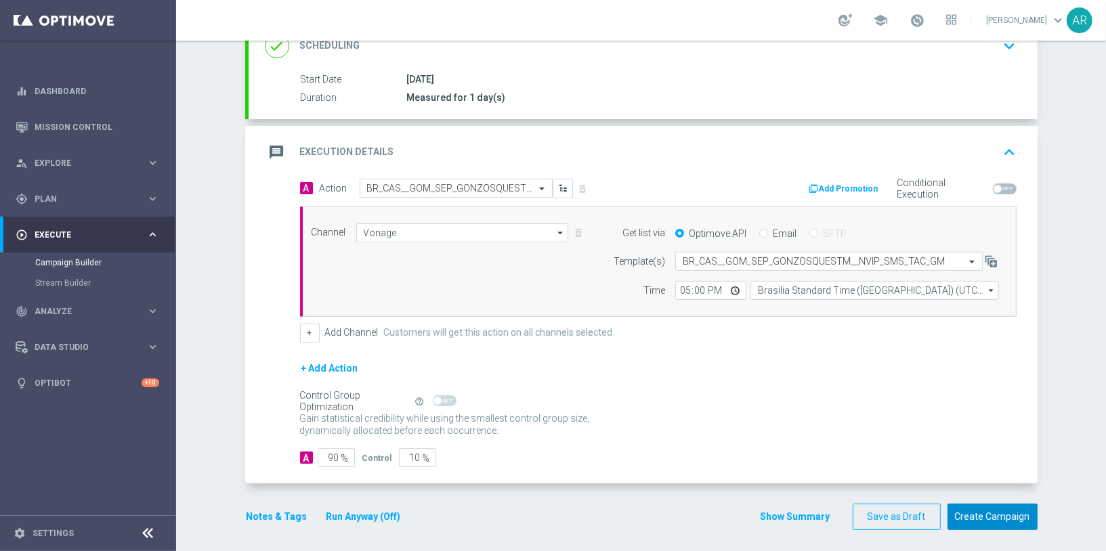
click at [989, 504] on button "Create Campaign" at bounding box center [992, 517] width 90 height 26
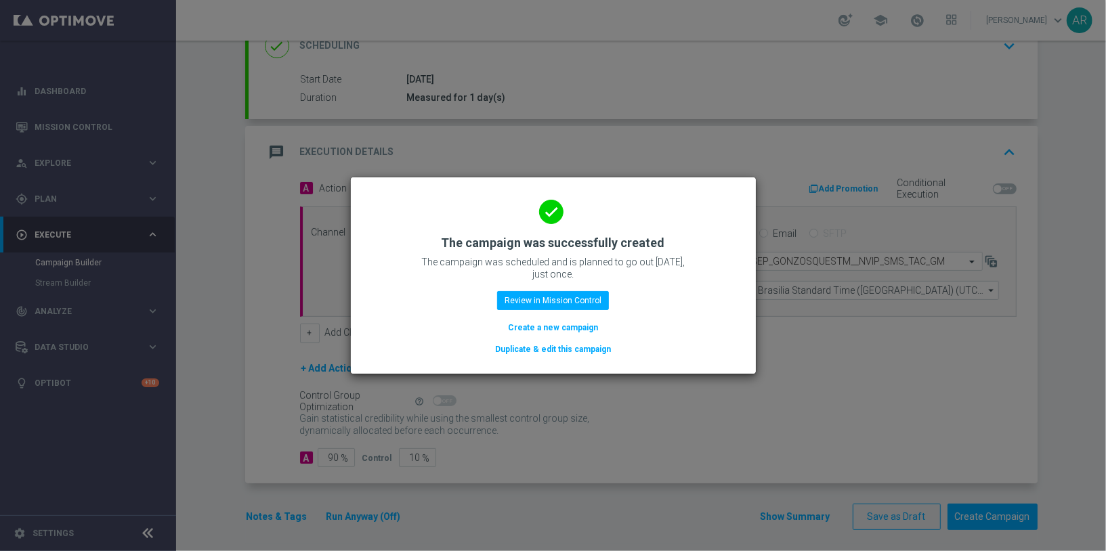
click at [549, 331] on button "Create a new campaign" at bounding box center [552, 327] width 93 height 15
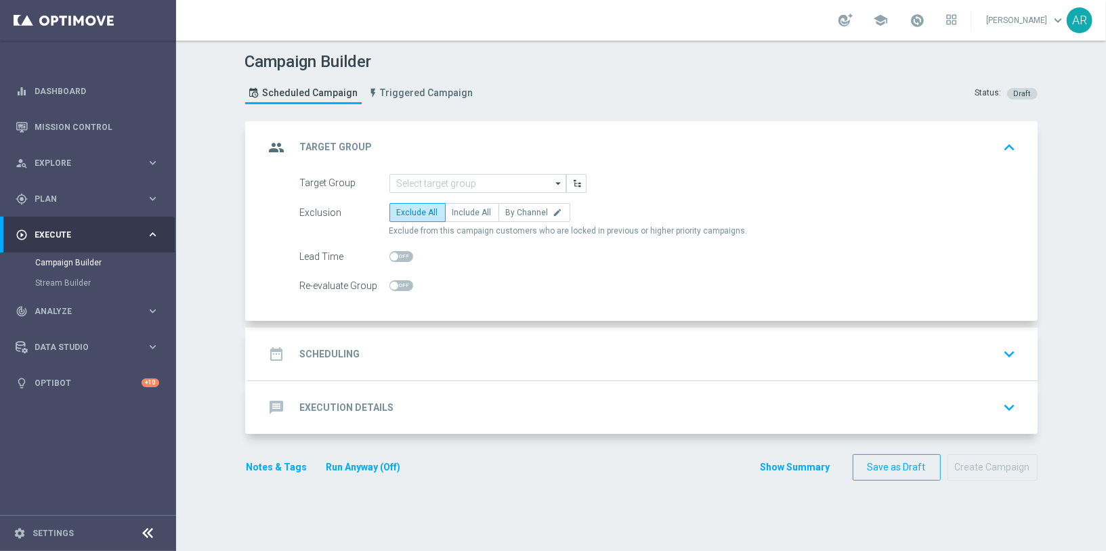
scroll to position [0, 0]
